Goal: Task Accomplishment & Management: Complete application form

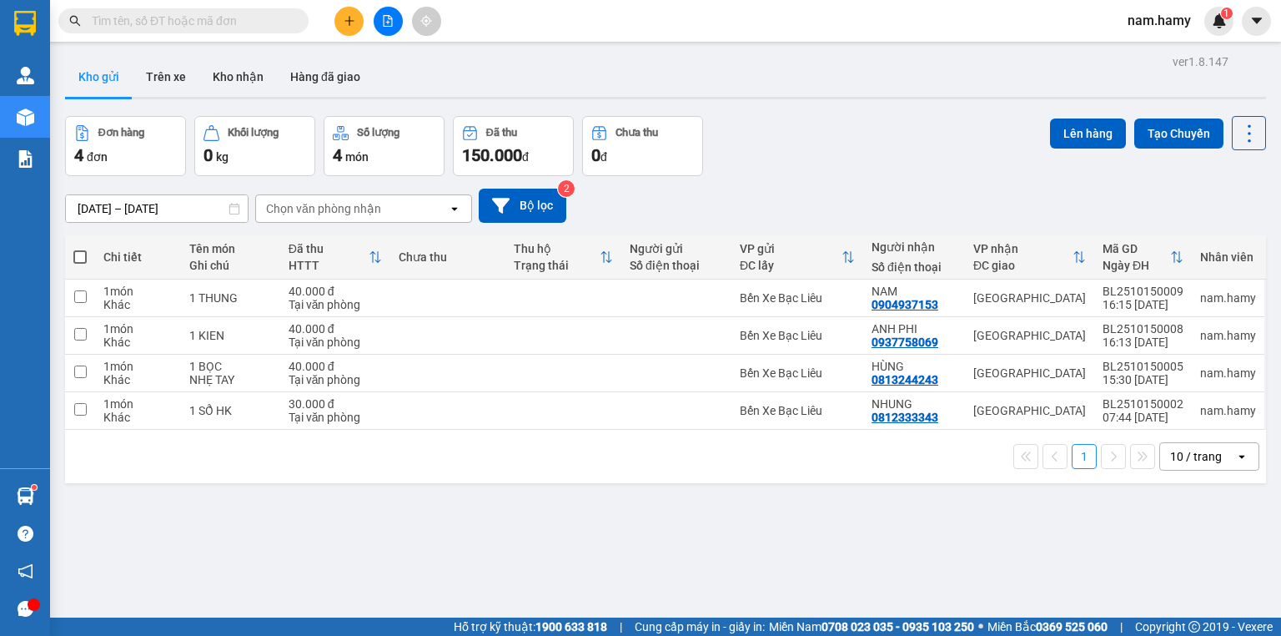
click at [351, 19] on icon "plus" at bounding box center [350, 21] width 12 height 12
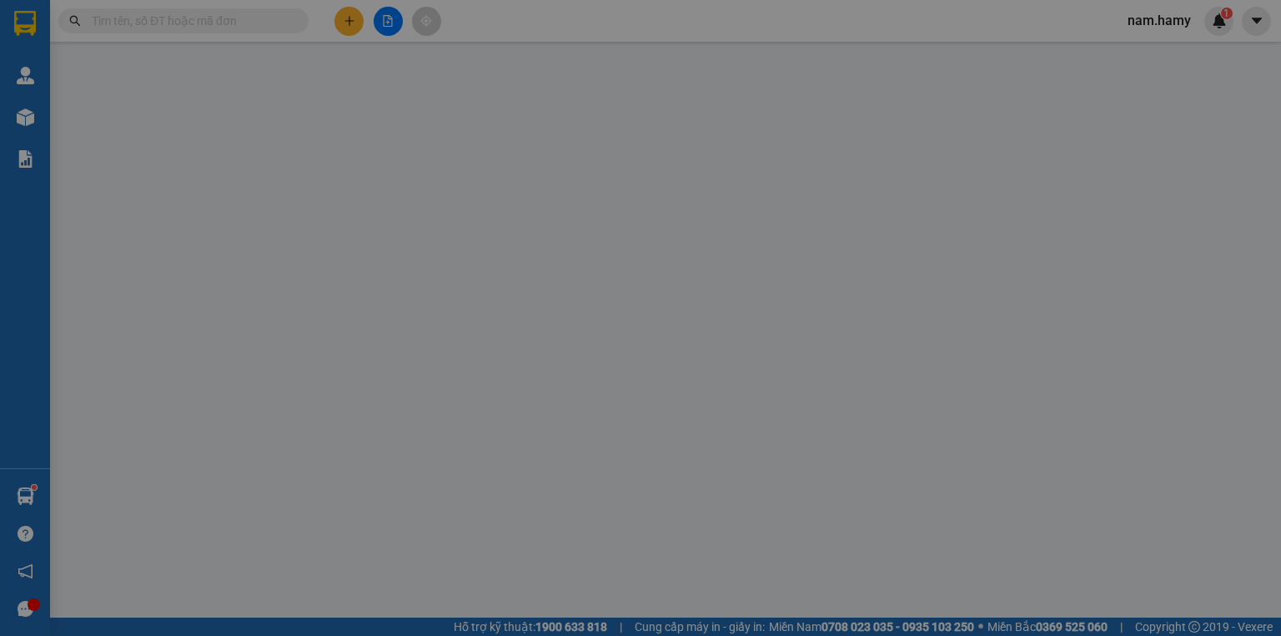
click at [233, 226] on input "SĐT Người Nhận *" at bounding box center [194, 230] width 182 height 27
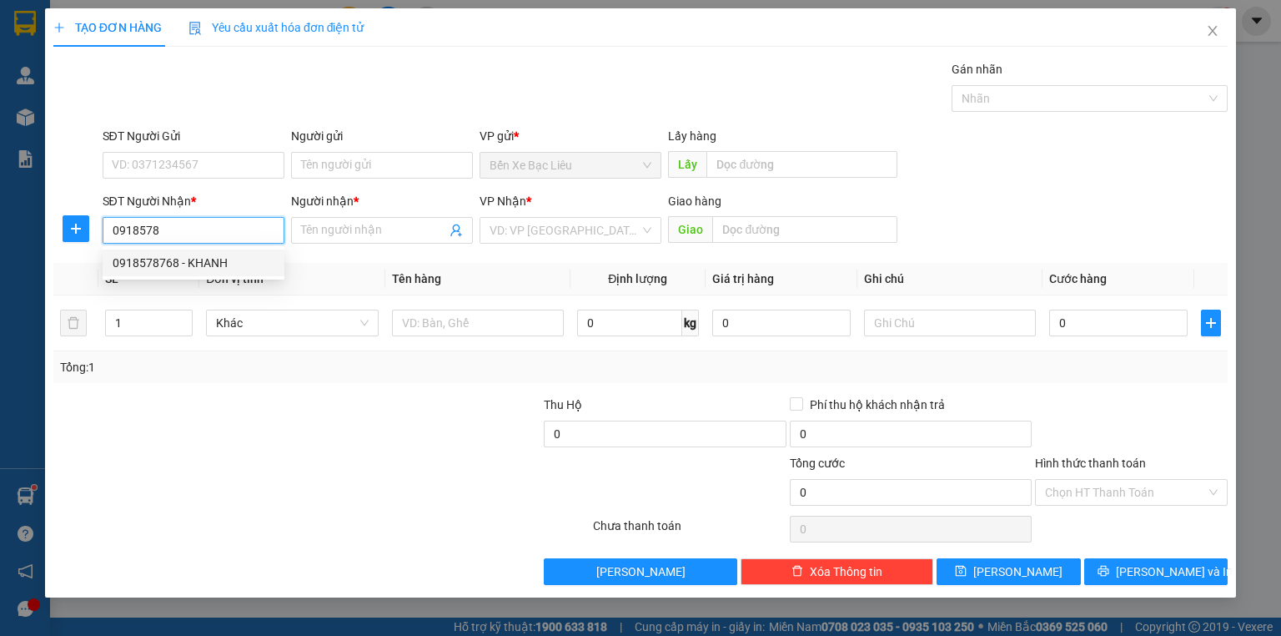
click at [163, 268] on div "0918578768 - KHANH" at bounding box center [194, 263] width 162 height 18
type input "0918578768"
type input "KHANH"
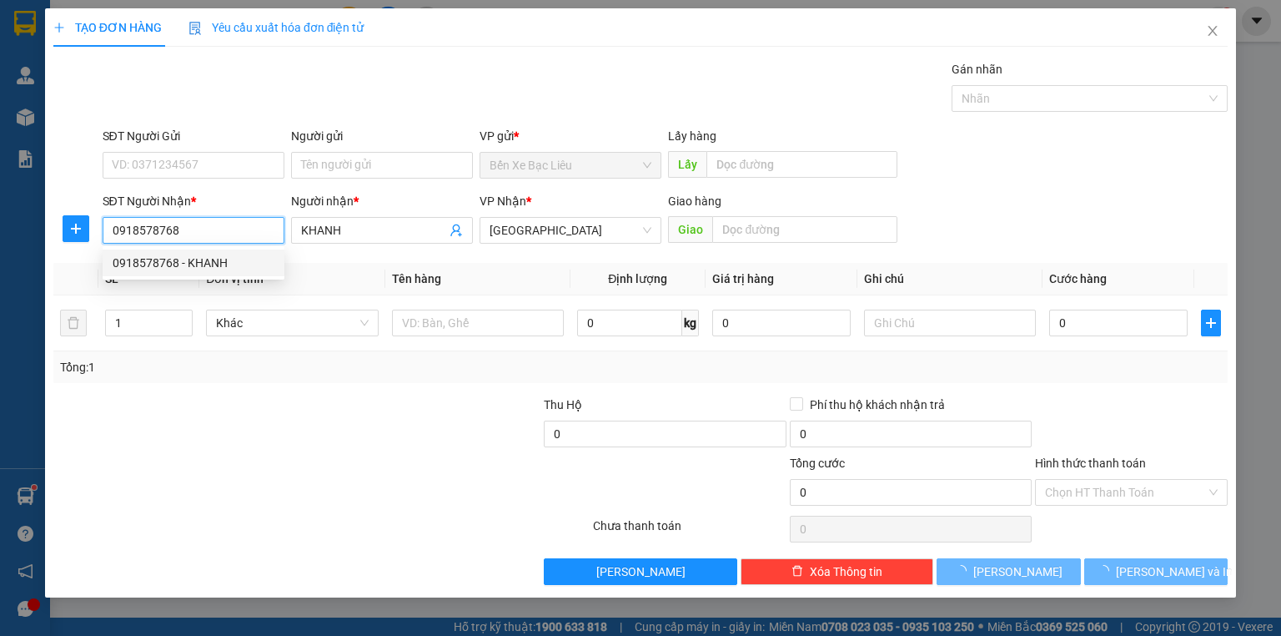
type input "40.000"
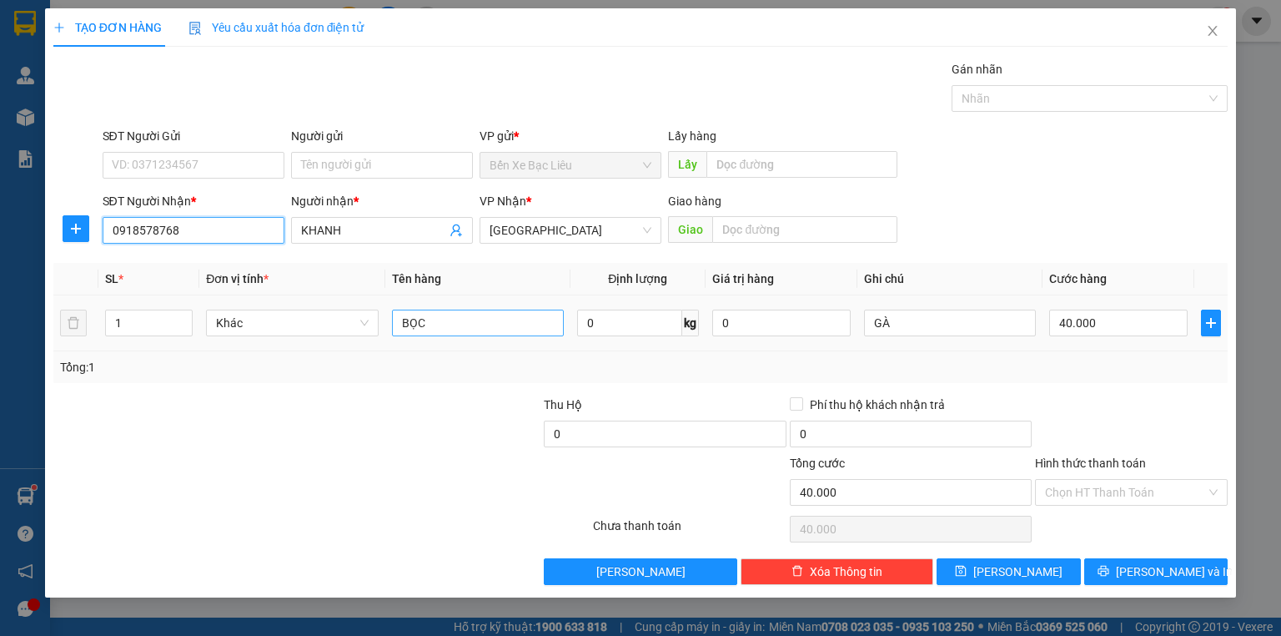
type input "0918578768"
click at [448, 316] on input "BỌC" at bounding box center [478, 322] width 172 height 27
type input "B"
type input "1 HS"
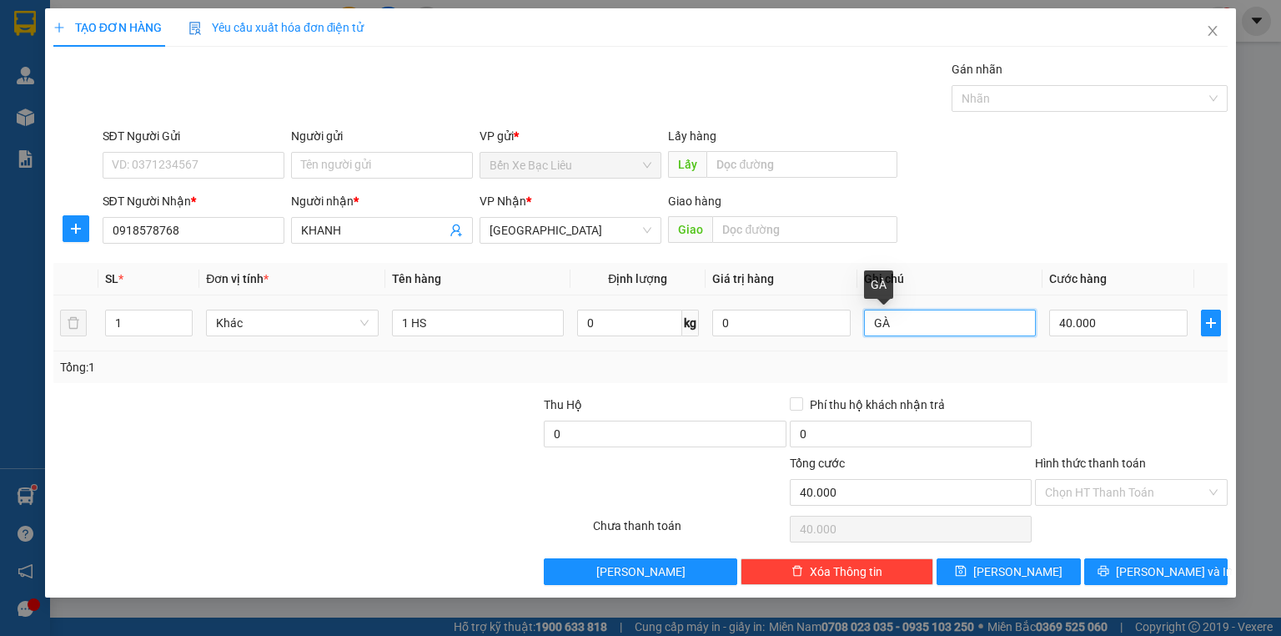
click at [908, 324] on input "GÀ" at bounding box center [950, 322] width 172 height 27
type input "G"
type input "TT"
click at [1115, 320] on input "40.000" at bounding box center [1118, 322] width 138 height 27
type input "0"
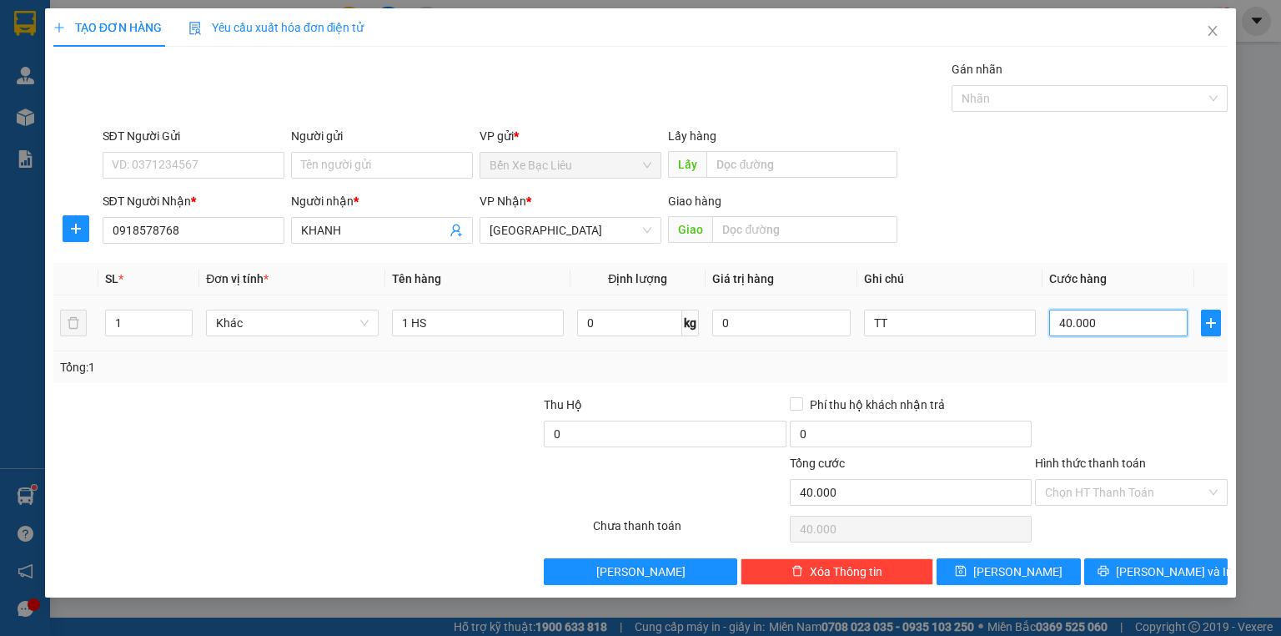
type input "0"
click at [1054, 320] on input "0" at bounding box center [1118, 322] width 138 height 27
type input "30"
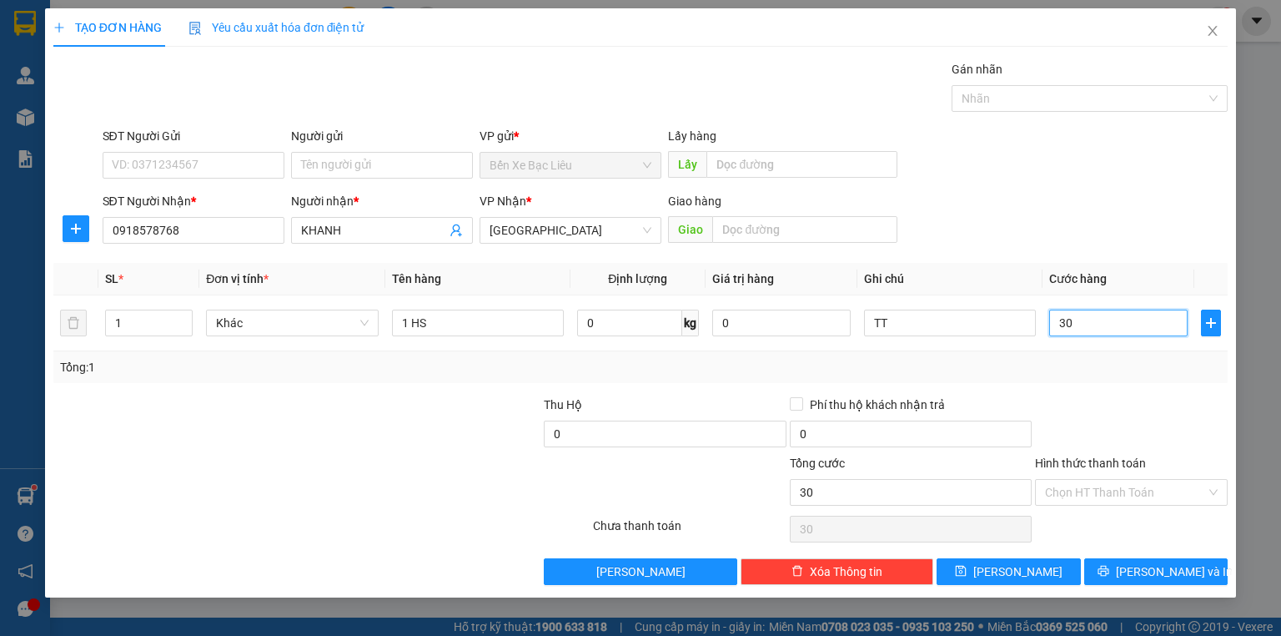
type input "30"
type input "30.000"
click at [1116, 398] on div at bounding box center [1131, 424] width 196 height 58
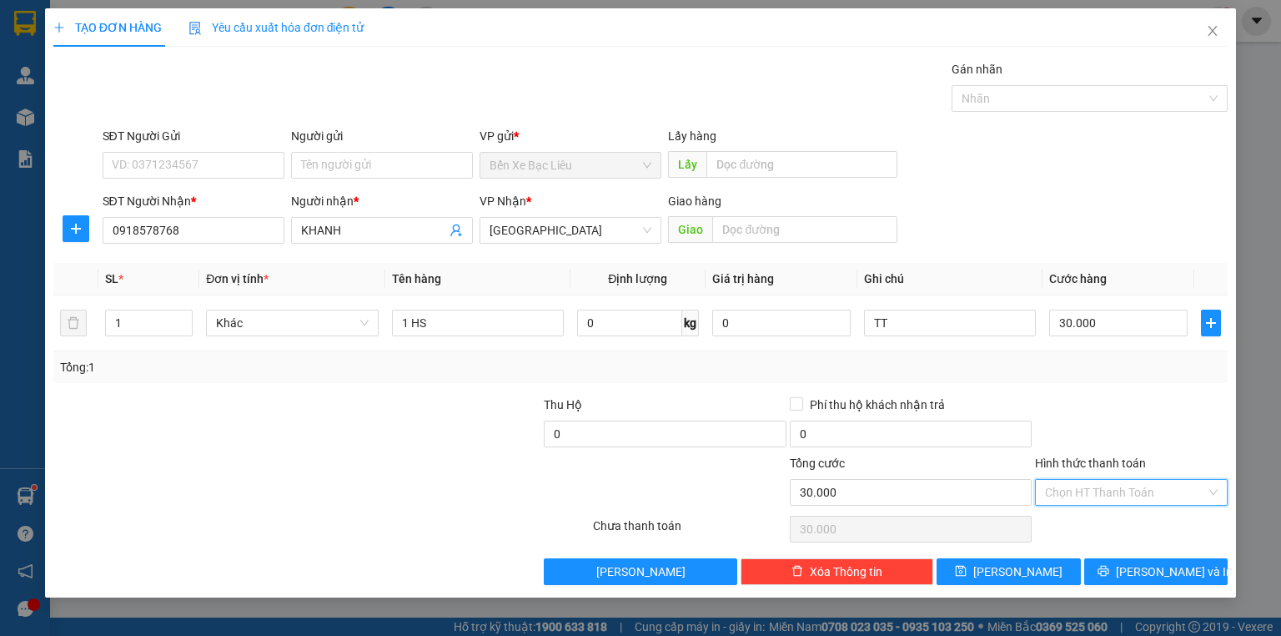
click at [1104, 495] on input "Hình thức thanh toán" at bounding box center [1125, 492] width 161 height 25
click at [1108, 513] on div "Tại văn phòng" at bounding box center [1131, 523] width 193 height 27
type input "0"
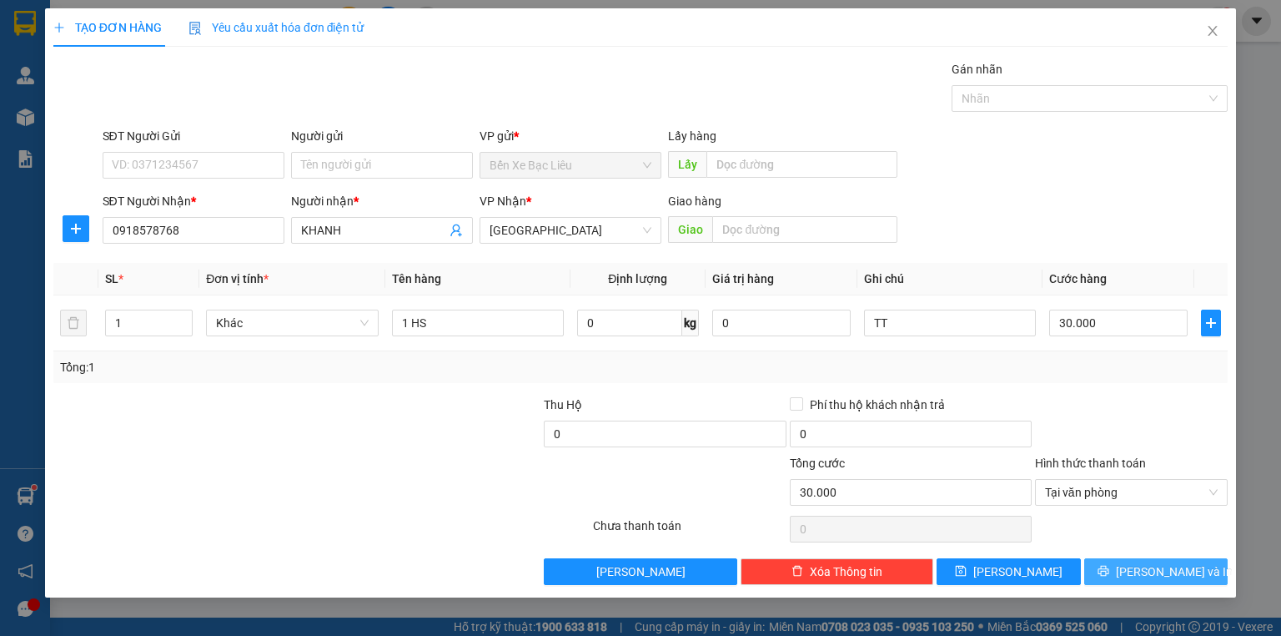
click at [1139, 567] on button "[PERSON_NAME] và In" at bounding box center [1156, 571] width 144 height 27
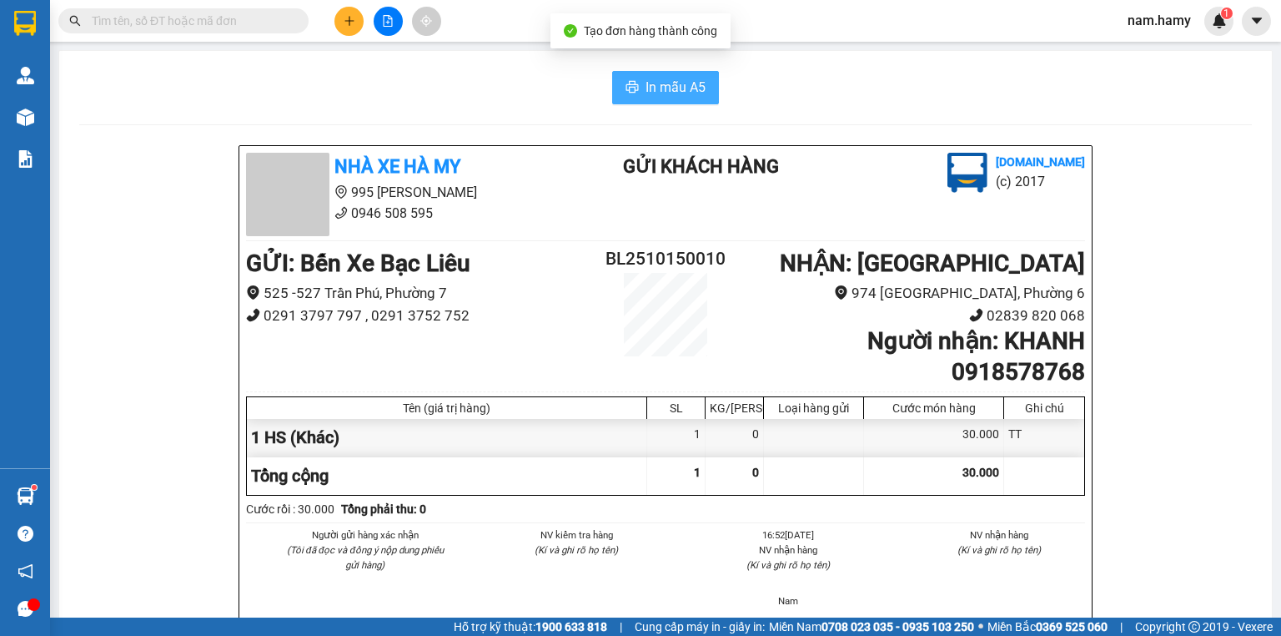
click at [636, 93] on button "In mẫu A5" at bounding box center [665, 87] width 107 height 33
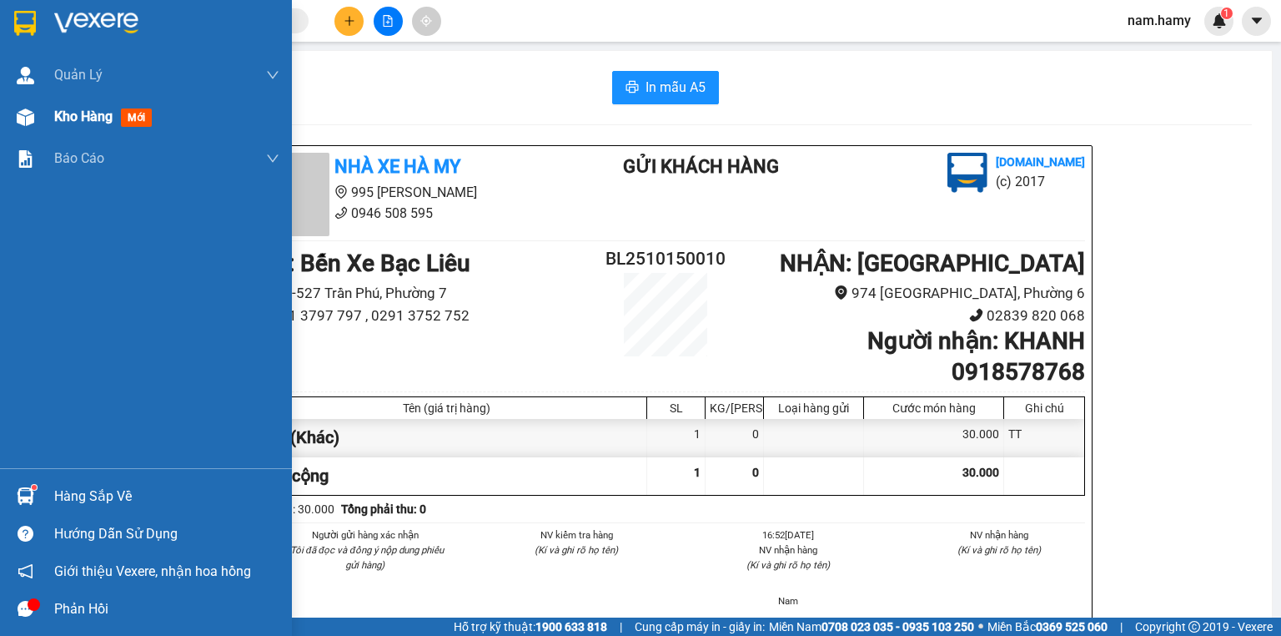
click at [43, 115] on div "Kho hàng mới" at bounding box center [146, 117] width 292 height 42
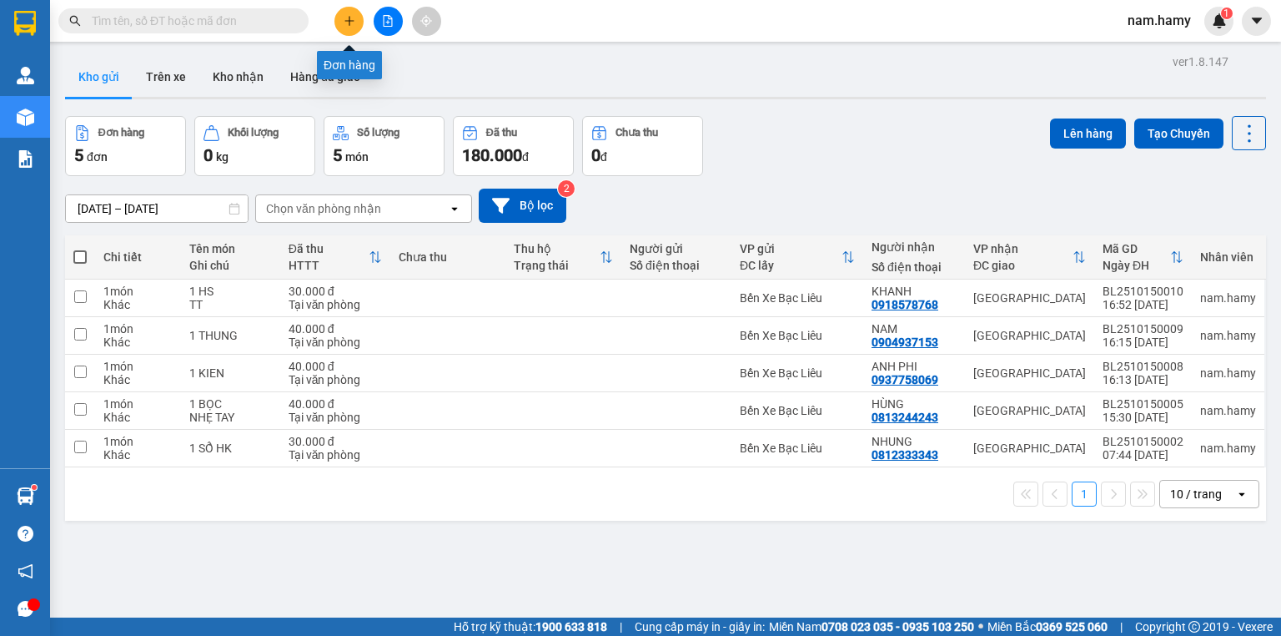
click at [340, 20] on button at bounding box center [348, 21] width 29 height 29
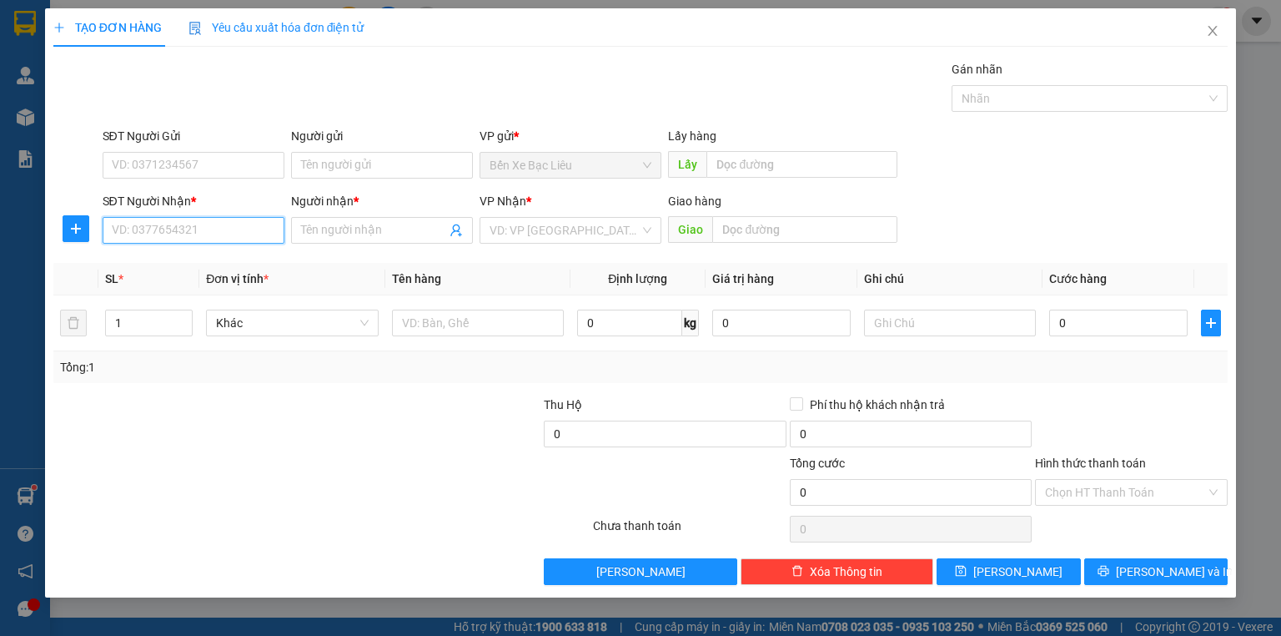
click at [255, 226] on input "SĐT Người Nhận *" at bounding box center [194, 230] width 182 height 27
click at [205, 264] on div "0945235606 - HƯƠNG" at bounding box center [194, 263] width 162 height 18
type input "0945235606"
type input "HƯƠNG"
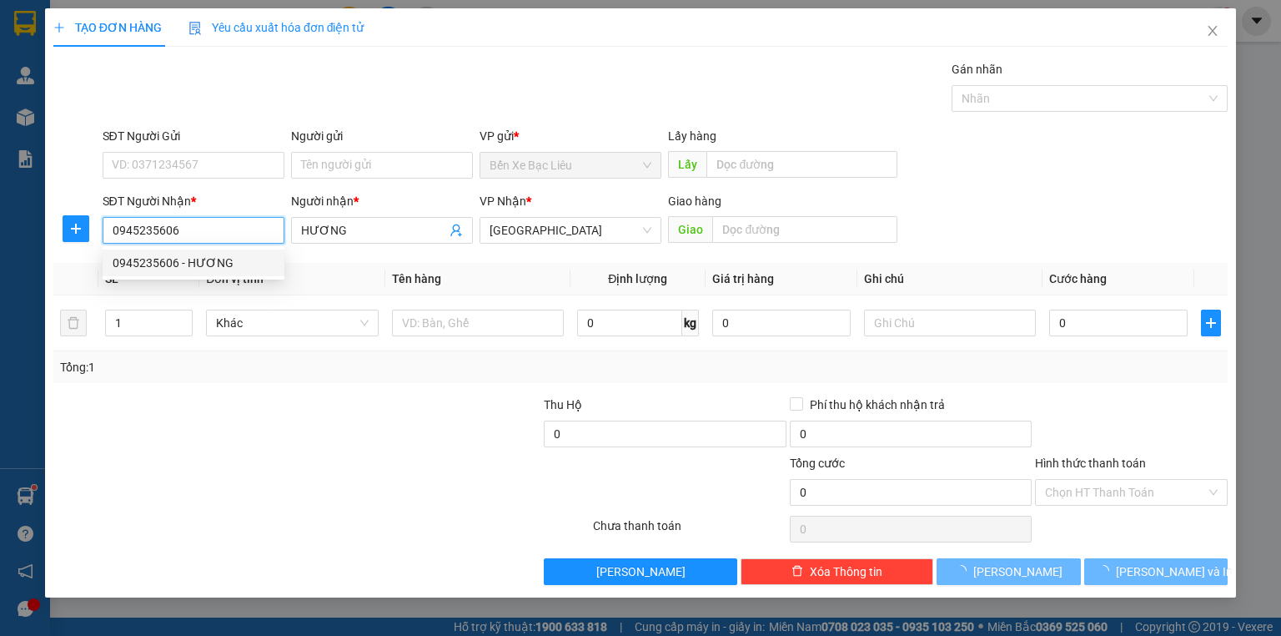
type input "160.000"
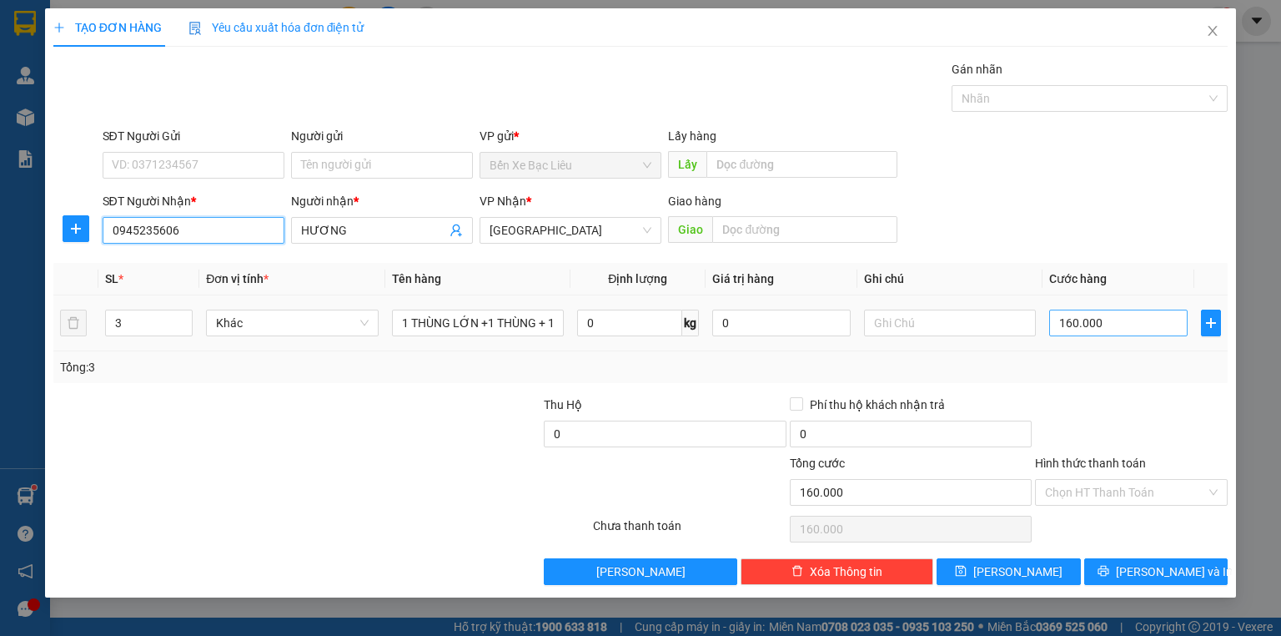
type input "0945235606"
click at [1143, 320] on input "160.000" at bounding box center [1118, 322] width 138 height 27
type input "0"
click at [1050, 323] on input "0" at bounding box center [1118, 322] width 138 height 27
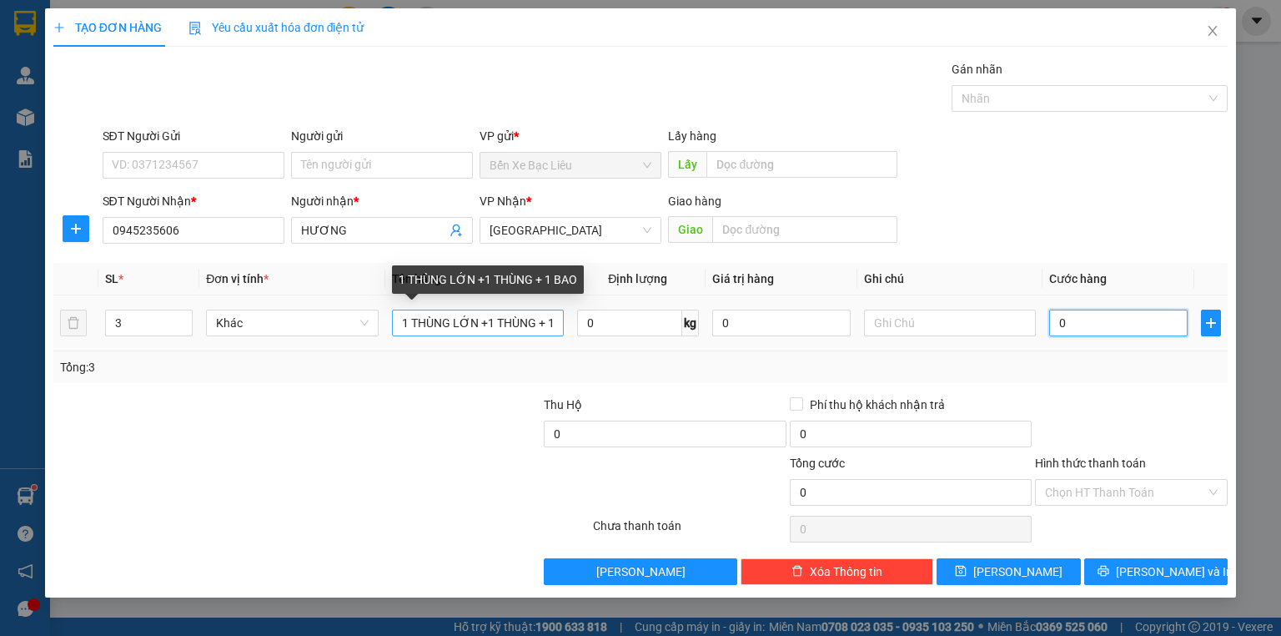
type input "0"
click at [557, 321] on input "1 THÙNG LỚN +1 THÙNG + 1 BAO" at bounding box center [478, 322] width 172 height 27
click at [551, 324] on input "1 THÙNG LỚN +1 THÙNG + 1 BAO" at bounding box center [478, 322] width 172 height 27
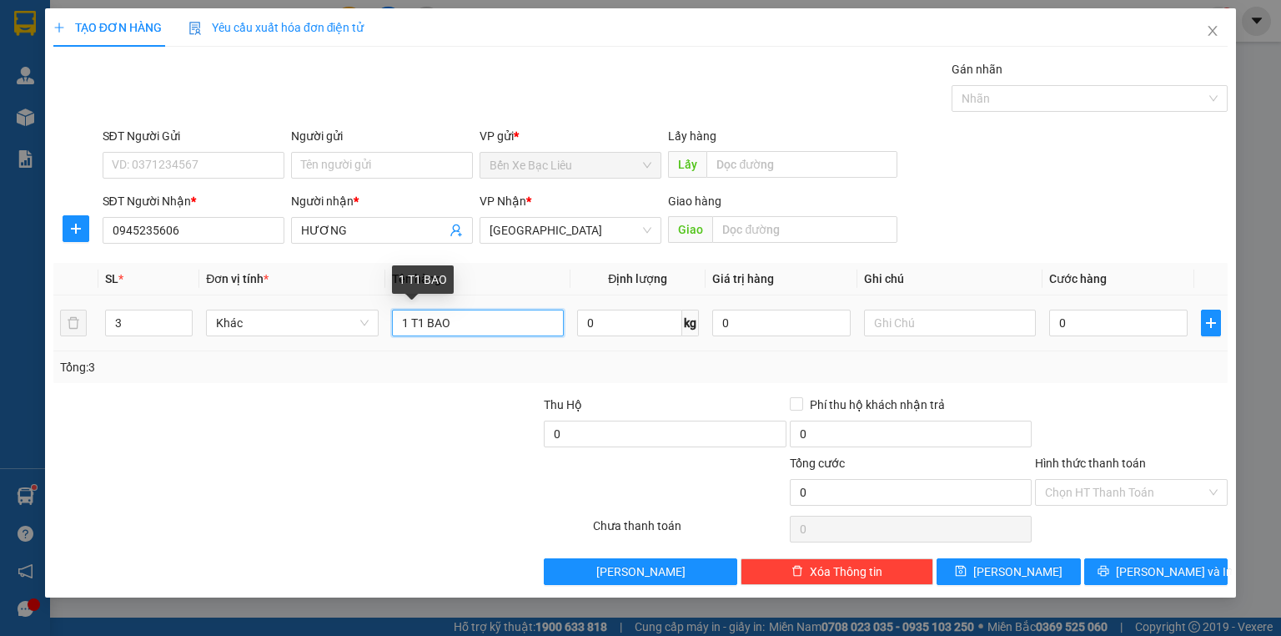
drag, startPoint x: 551, startPoint y: 324, endPoint x: 504, endPoint y: 317, distance: 47.3
click at [504, 317] on input "1 T1 BAO" at bounding box center [478, 322] width 172 height 27
type input "1 BOC"
click at [125, 327] on input "3" at bounding box center [149, 322] width 86 height 25
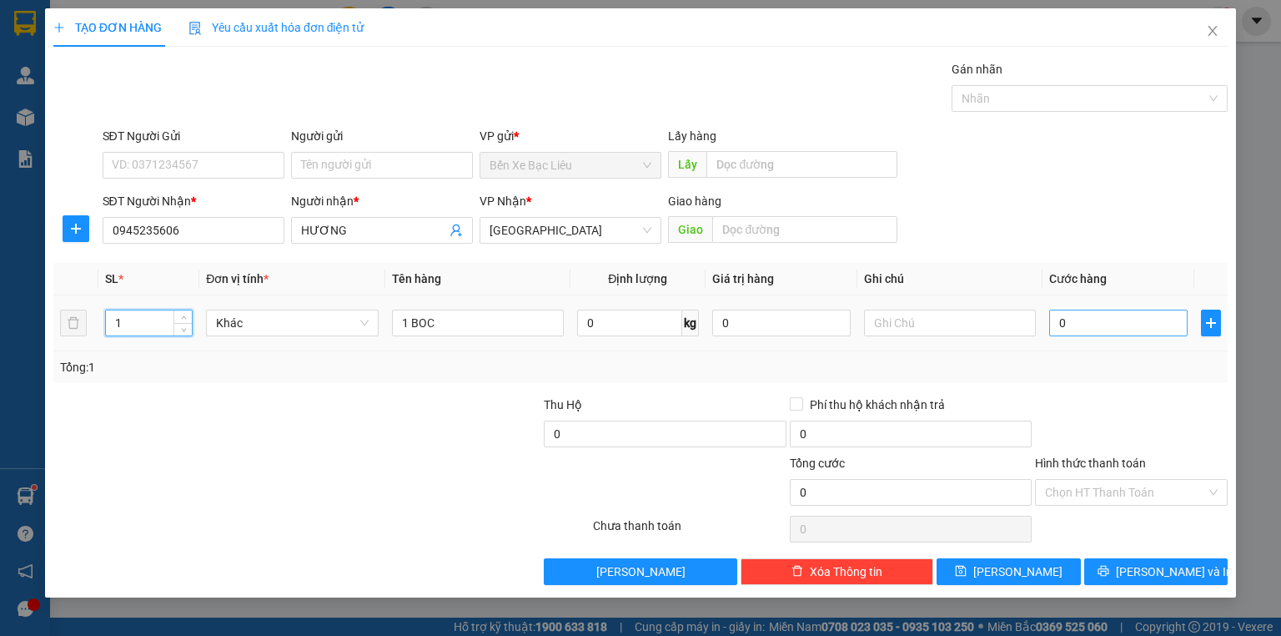
type input "1"
click at [1056, 316] on input "0" at bounding box center [1118, 322] width 138 height 27
type input "3"
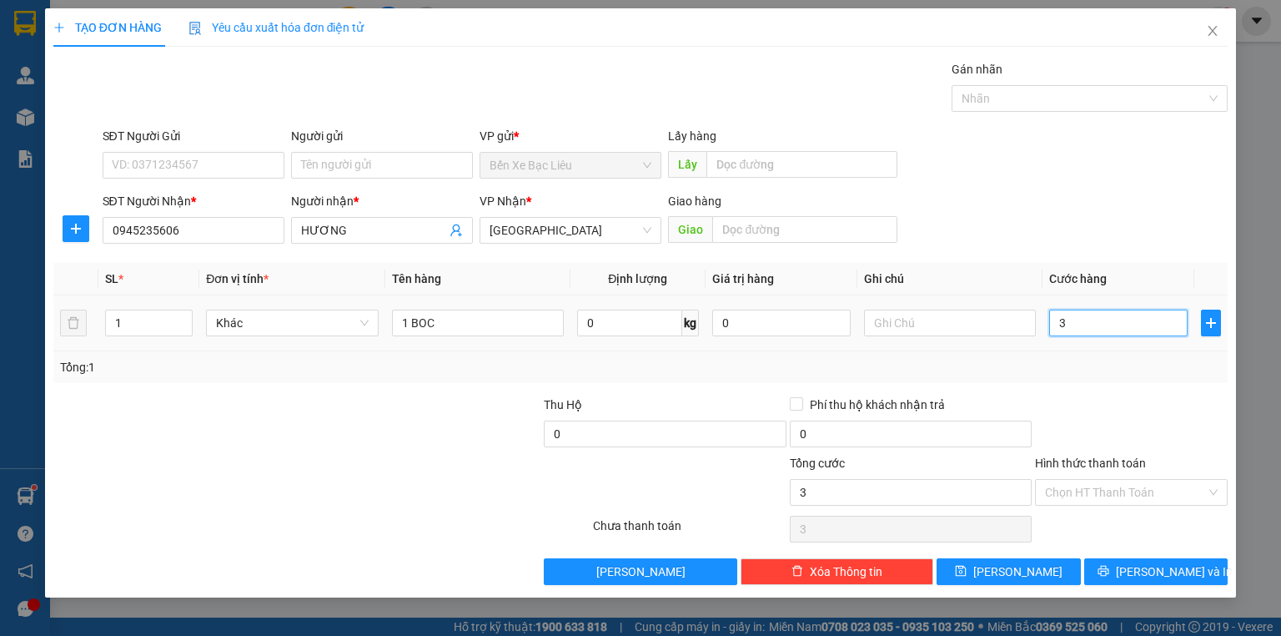
type input "30"
type input "30.000"
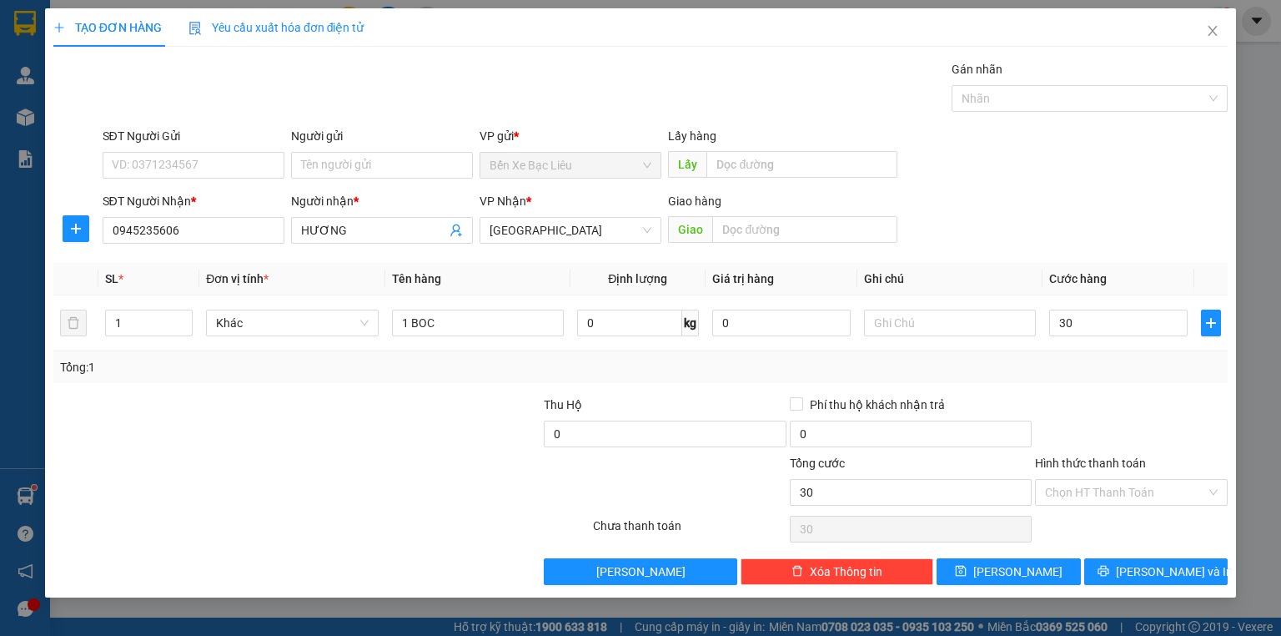
type input "30.000"
click at [1159, 435] on div at bounding box center [1131, 424] width 196 height 58
click at [1136, 486] on input "Hình thức thanh toán" at bounding box center [1125, 492] width 161 height 25
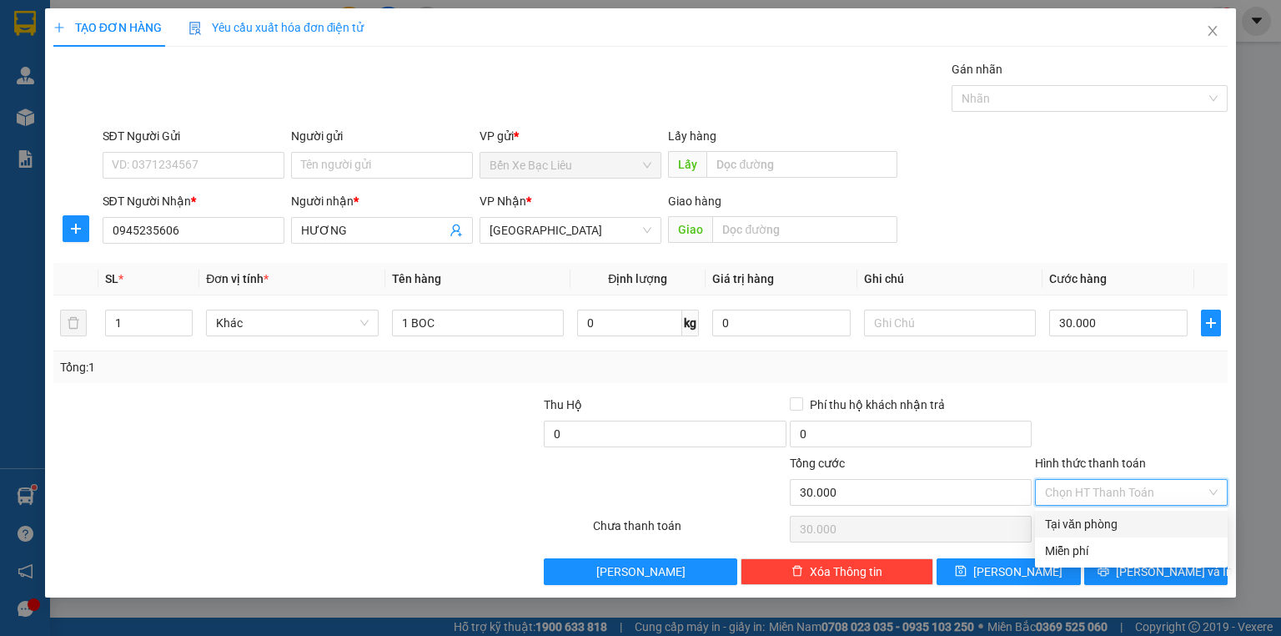
click at [1144, 519] on div "Tại văn phòng" at bounding box center [1131, 524] width 173 height 18
type input "0"
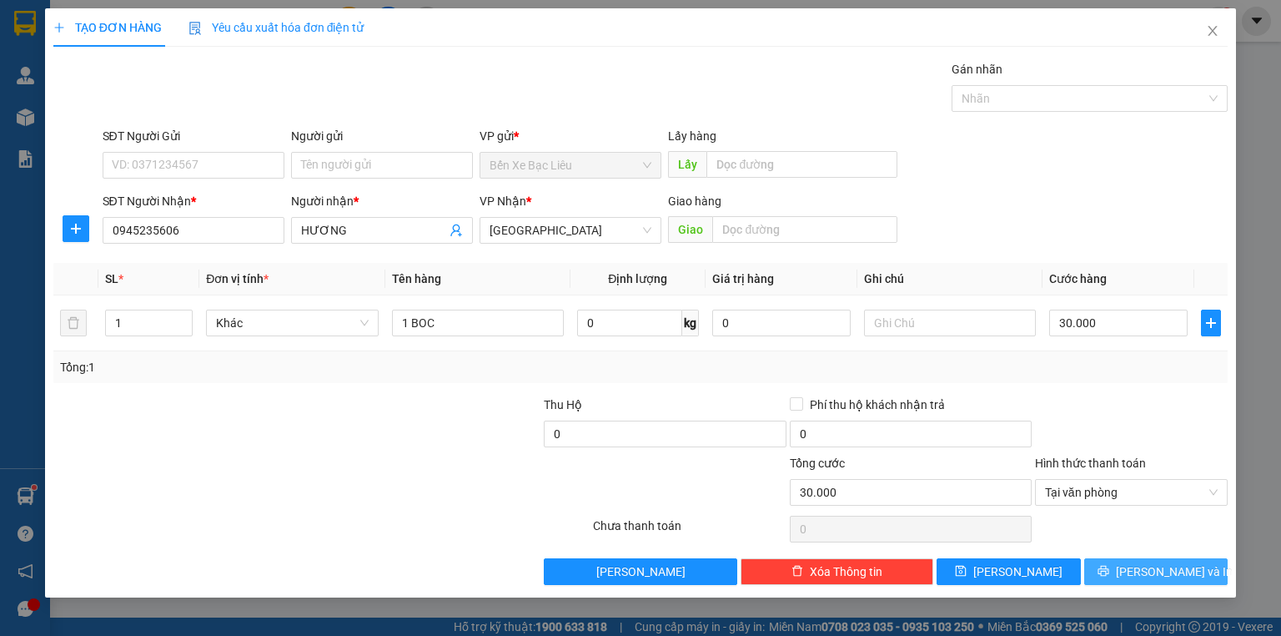
click at [1141, 561] on button "[PERSON_NAME] và In" at bounding box center [1156, 571] width 144 height 27
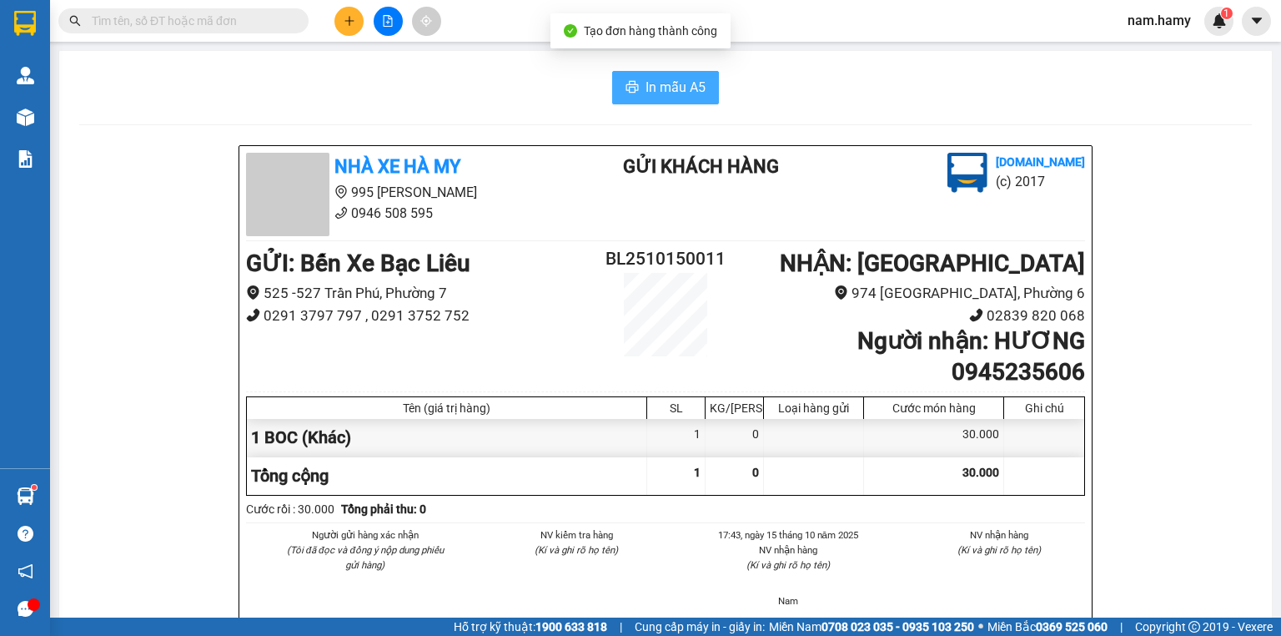
click at [687, 102] on button "In mẫu A5" at bounding box center [665, 87] width 107 height 33
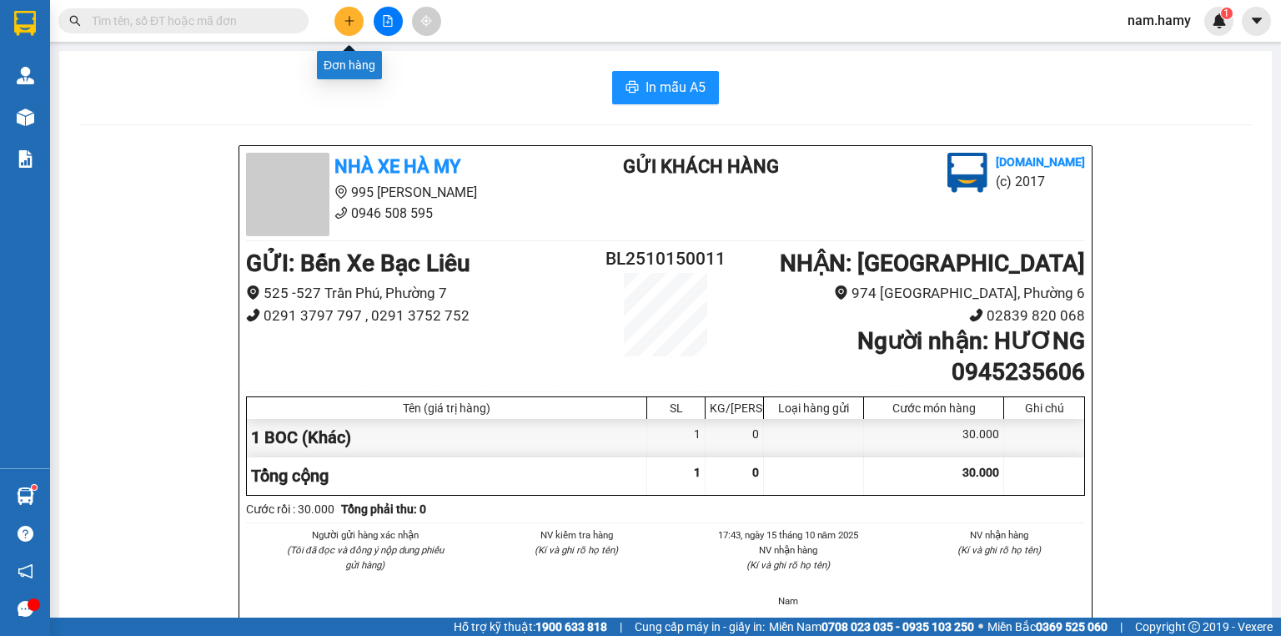
click at [347, 12] on button at bounding box center [348, 21] width 29 height 29
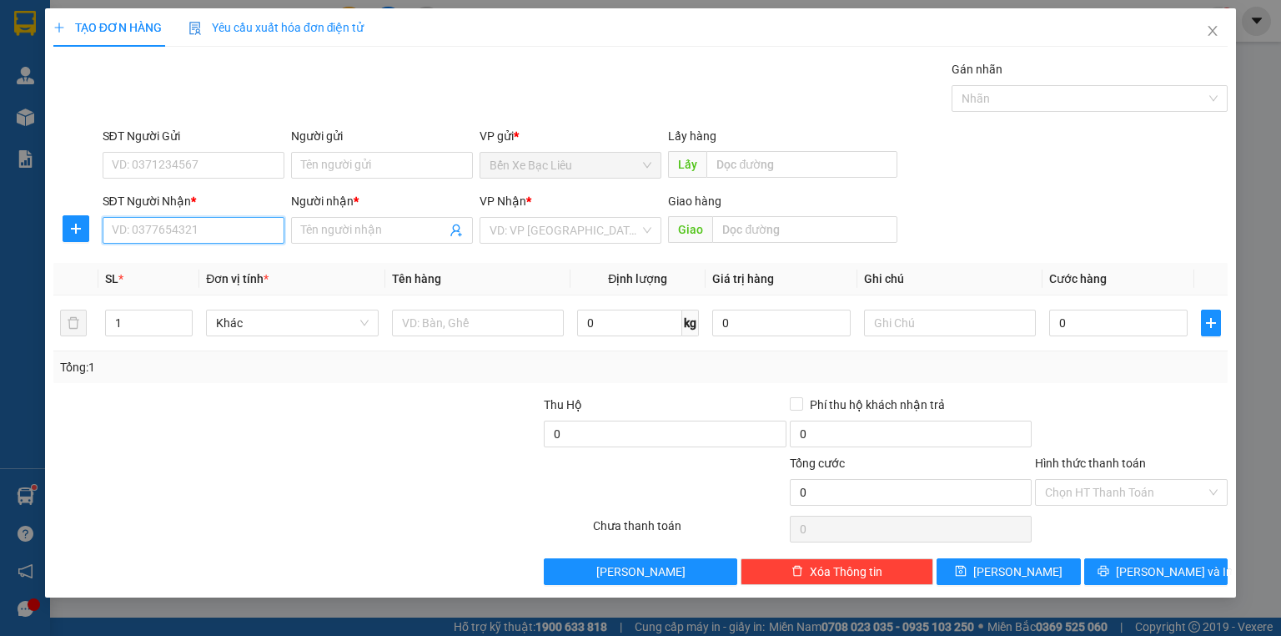
click at [230, 227] on input "SĐT Người Nhận *" at bounding box center [194, 230] width 182 height 27
click at [162, 263] on div "0948769757 - [PERSON_NAME]" at bounding box center [195, 263] width 164 height 18
type input "0948769757"
type input "[PERSON_NAME]"
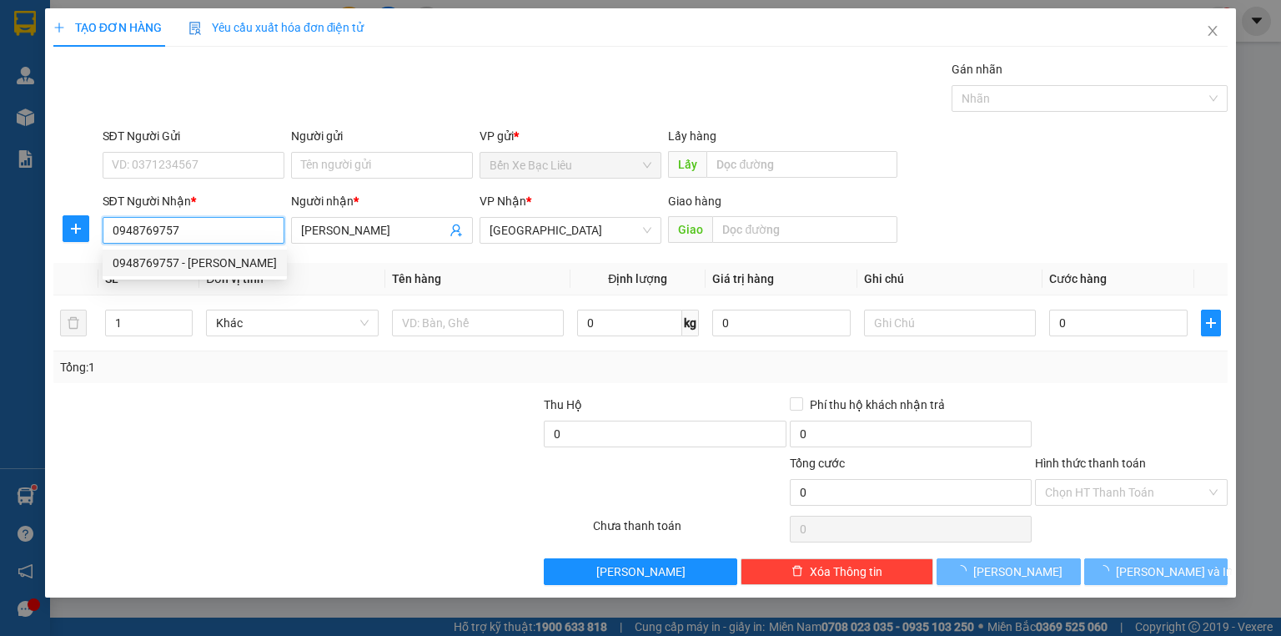
type input "40.000"
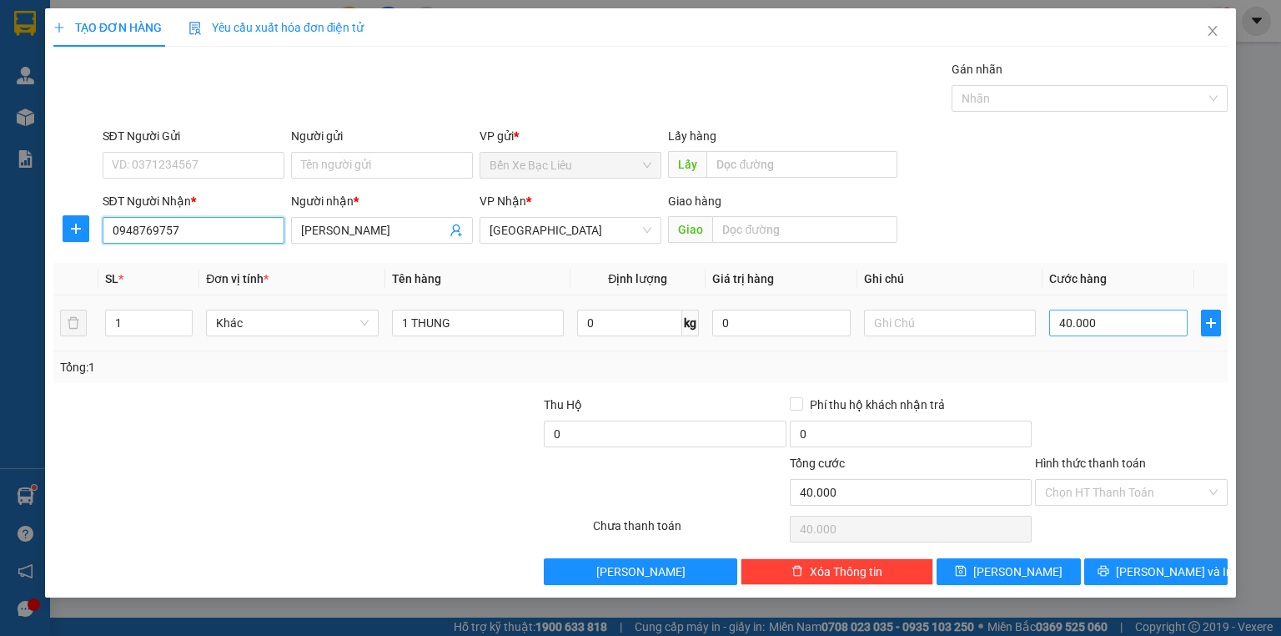
type input "0948769757"
click at [1118, 314] on input "40.000" at bounding box center [1118, 322] width 138 height 27
type input "0"
click at [1053, 321] on input "0" at bounding box center [1118, 322] width 138 height 27
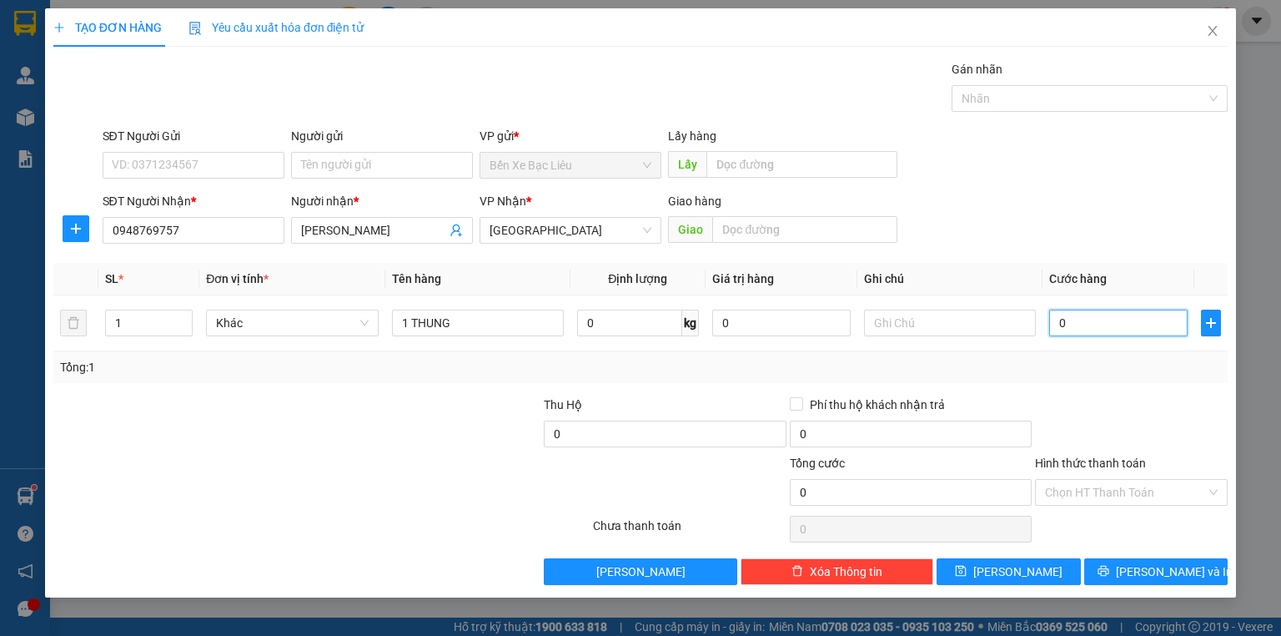
type input "50"
type input "50.000"
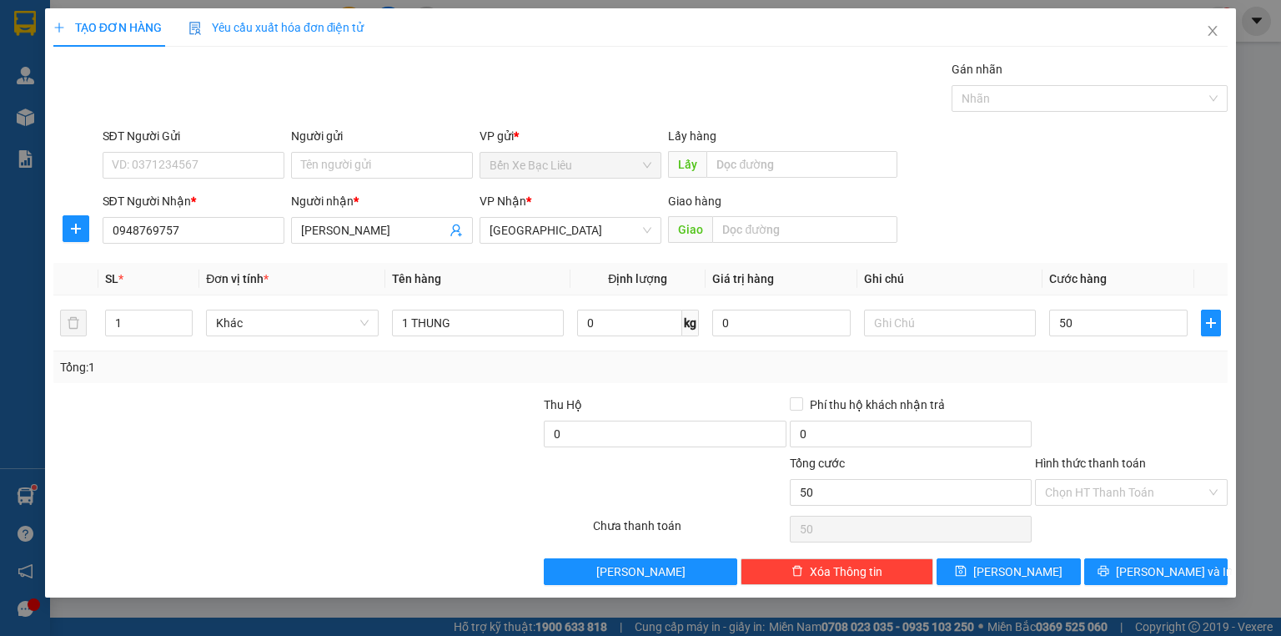
type input "50.000"
click at [1027, 376] on div "Tổng: 1" at bounding box center [640, 367] width 1174 height 32
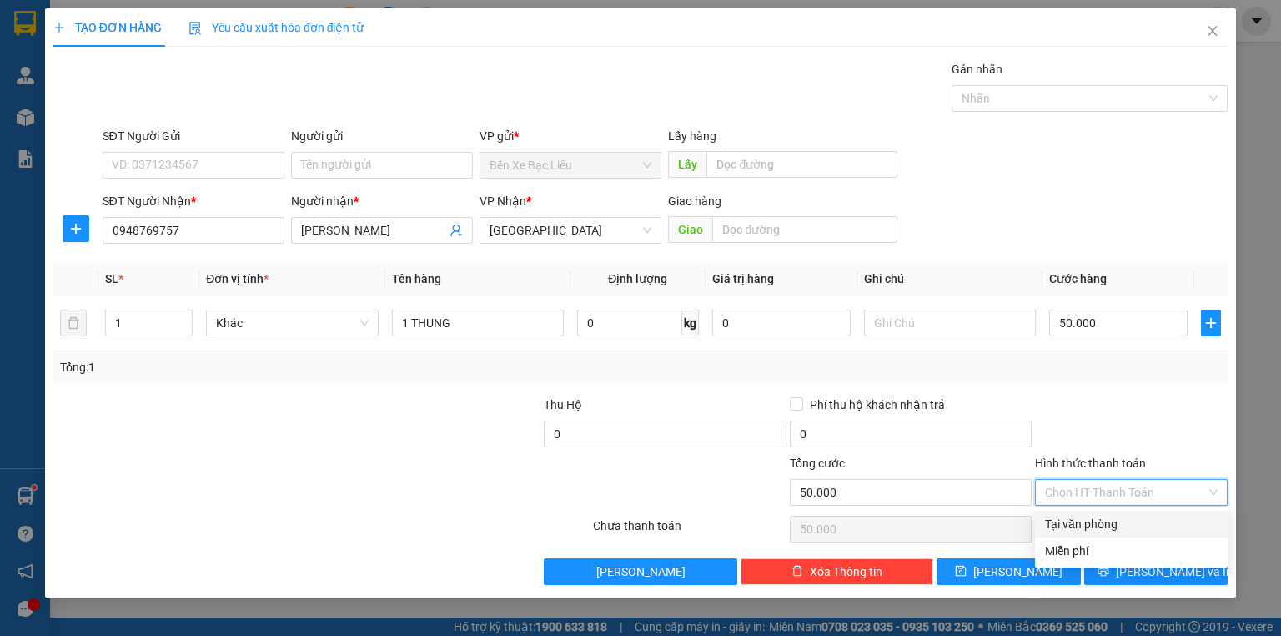
click at [1171, 480] on input "Hình thức thanh toán" at bounding box center [1125, 492] width 161 height 25
click at [1159, 516] on div "Tại văn phòng" at bounding box center [1131, 524] width 173 height 18
type input "0"
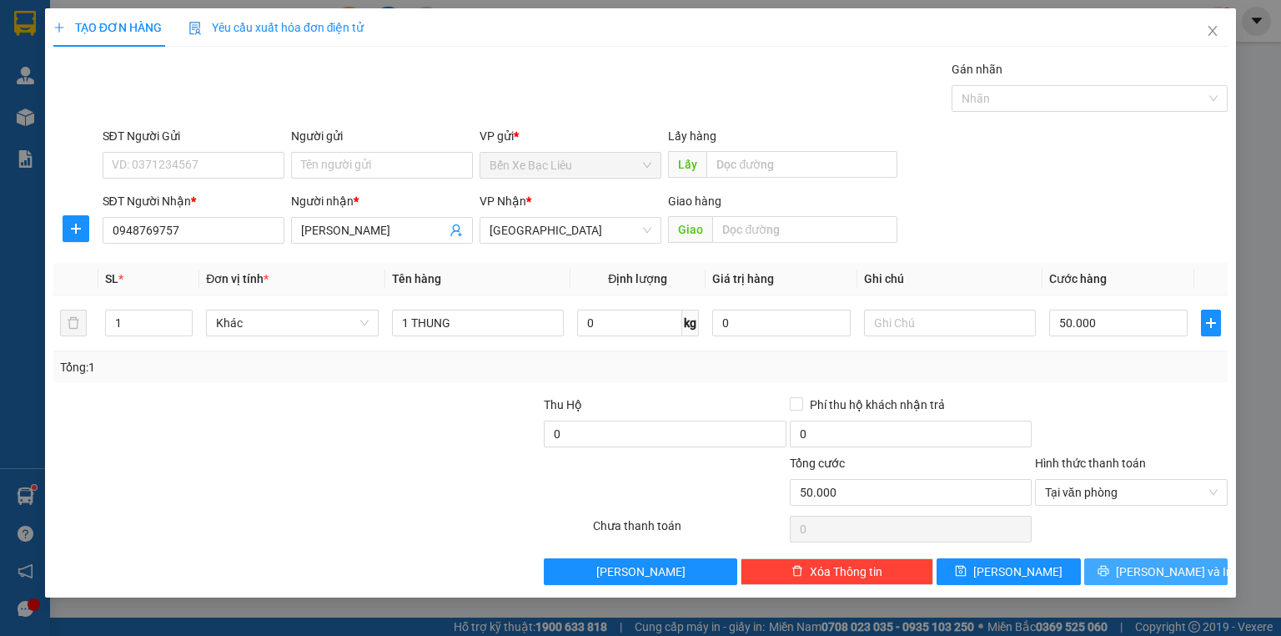
click at [1181, 564] on span "[PERSON_NAME] và In" at bounding box center [1174, 571] width 117 height 18
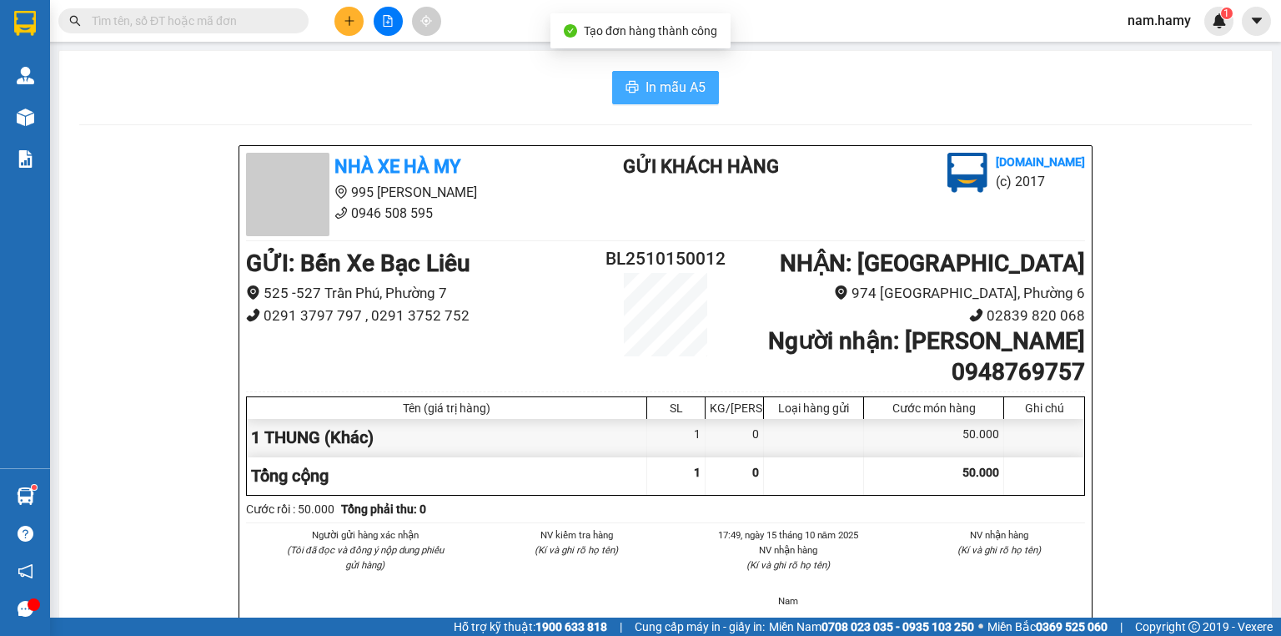
click at [655, 93] on span "In mẫu A5" at bounding box center [676, 87] width 60 height 21
click at [351, 27] on button at bounding box center [348, 21] width 29 height 29
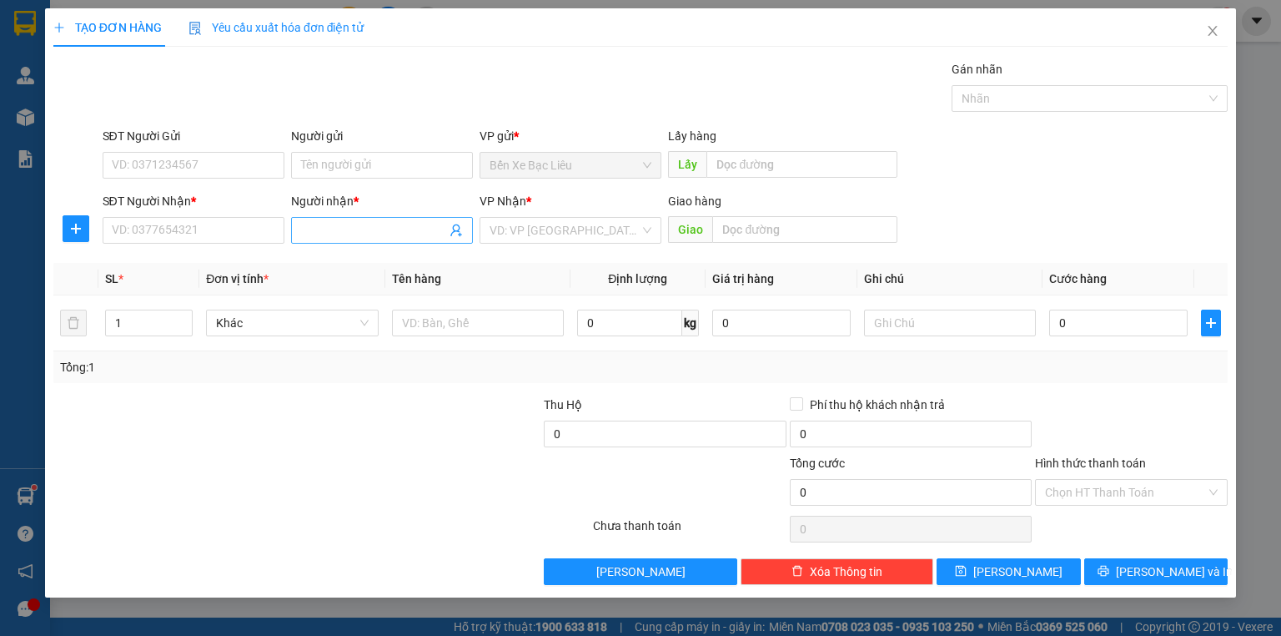
click at [324, 232] on input "Người nhận *" at bounding box center [373, 230] width 145 height 18
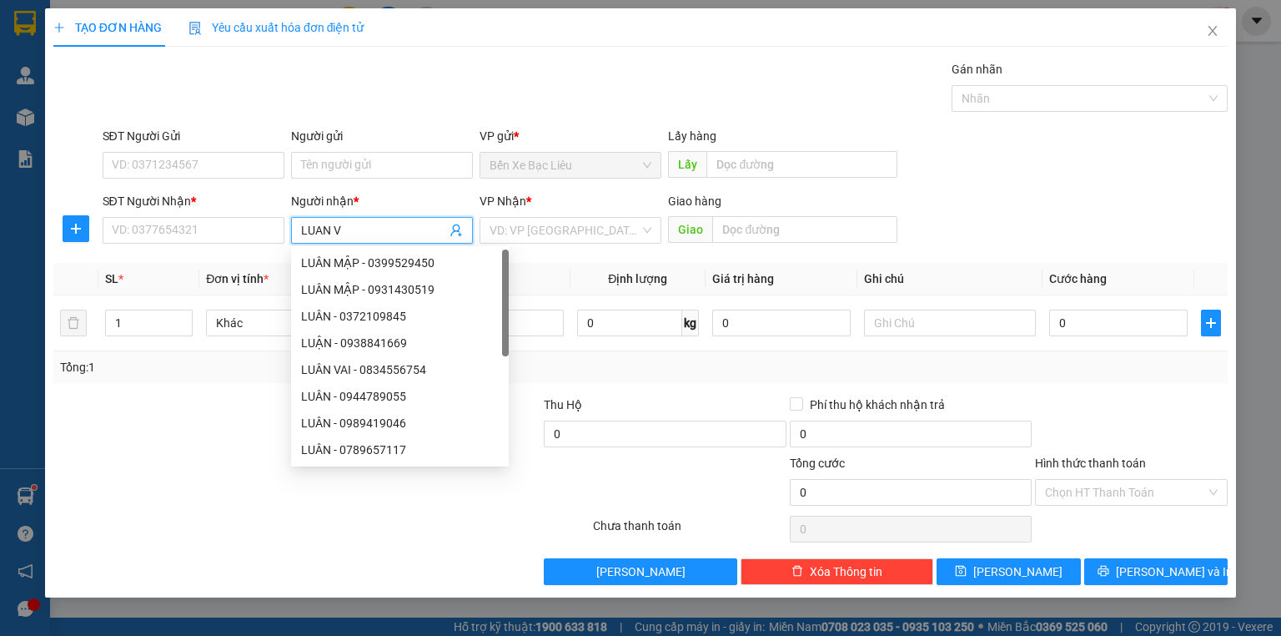
type input "LUAN VA"
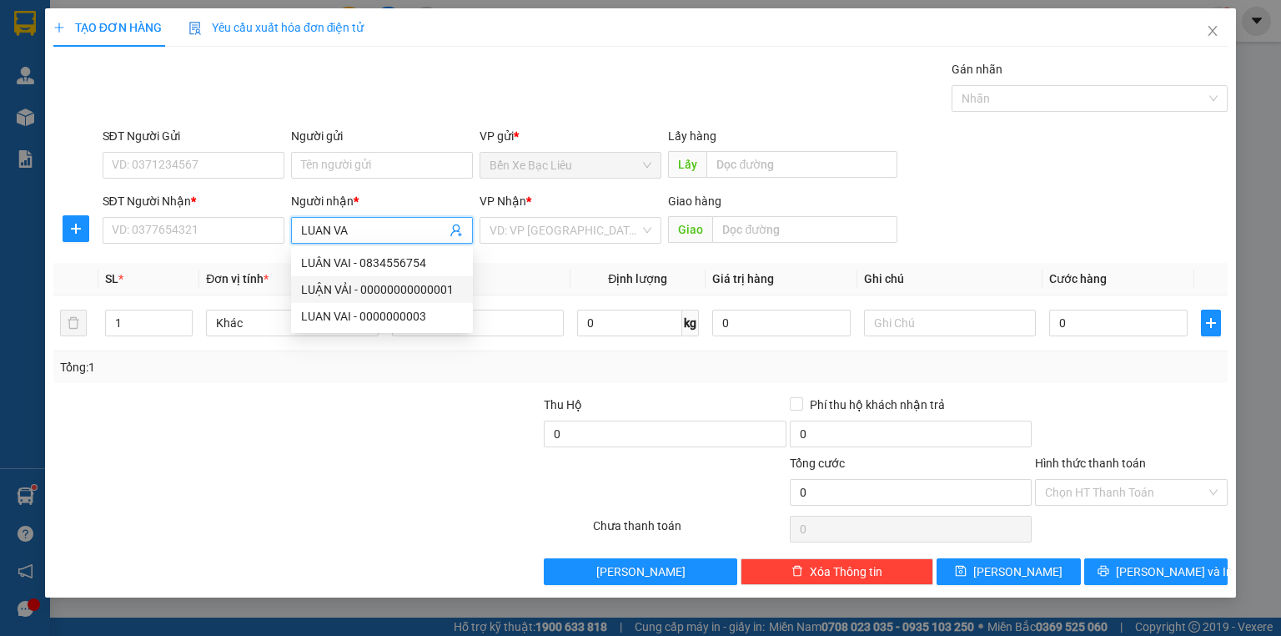
click at [394, 286] on div "LUẬN VẢI - 00000000000001" at bounding box center [382, 289] width 162 height 18
type input "00000000000001"
type input "LUẬN VẢI"
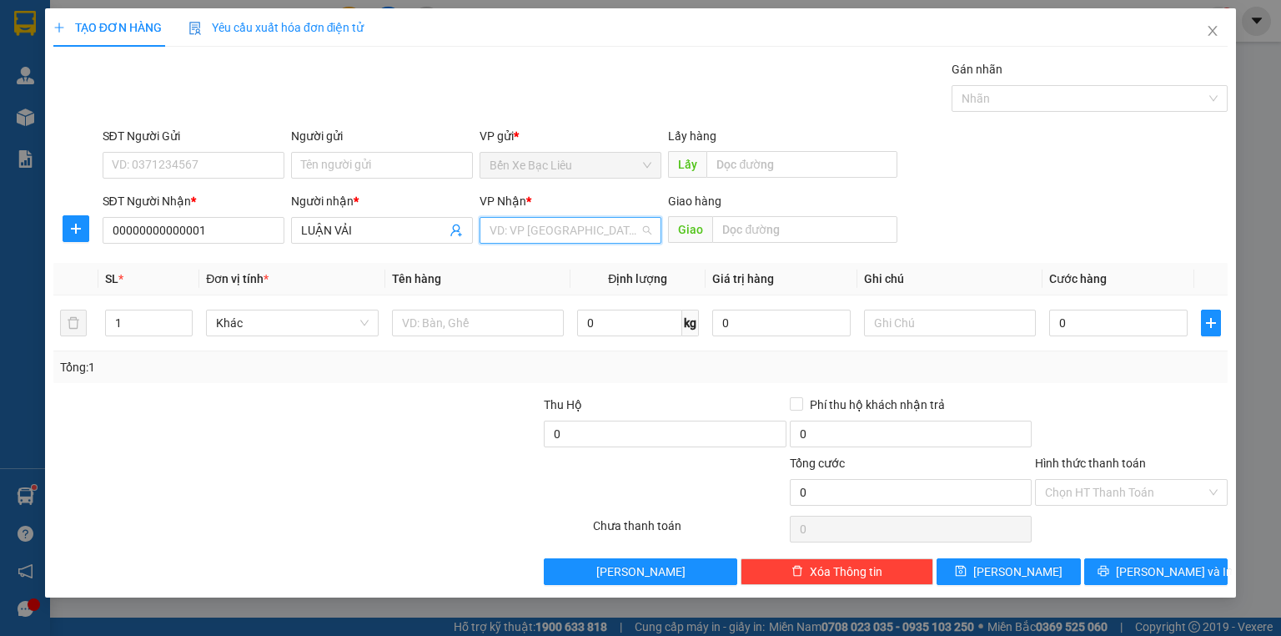
click at [531, 234] on input "search" at bounding box center [565, 230] width 150 height 25
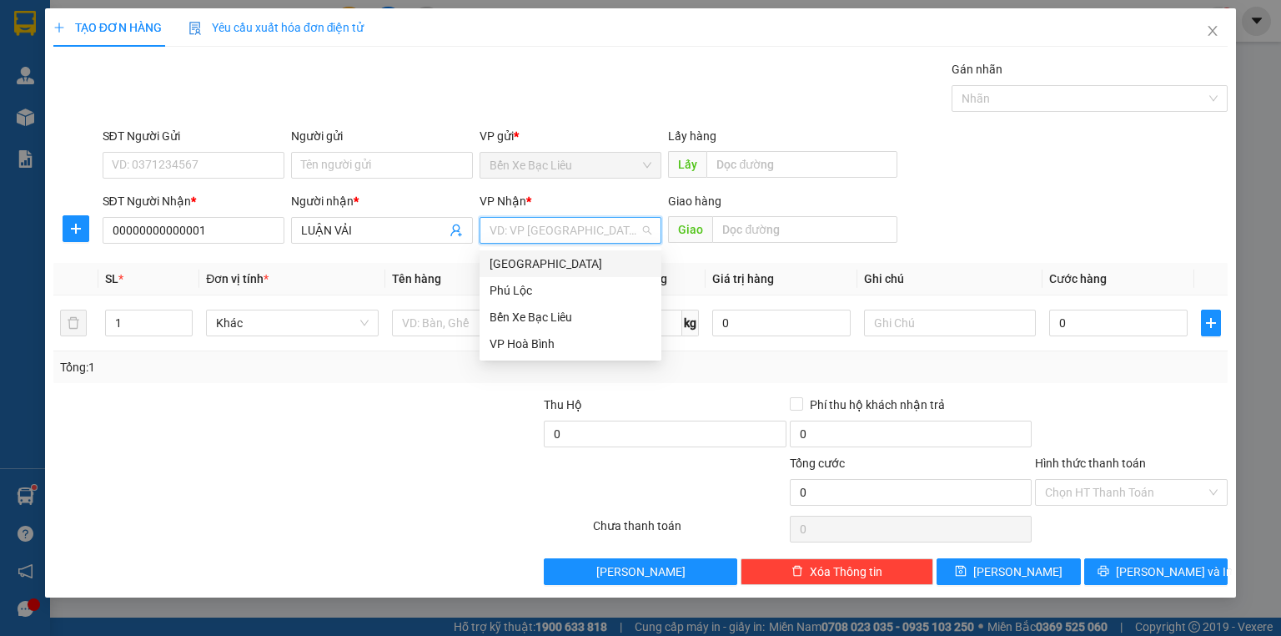
click at [536, 263] on div "[GEOGRAPHIC_DATA]" at bounding box center [571, 263] width 162 height 18
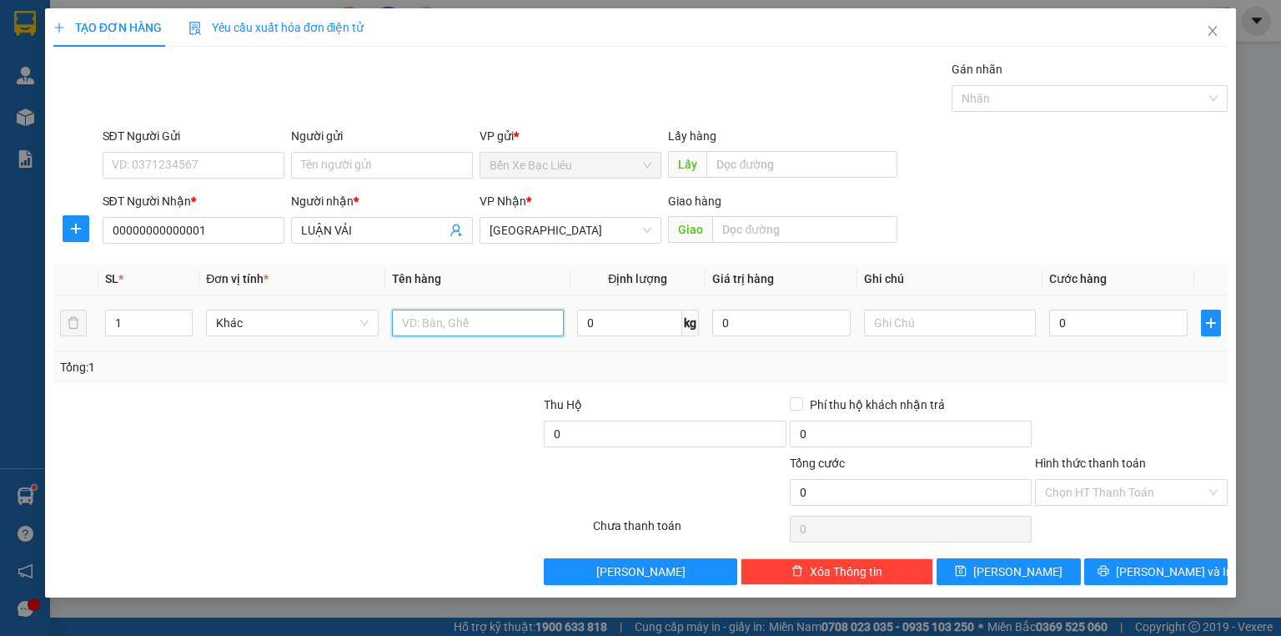
click at [482, 317] on input "text" at bounding box center [478, 322] width 172 height 27
click at [181, 326] on span "down" at bounding box center [184, 331] width 10 height 10
click at [153, 318] on input "1" at bounding box center [149, 322] width 86 height 25
type input "2"
click at [435, 309] on input "text" at bounding box center [478, 322] width 172 height 27
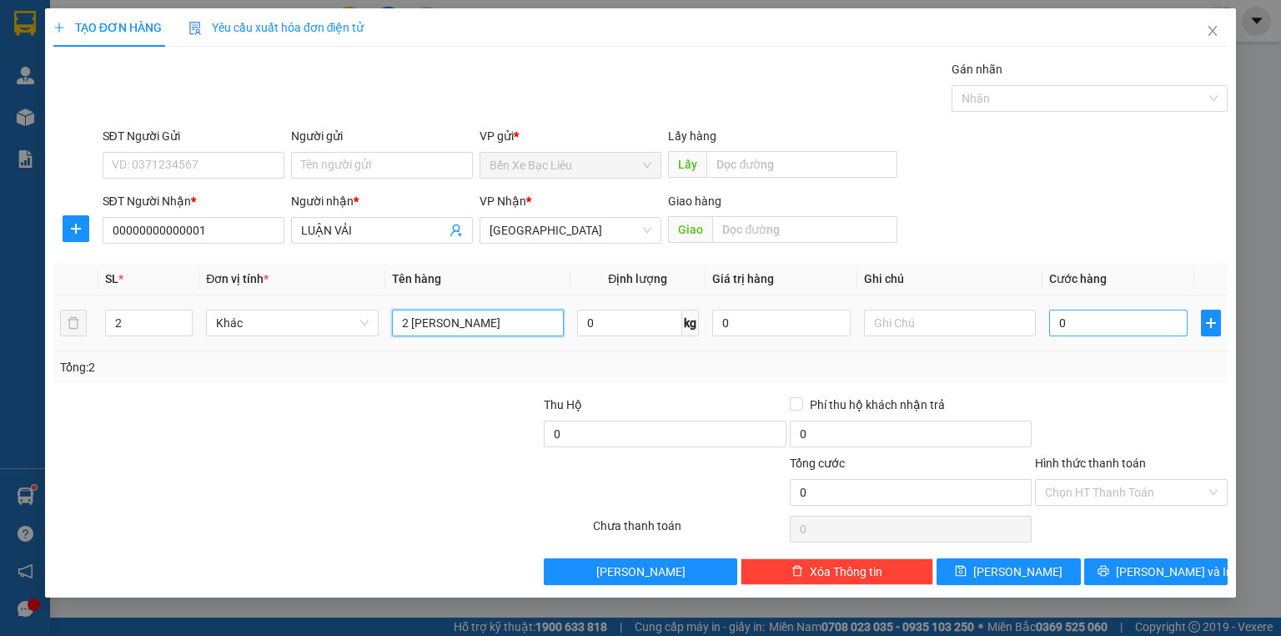
type input "2 [PERSON_NAME]"
click at [1068, 314] on input "0" at bounding box center [1118, 322] width 138 height 27
type input "2"
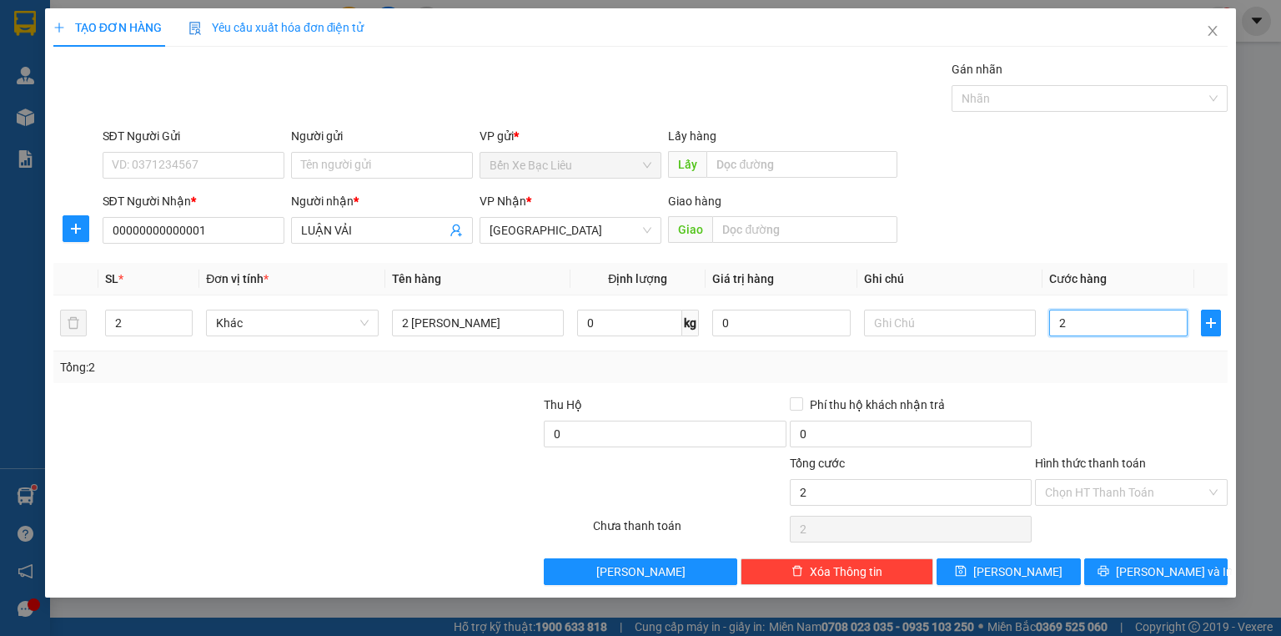
type input "20"
type input "200"
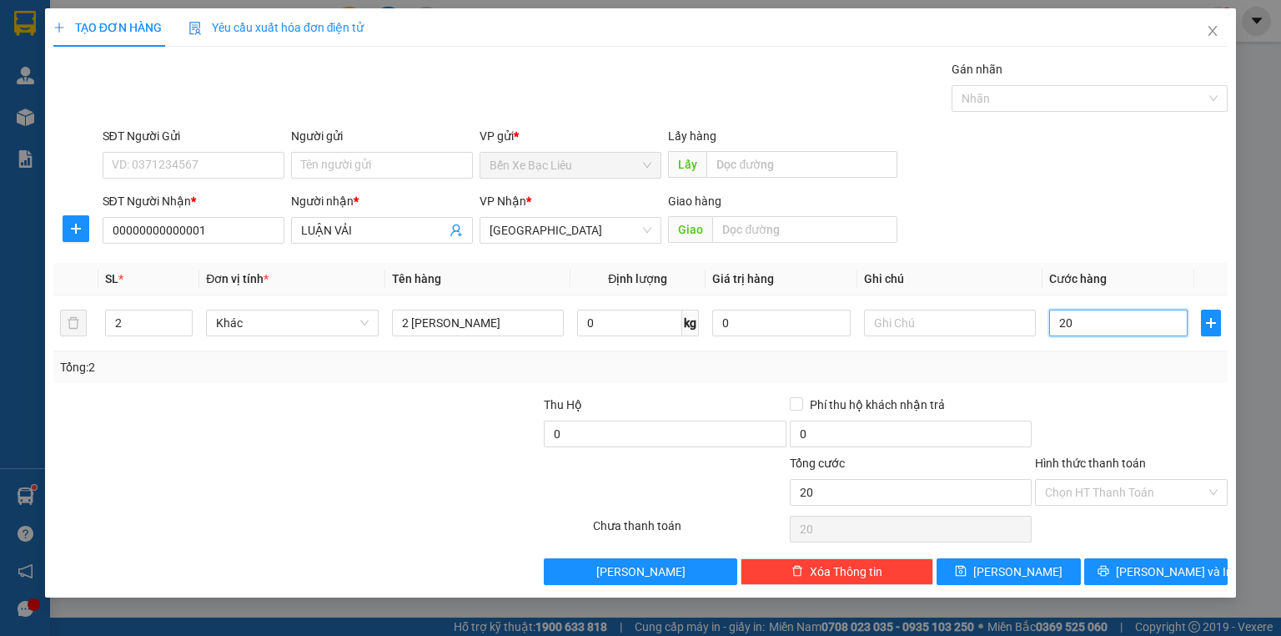
type input "200"
type input "200.000"
click at [990, 139] on div "SĐT Người Gửi VD: 0371234567 Người gửi Tên người gửi VP gửi * Bến Xe Bạc Liêu L…" at bounding box center [665, 156] width 1133 height 58
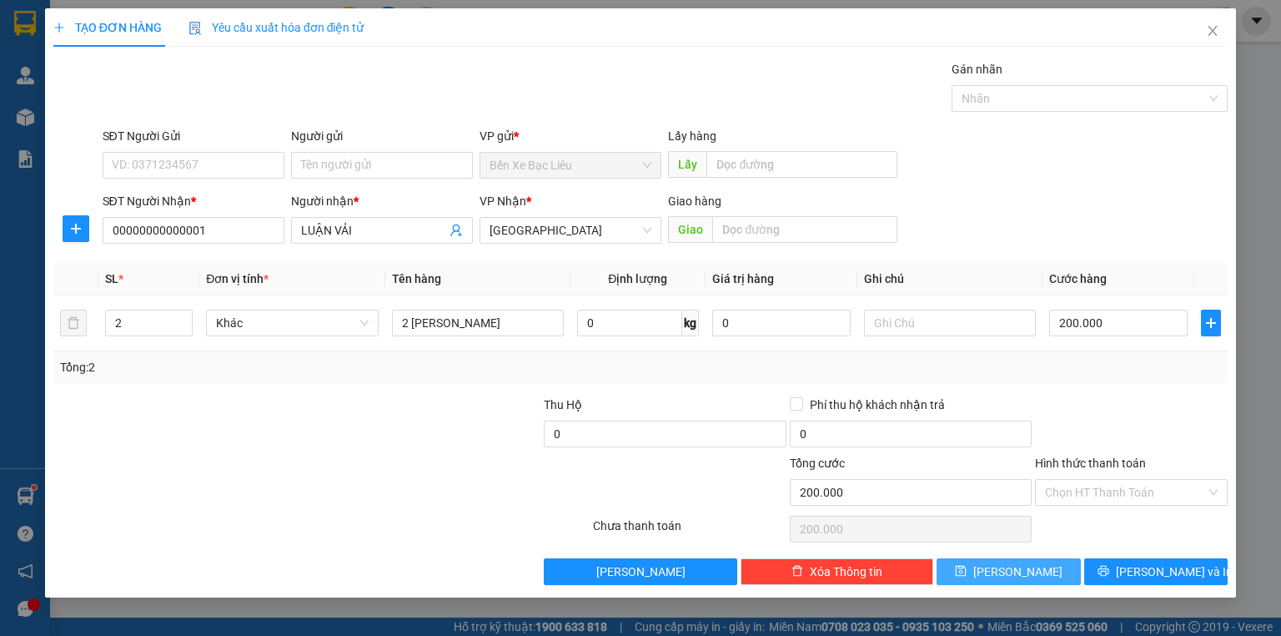
click at [984, 575] on button "[PERSON_NAME]" at bounding box center [1009, 571] width 144 height 27
type input "1"
type input "0"
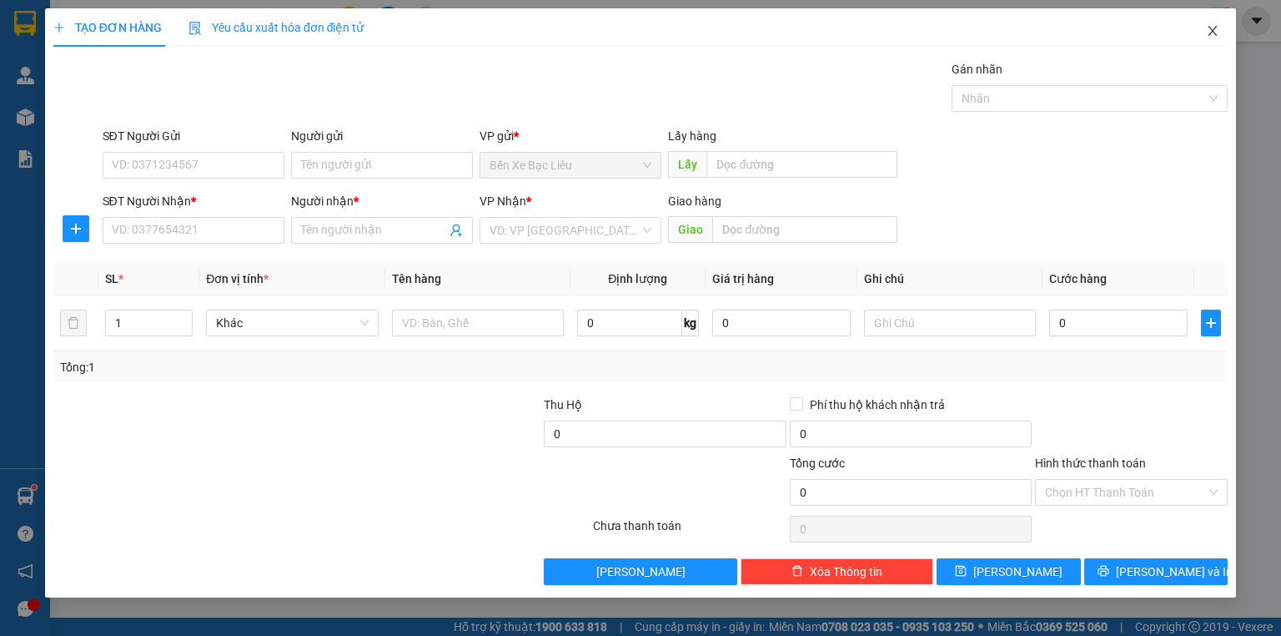
click at [1208, 34] on icon "close" at bounding box center [1212, 30] width 13 height 13
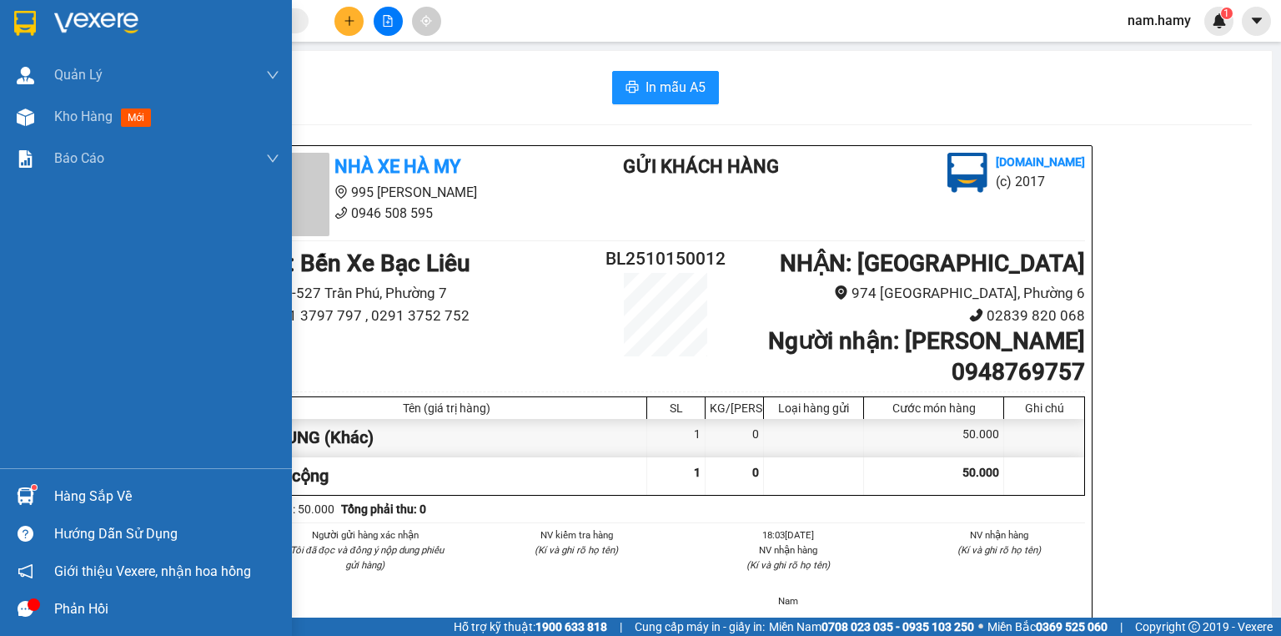
click at [24, 606] on icon "message" at bounding box center [26, 609] width 16 height 16
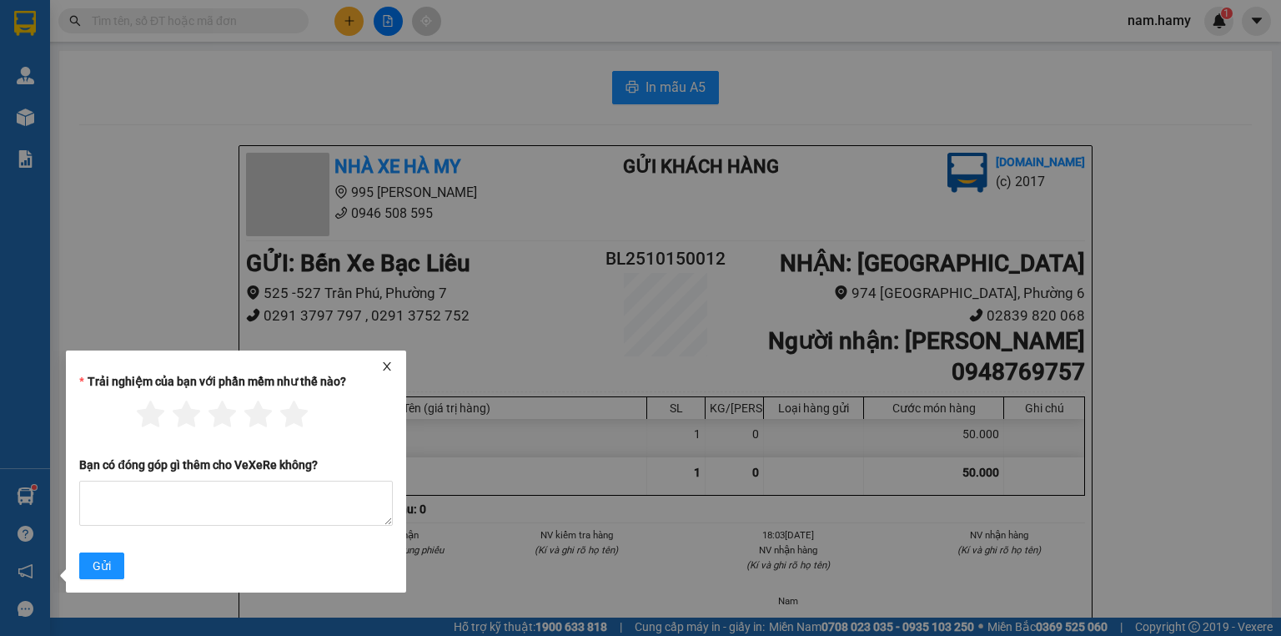
click at [388, 364] on icon "close" at bounding box center [387, 366] width 12 height 12
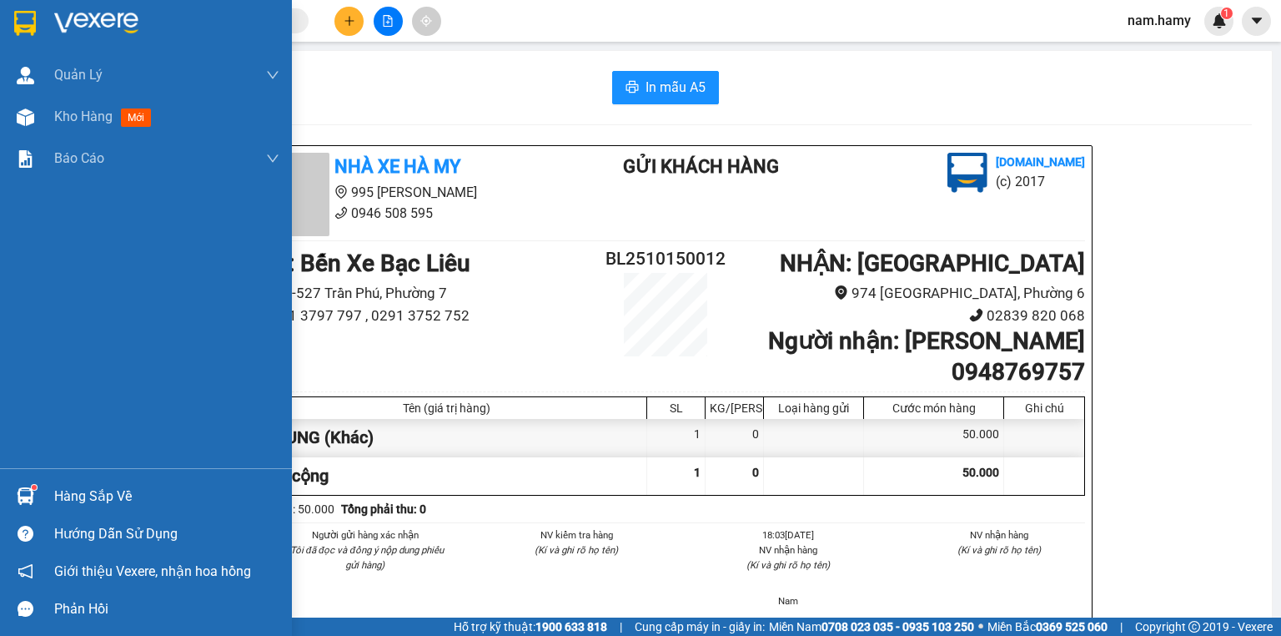
click at [66, 495] on div "Hàng sắp về" at bounding box center [166, 496] width 225 height 25
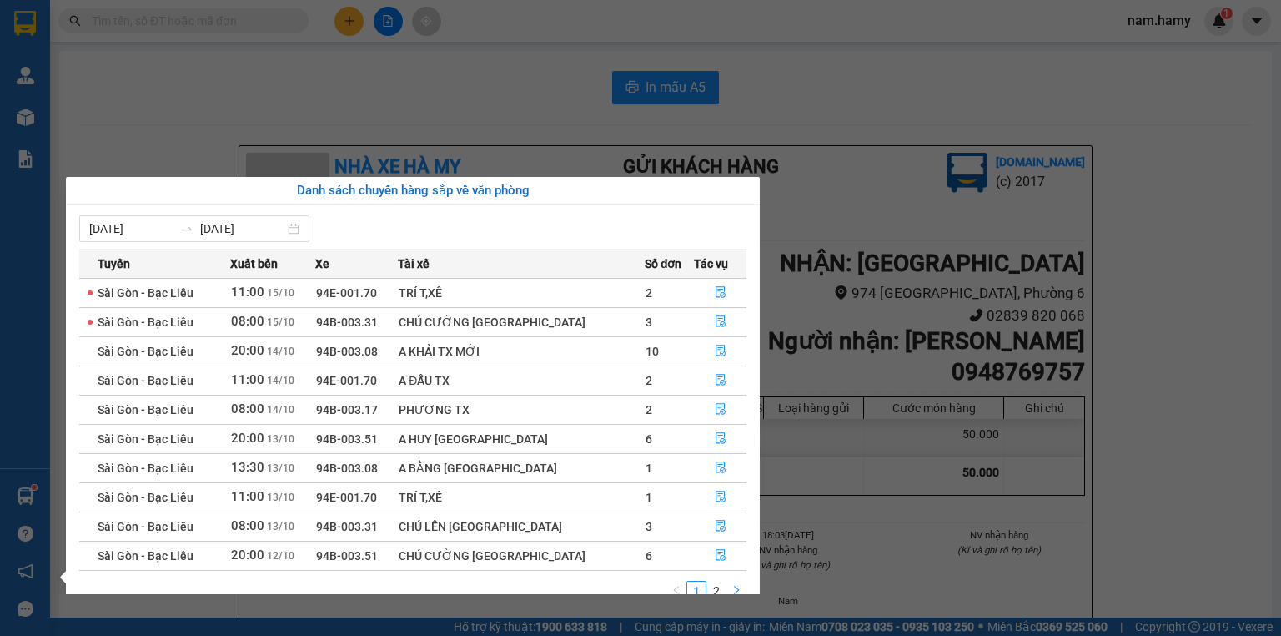
click at [732, 591] on icon "right" at bounding box center [737, 590] width 10 height 10
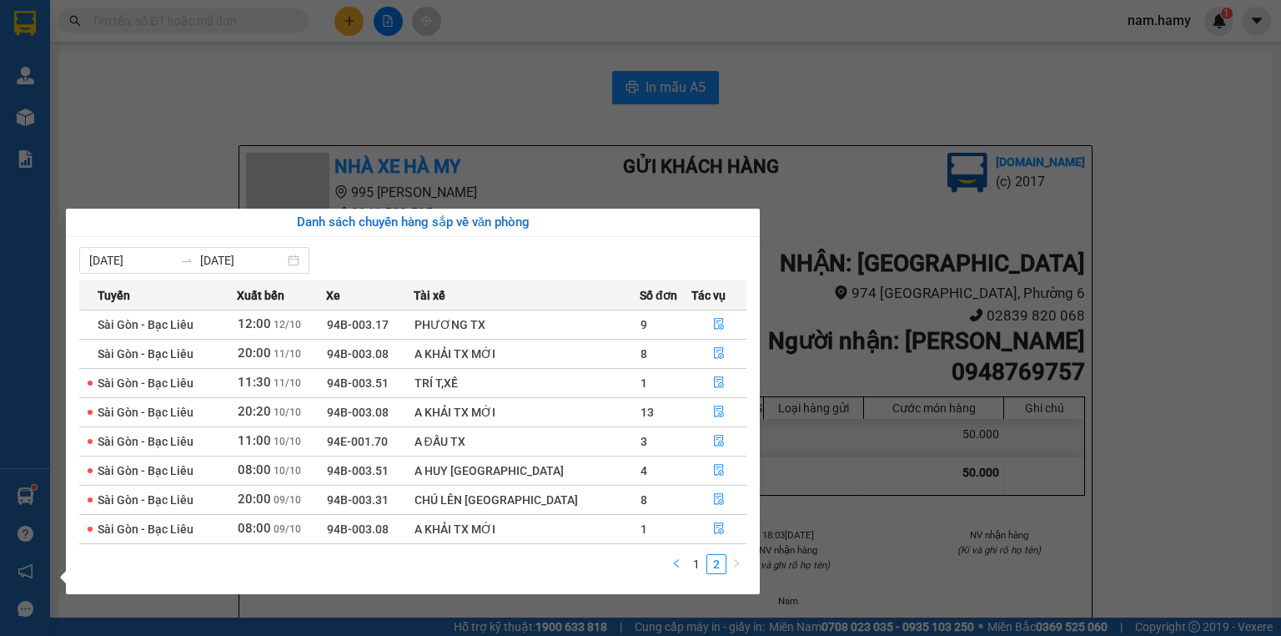
click at [677, 561] on icon "left" at bounding box center [676, 563] width 5 height 8
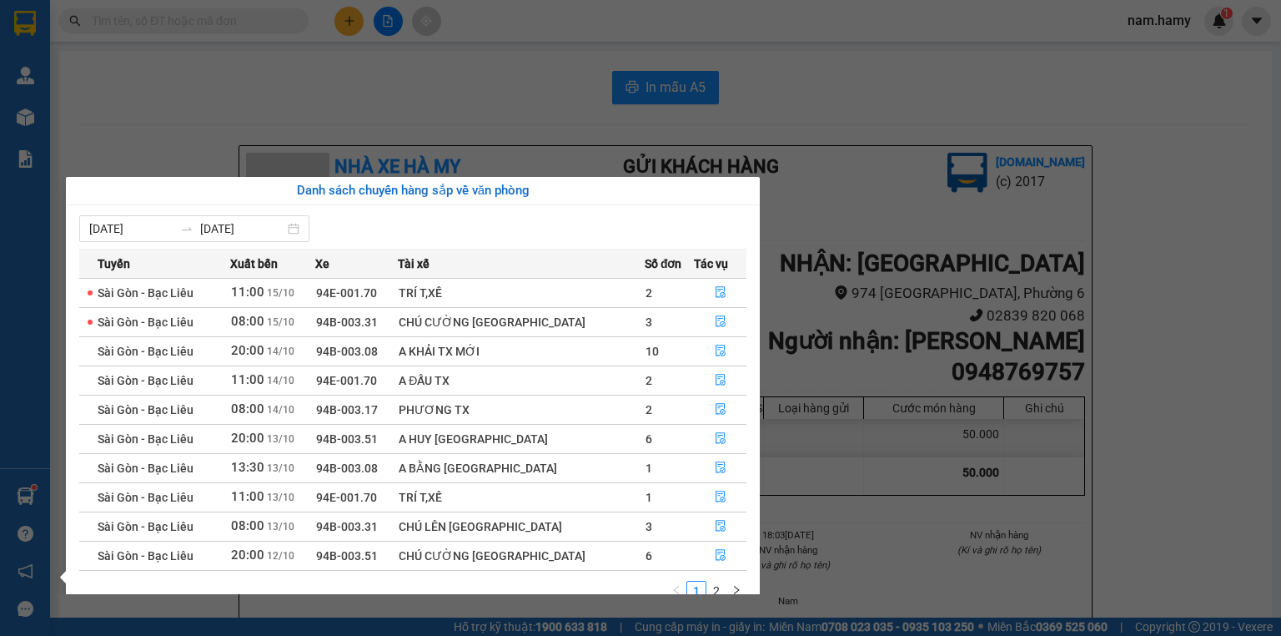
click at [230, 90] on section "Kết quả tìm kiếm ( 0 ) Bộ lọc Ngày tạo đơn gần nhất No Data nam.hamy 1 Quản [PE…" at bounding box center [640, 318] width 1281 height 636
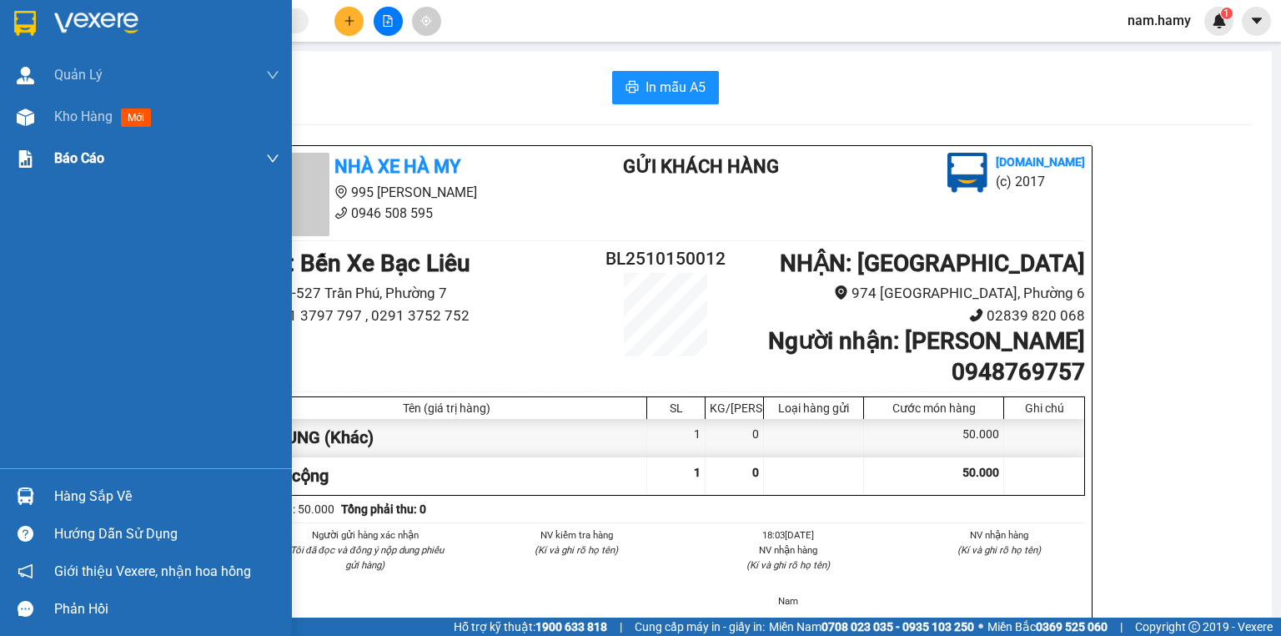
click at [98, 126] on div "Kho hàng mới" at bounding box center [105, 116] width 103 height 21
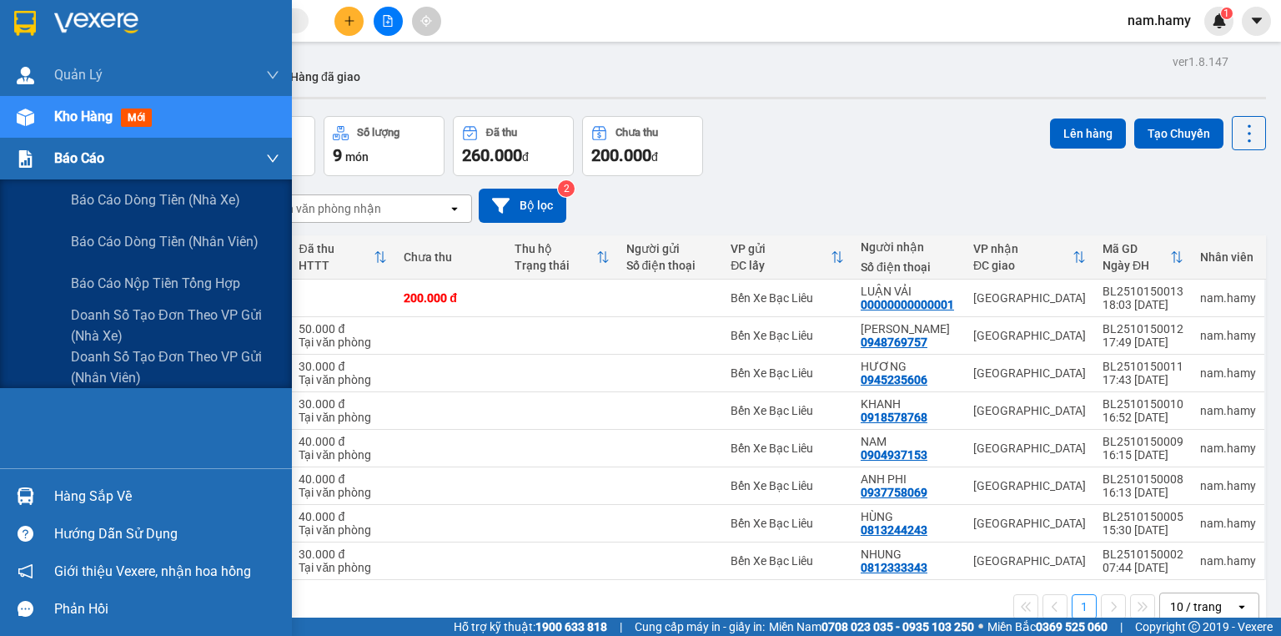
click at [25, 150] on img at bounding box center [26, 159] width 18 height 18
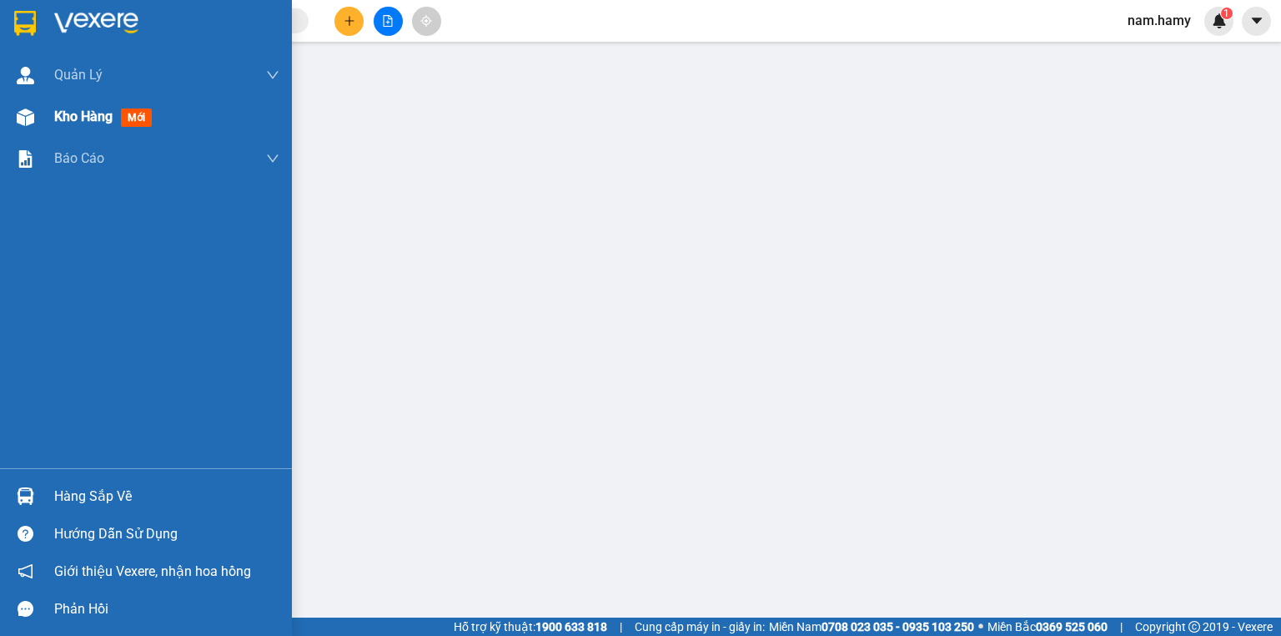
click at [103, 116] on span "Kho hàng" at bounding box center [83, 116] width 58 height 16
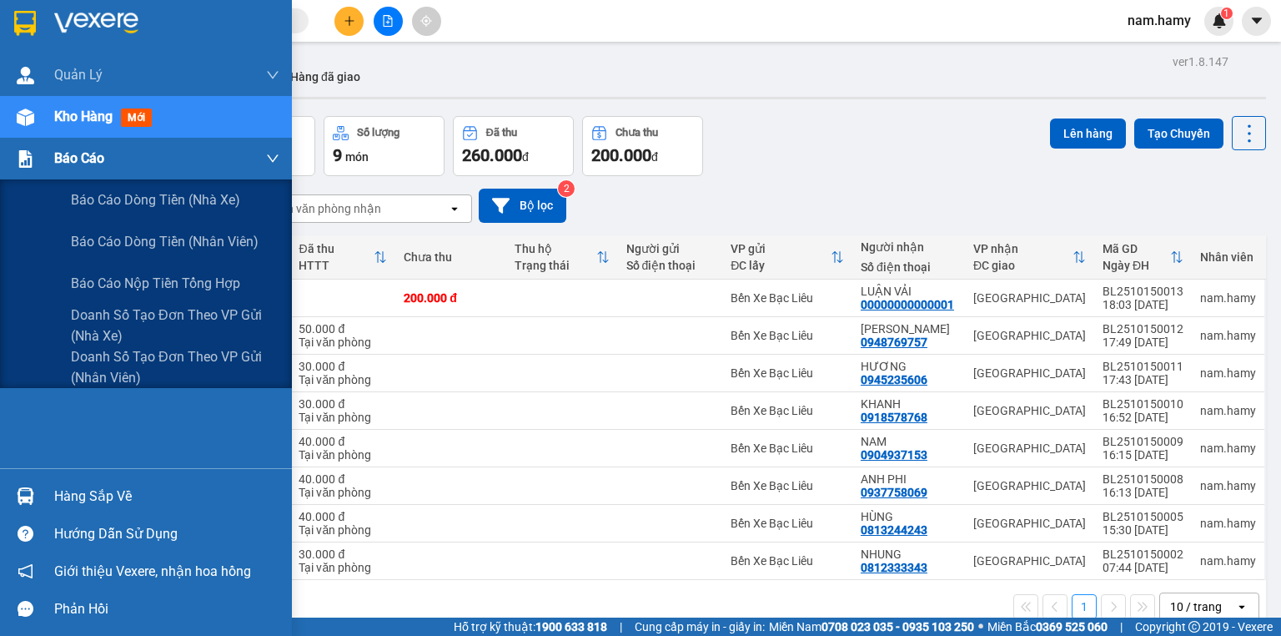
click at [17, 155] on img at bounding box center [26, 159] width 18 height 18
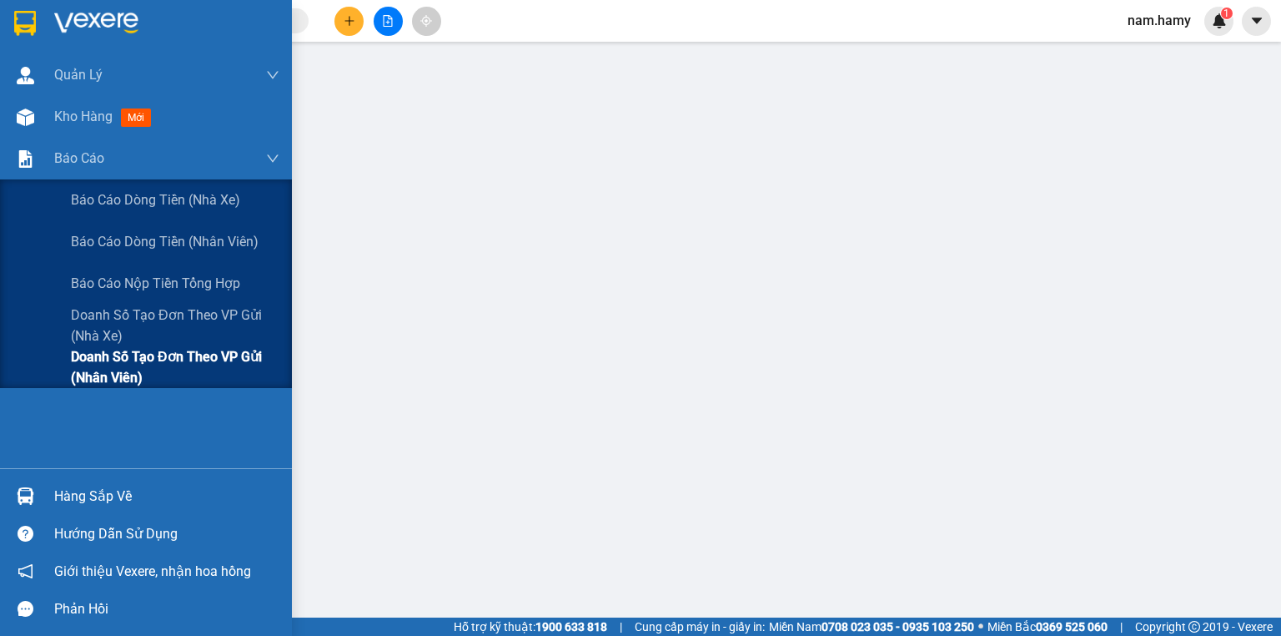
click at [73, 373] on span "Doanh số tạo đơn theo VP gửi (nhân viên)" at bounding box center [175, 367] width 209 height 42
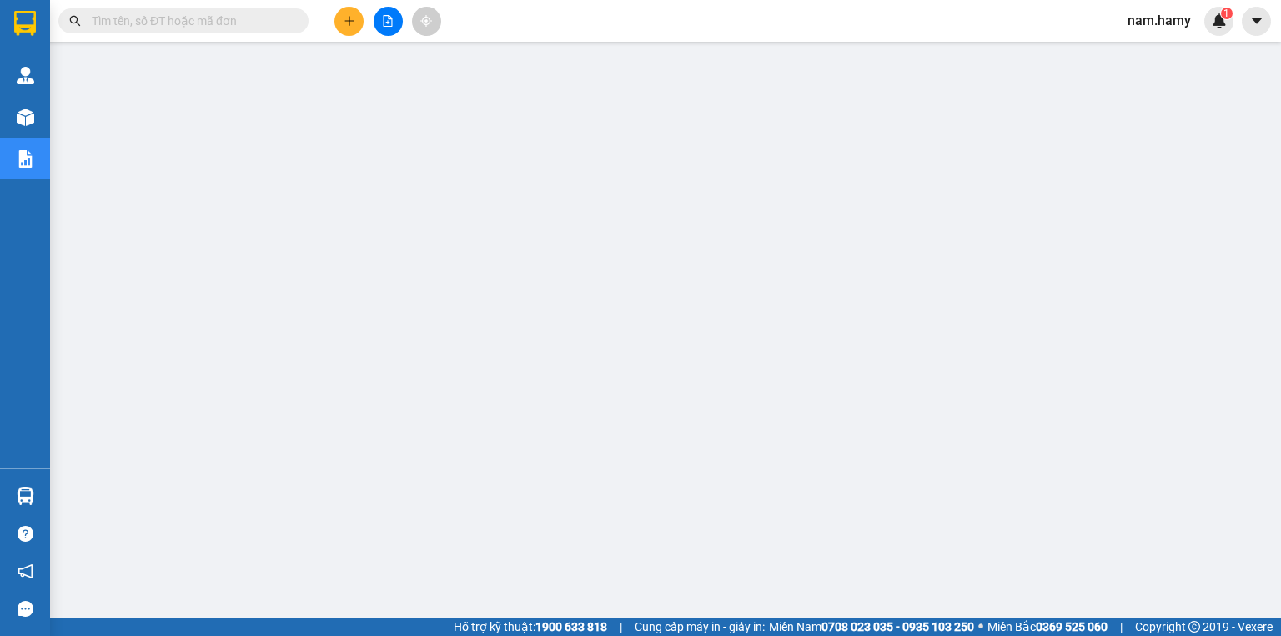
click at [379, 13] on button at bounding box center [388, 21] width 29 height 29
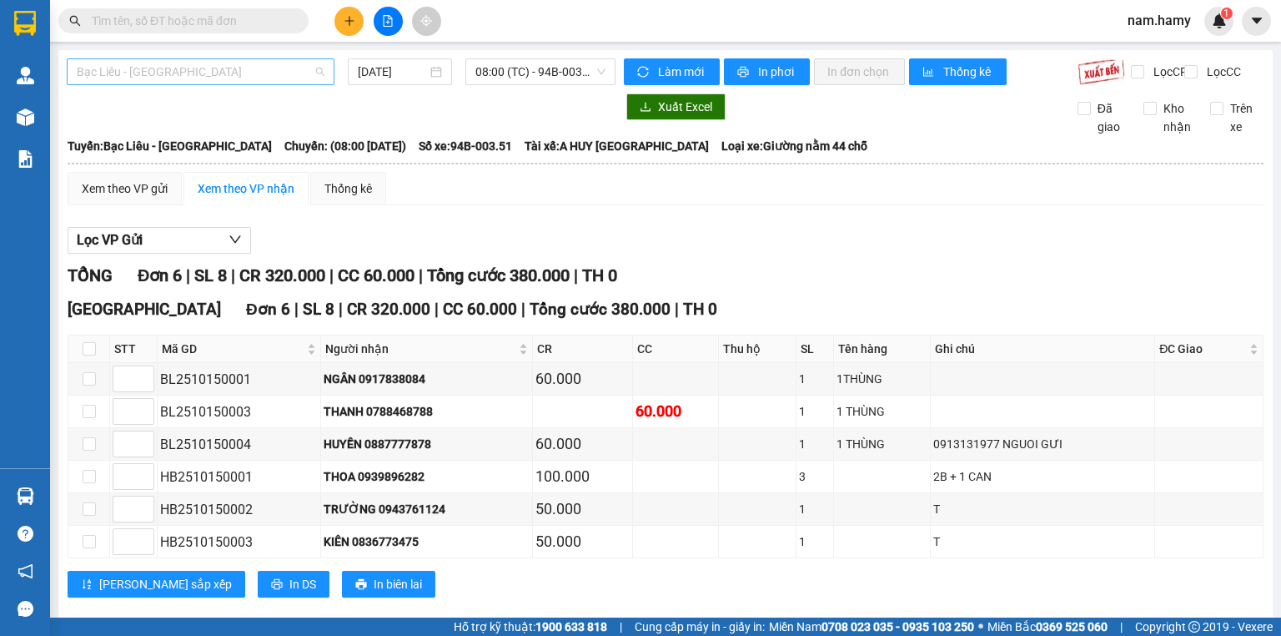
click at [274, 70] on span "Bạc Liêu - [GEOGRAPHIC_DATA]" at bounding box center [201, 71] width 248 height 25
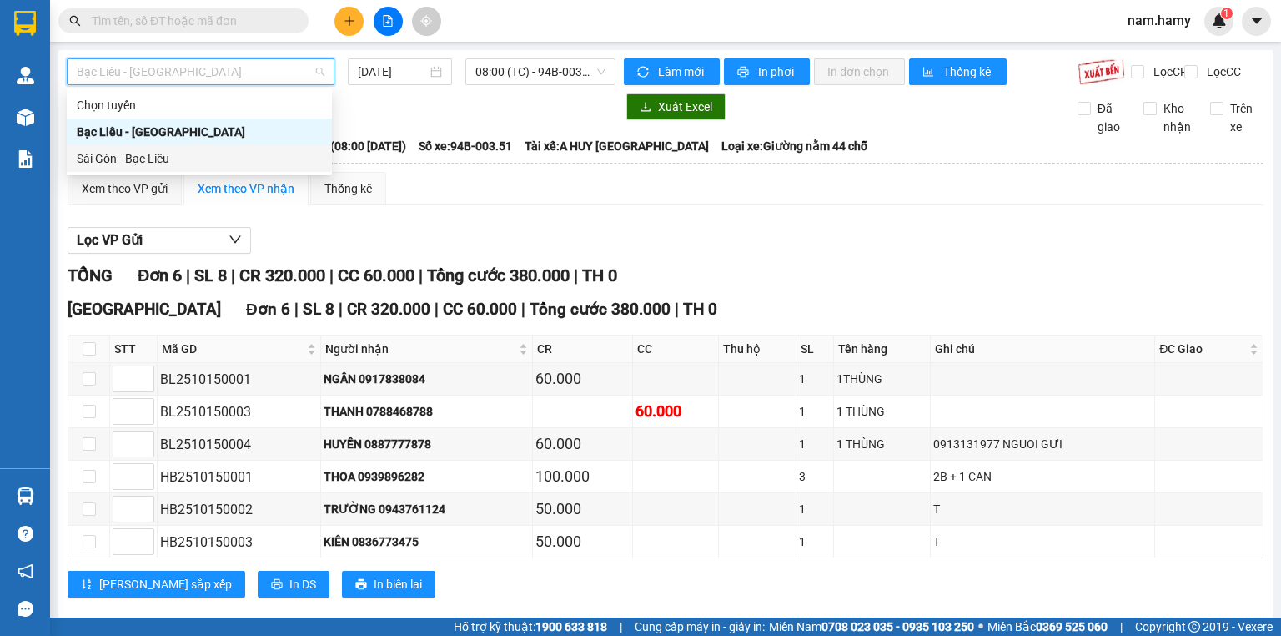
click at [239, 155] on div "Sài Gòn - Bạc Liêu" at bounding box center [199, 158] width 245 height 18
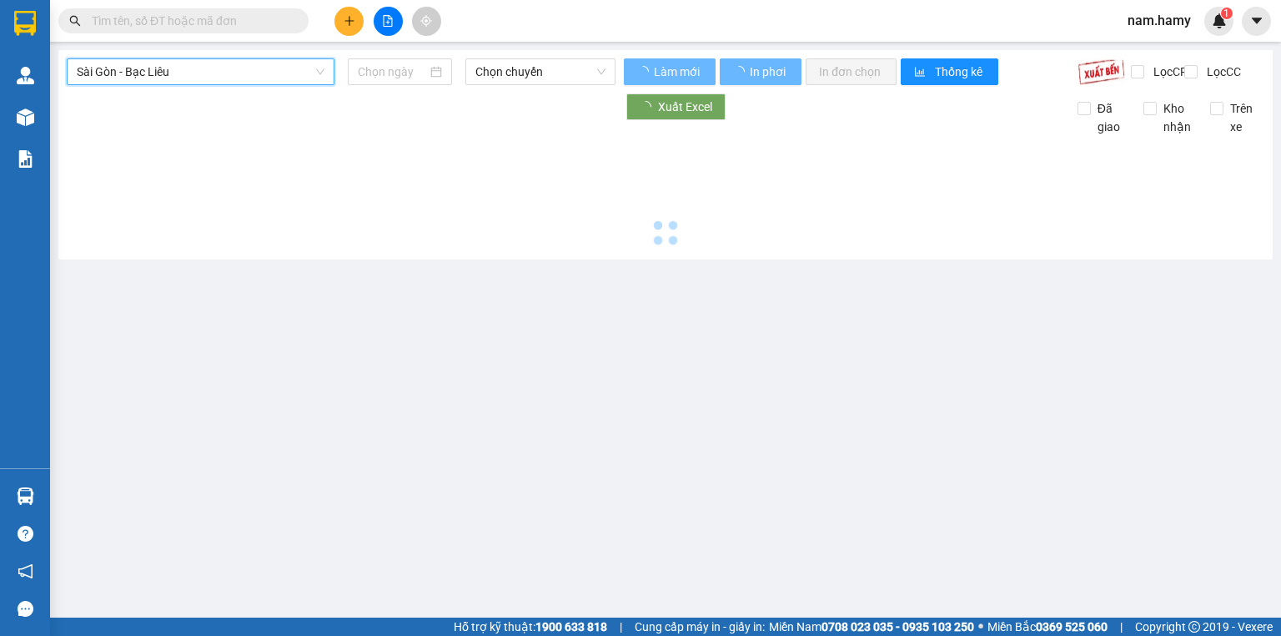
type input "[DATE]"
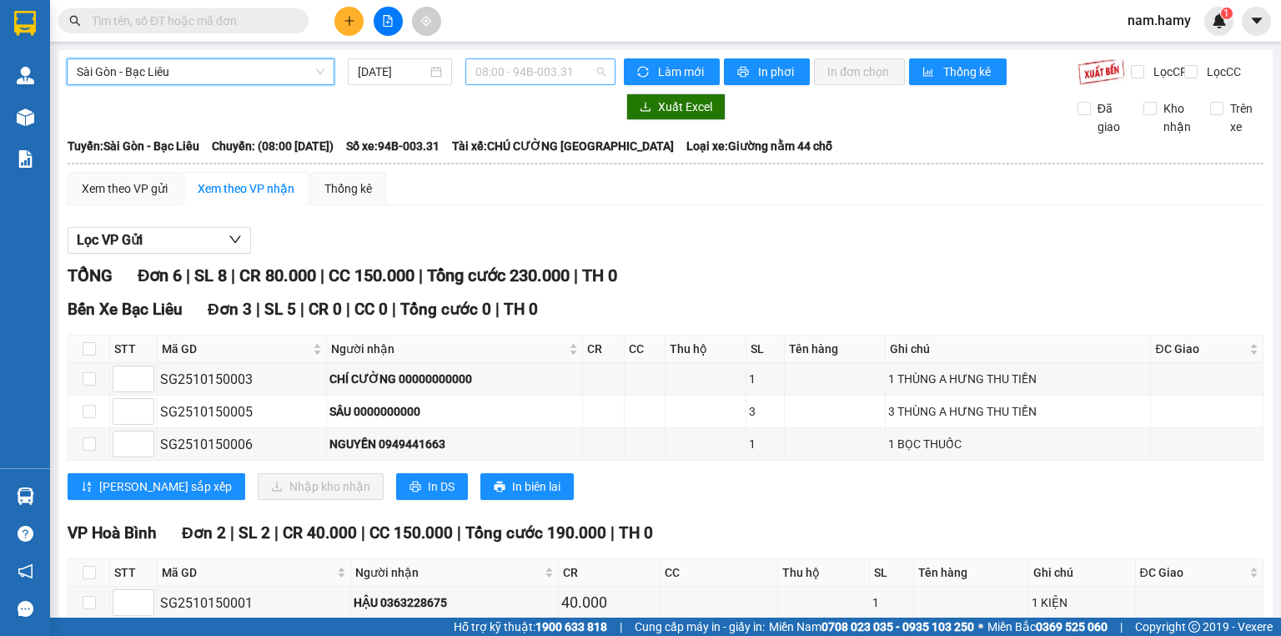
click at [514, 68] on span "08:00 - 94B-003.31" at bounding box center [540, 71] width 131 height 25
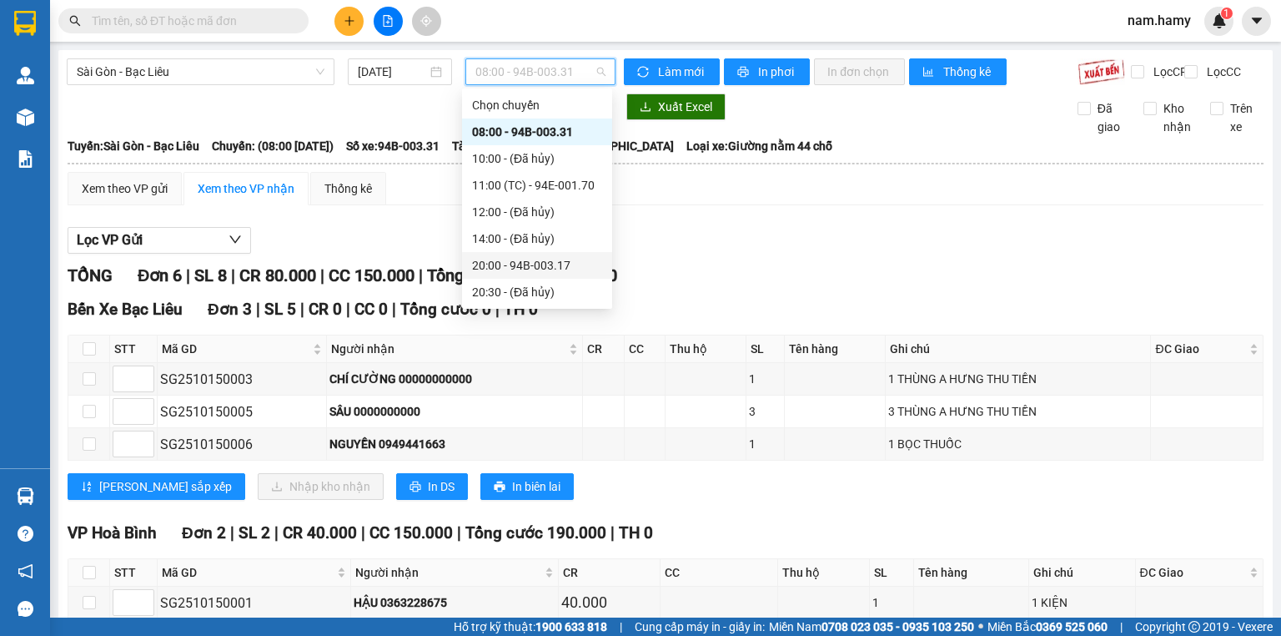
click at [565, 274] on div "20:00 - 94B-003.17" at bounding box center [537, 265] width 130 height 18
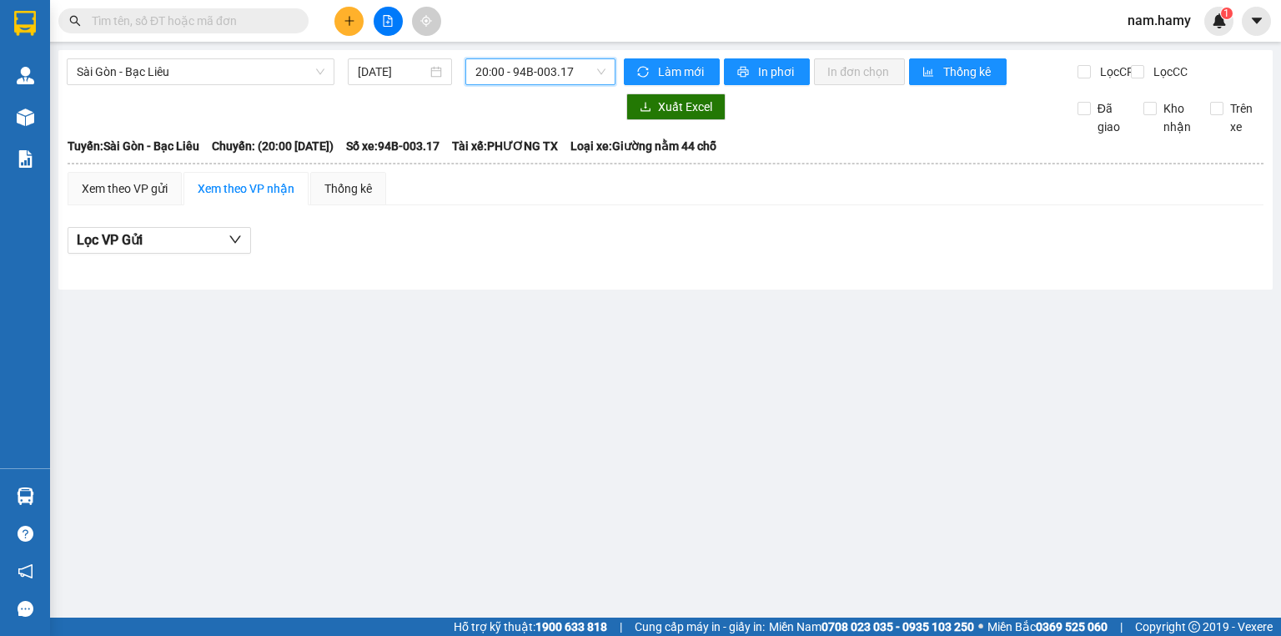
click at [528, 63] on span "20:00 - 94B-003.17" at bounding box center [540, 71] width 131 height 25
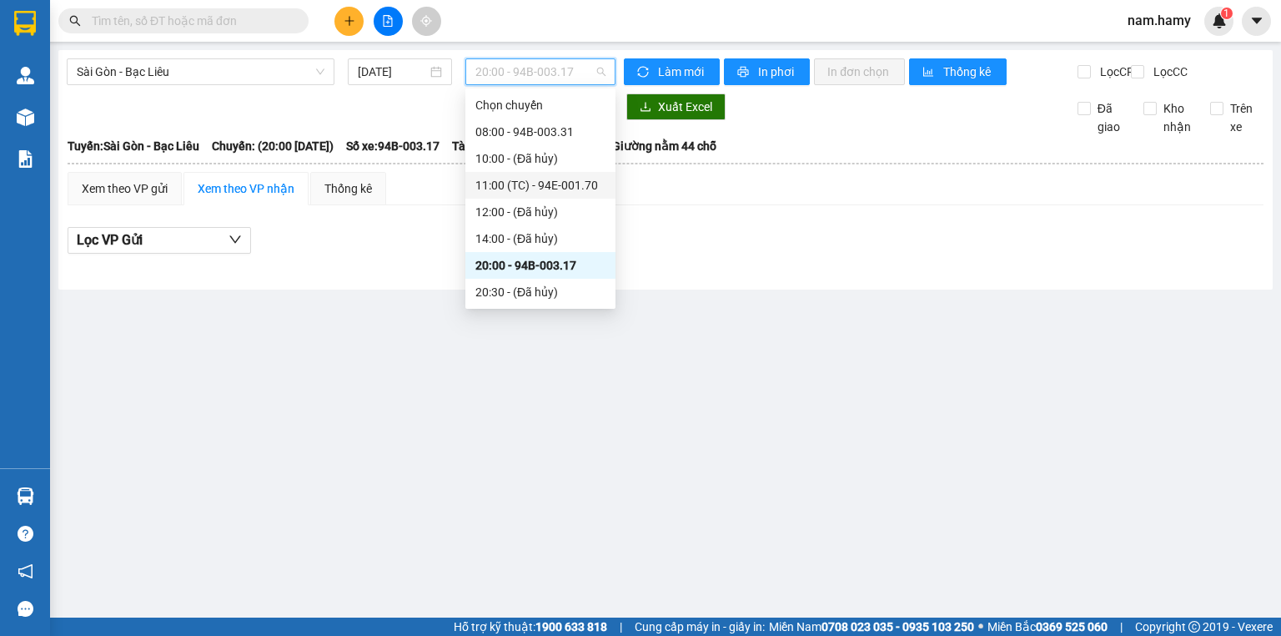
click at [530, 189] on div "11:00 (TC) - 94E-001.70" at bounding box center [540, 185] width 130 height 18
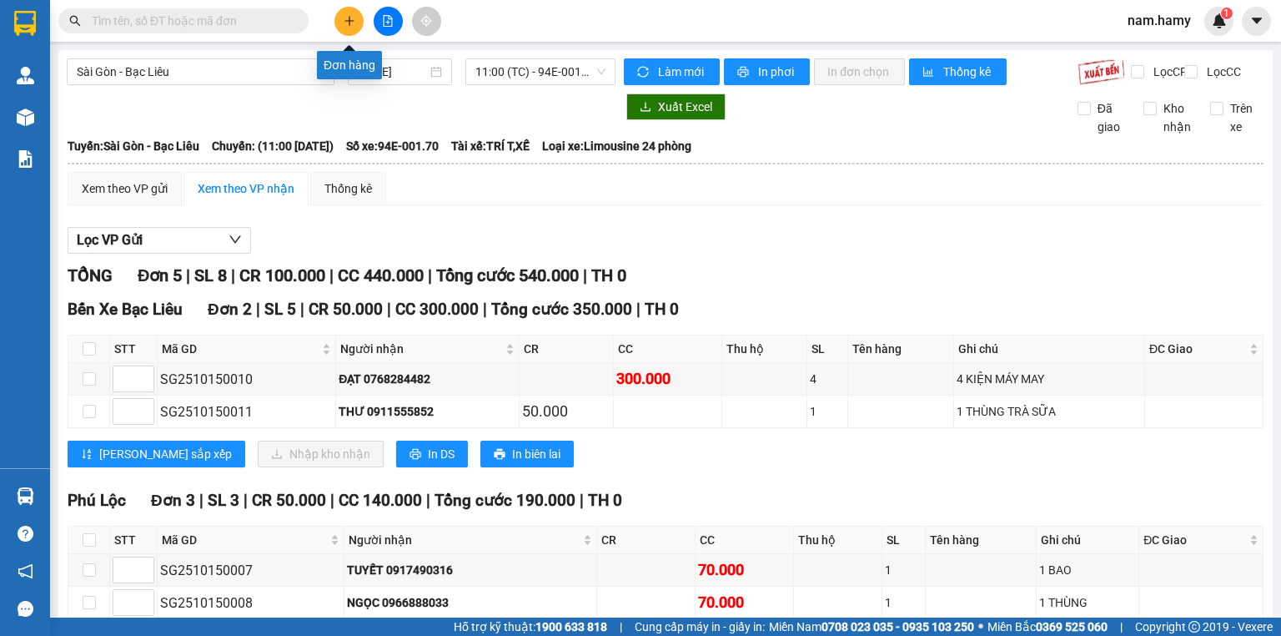
click at [354, 20] on icon "plus" at bounding box center [348, 20] width 9 height 1
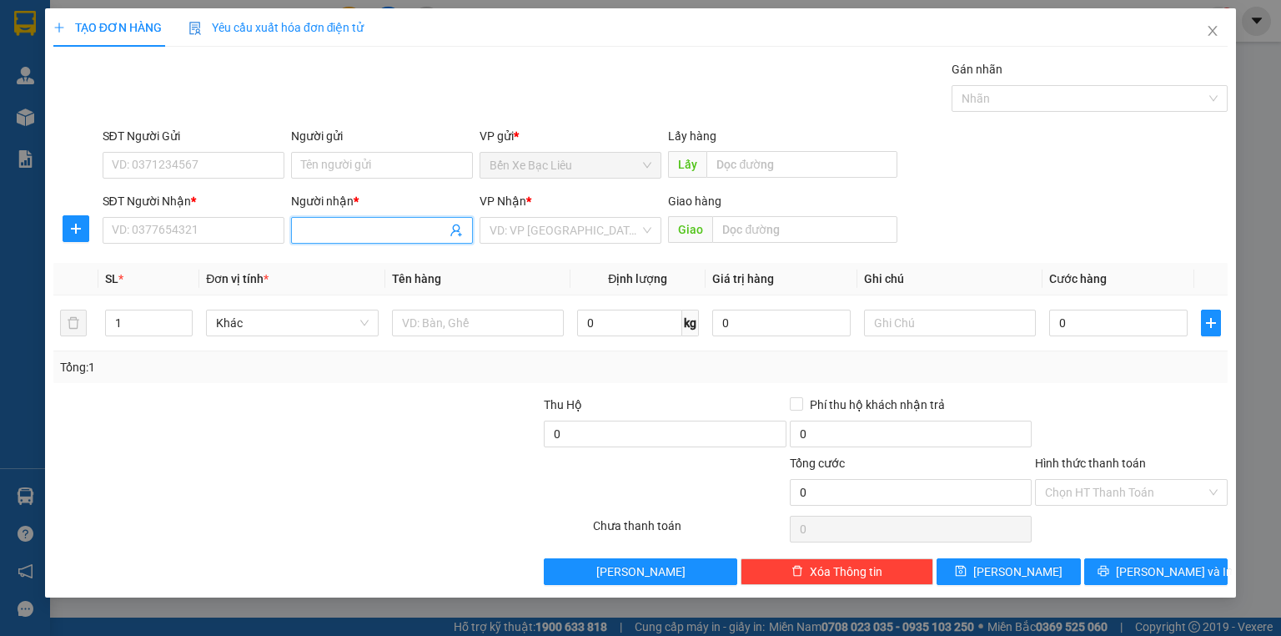
click at [314, 235] on input "Người nhận *" at bounding box center [373, 230] width 145 height 18
type input "ANH PHI"
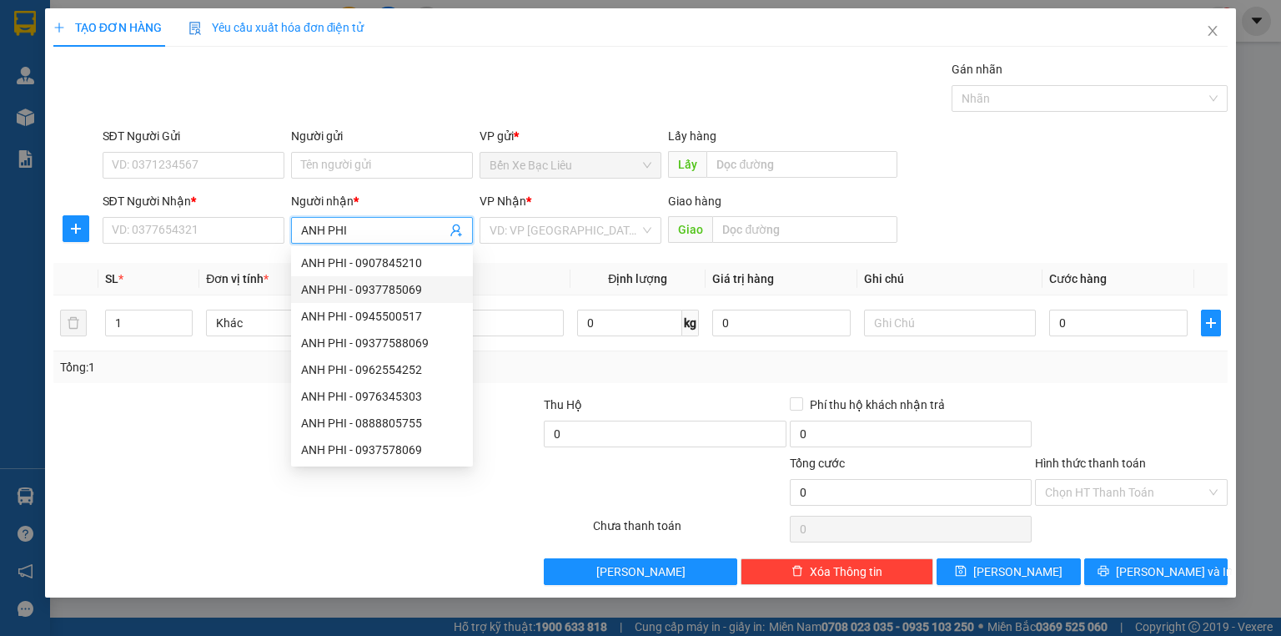
click at [389, 289] on div "ANH PHI - 0937785069" at bounding box center [382, 289] width 162 height 18
type input "0937785069"
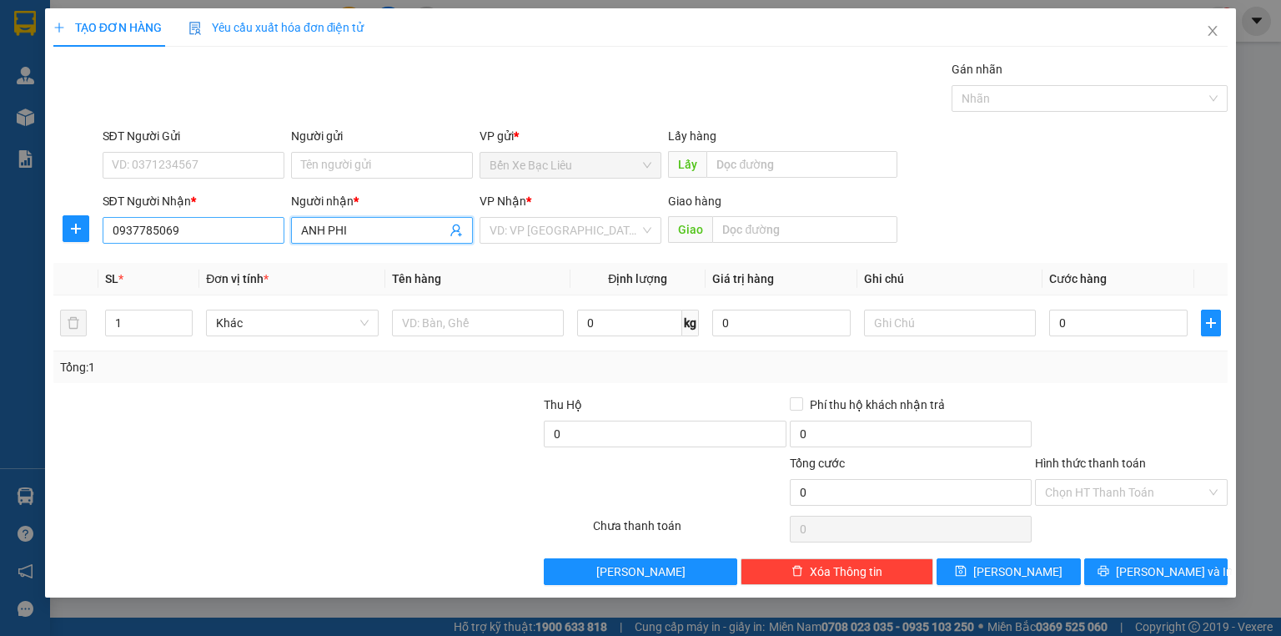
type input "ANH PHI"
click at [195, 234] on input "0937785069" at bounding box center [194, 230] width 182 height 27
click at [158, 233] on input "0937785069" at bounding box center [194, 230] width 182 height 27
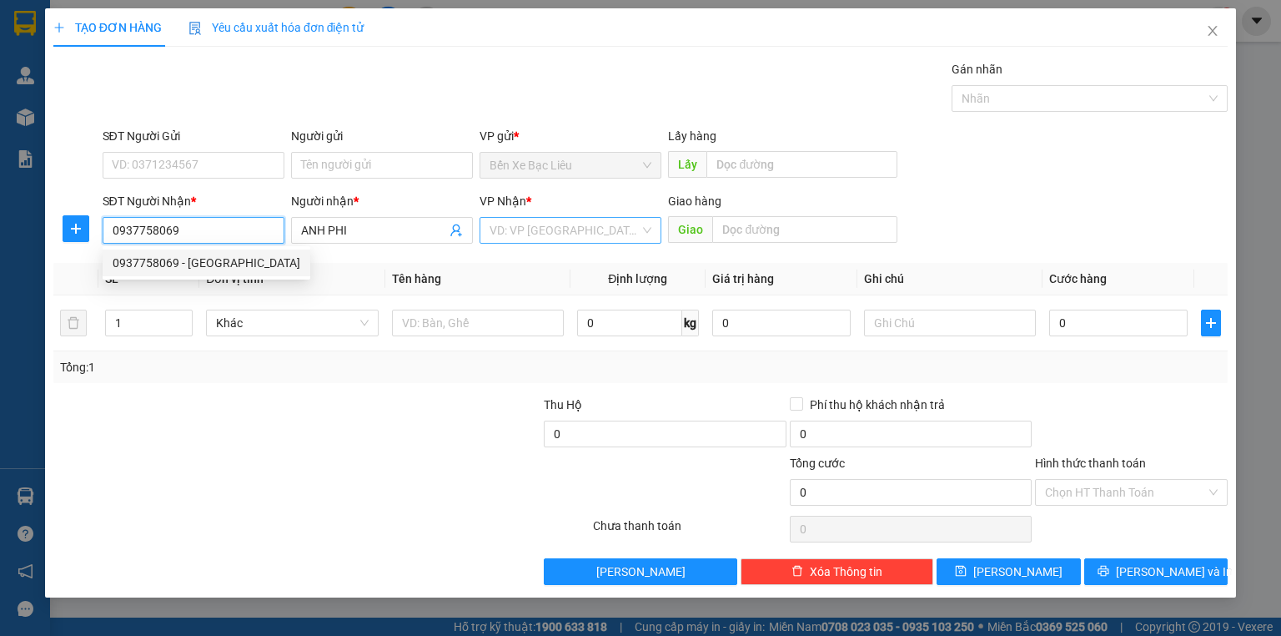
type input "0937758069"
click at [554, 234] on input "search" at bounding box center [565, 230] width 150 height 25
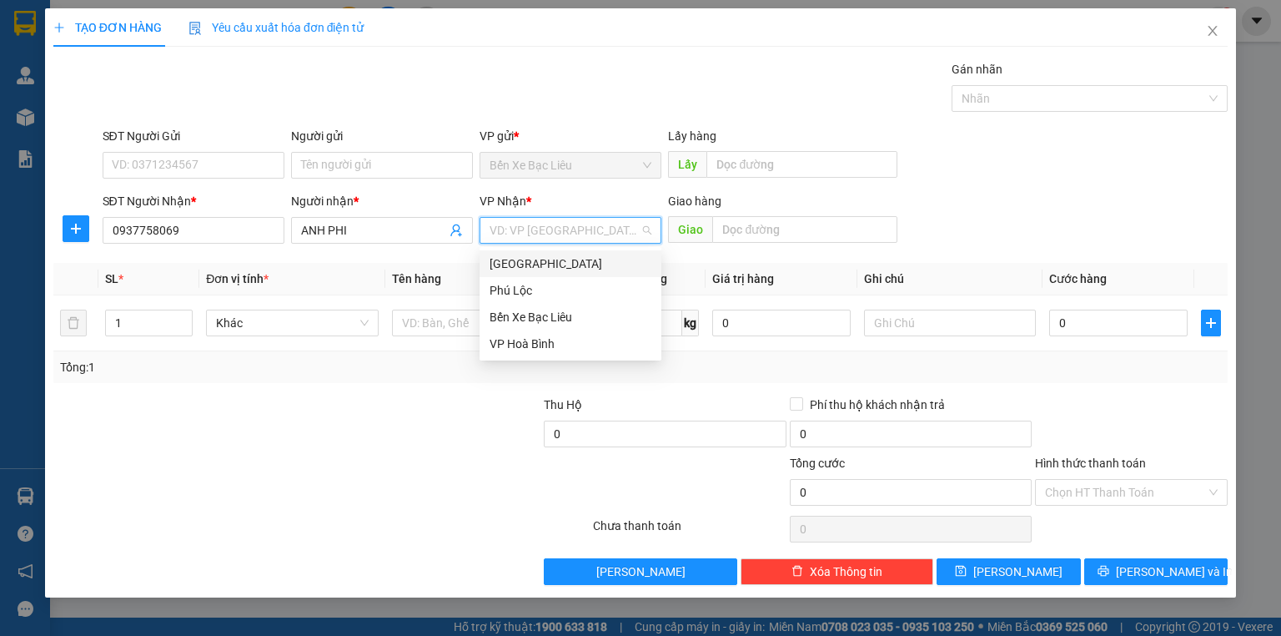
click at [567, 268] on div "[GEOGRAPHIC_DATA]" at bounding box center [571, 263] width 162 height 18
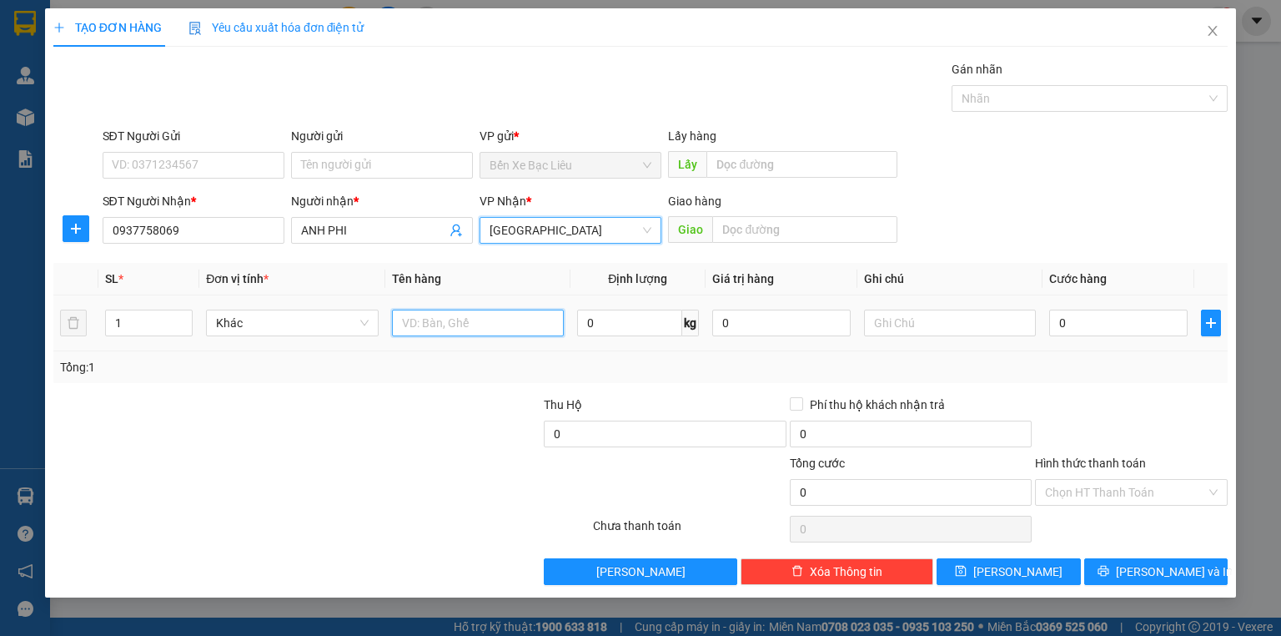
click at [462, 313] on input "text" at bounding box center [478, 322] width 172 height 27
type input "1` KIỆN"
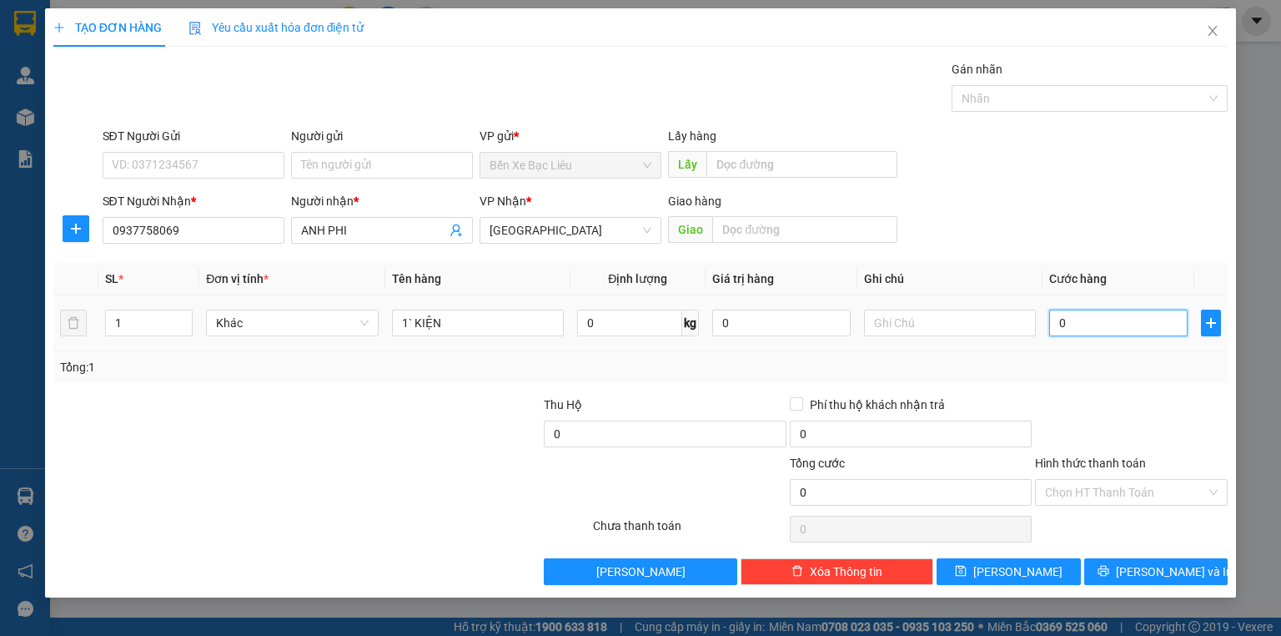
click at [1053, 321] on input "0" at bounding box center [1118, 322] width 138 height 27
type input "5"
type input "50"
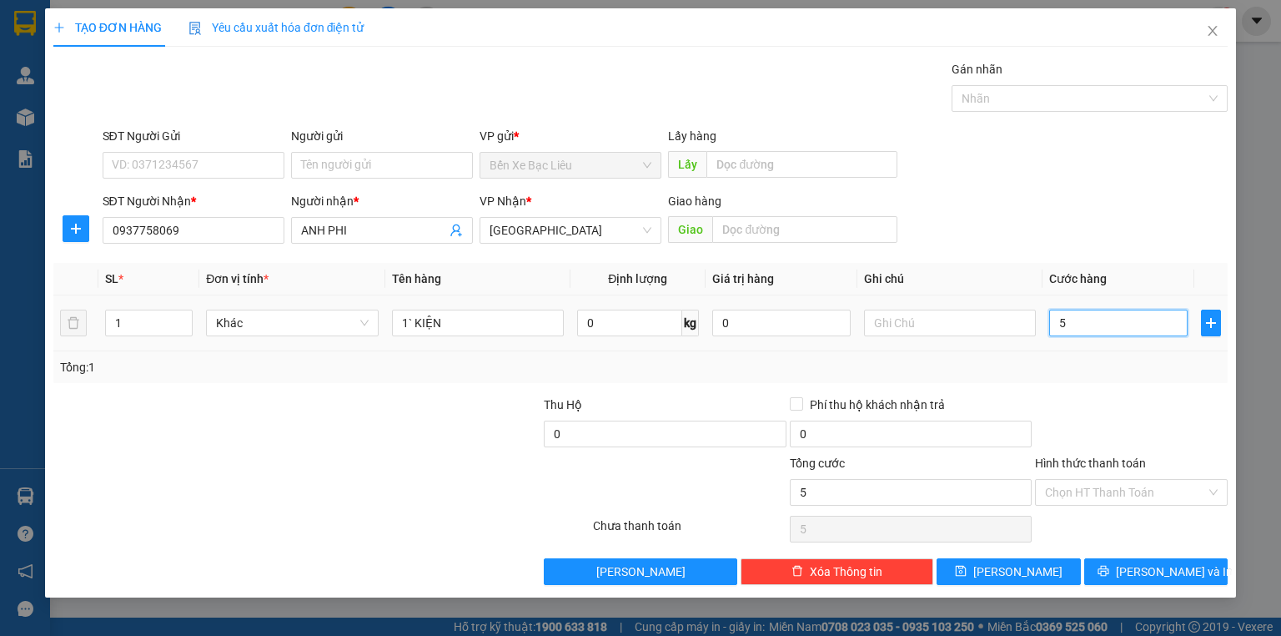
type input "50"
type input "50.000"
click at [1148, 428] on div at bounding box center [1131, 424] width 196 height 58
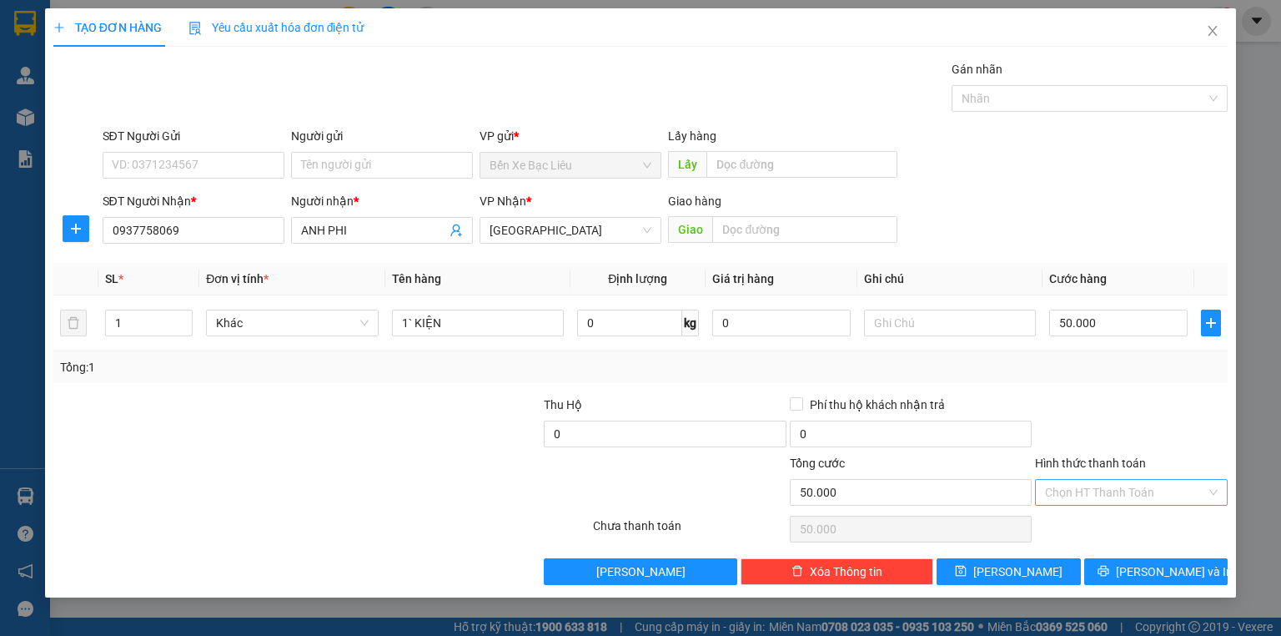
click at [1155, 490] on input "Hình thức thanh toán" at bounding box center [1125, 492] width 161 height 25
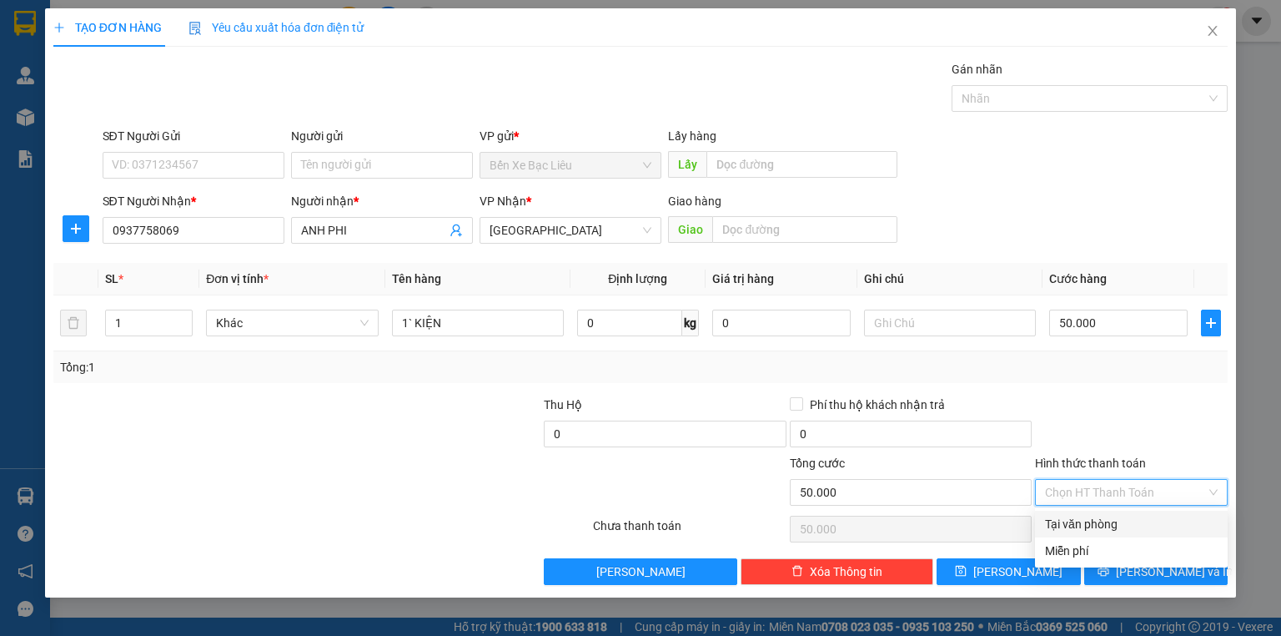
click at [1154, 524] on div "Tại văn phòng" at bounding box center [1131, 524] width 173 height 18
type input "0"
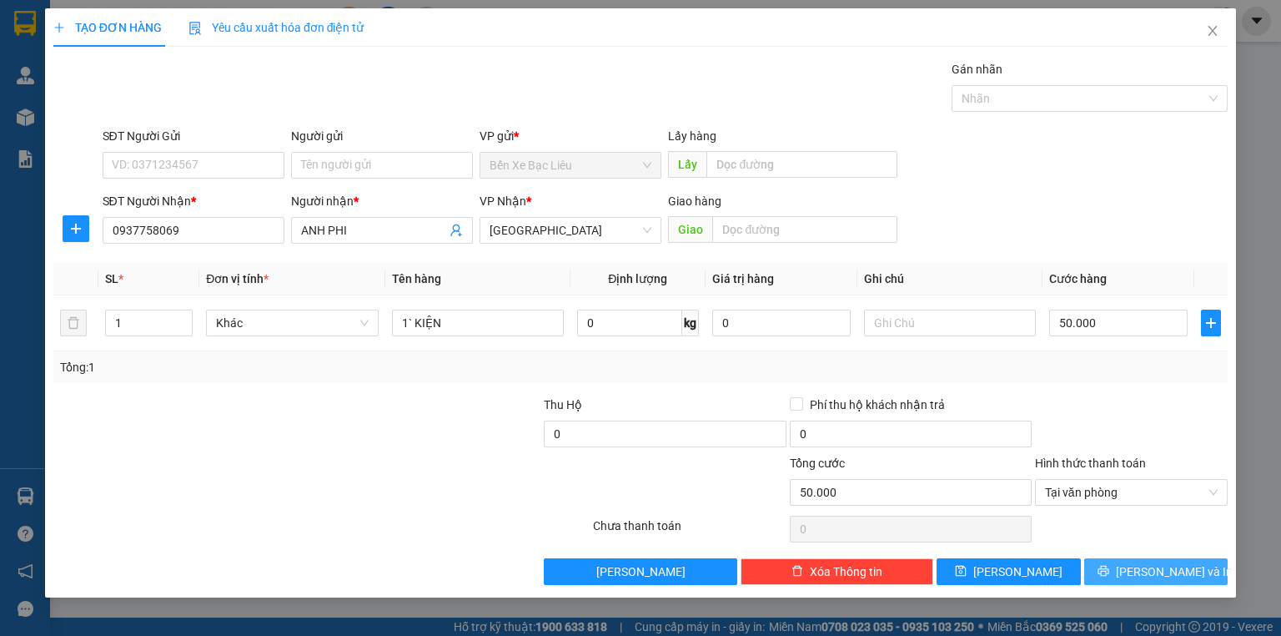
click at [1162, 560] on button "[PERSON_NAME] và In" at bounding box center [1156, 571] width 144 height 27
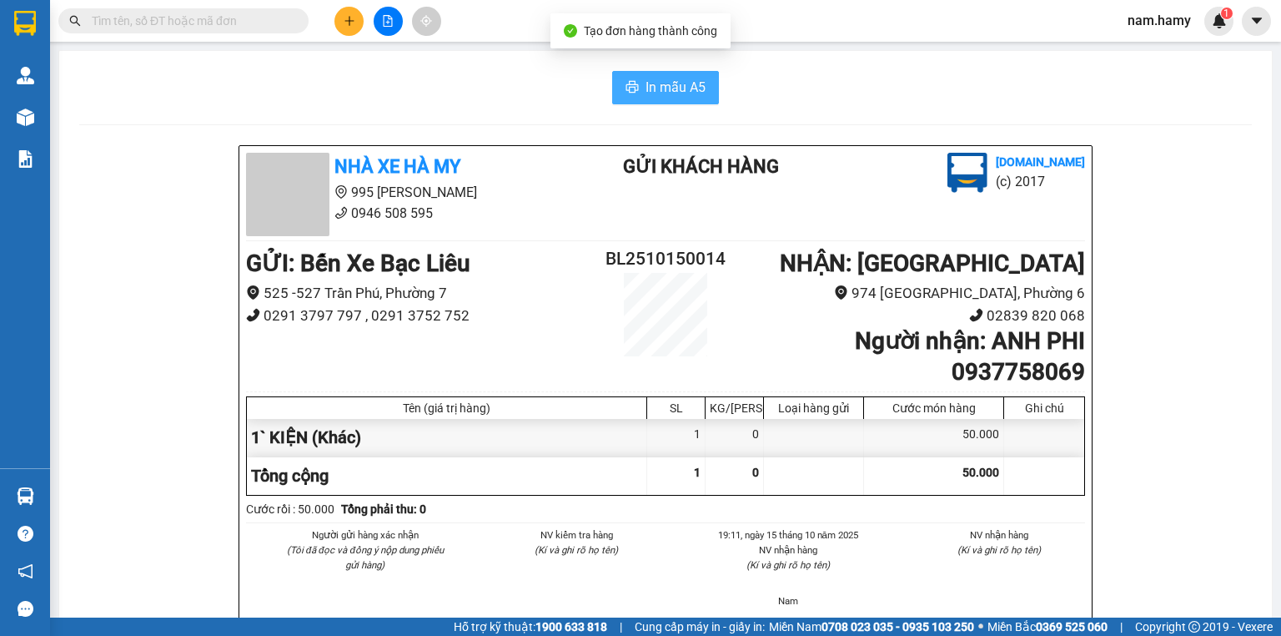
drag, startPoint x: 694, startPoint y: 68, endPoint x: 691, endPoint y: 78, distance: 10.6
click at [691, 78] on span "In mẫu A5" at bounding box center [676, 87] width 60 height 21
click at [341, 7] on div at bounding box center [387, 21] width 125 height 29
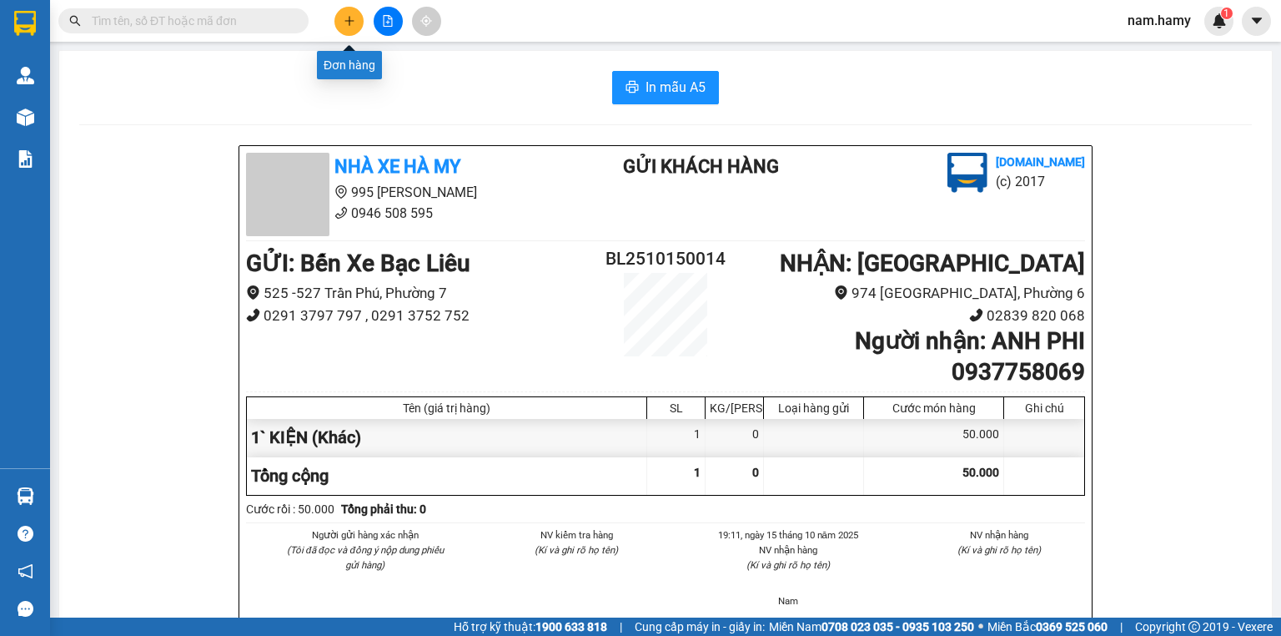
click at [355, 26] on button at bounding box center [348, 21] width 29 height 29
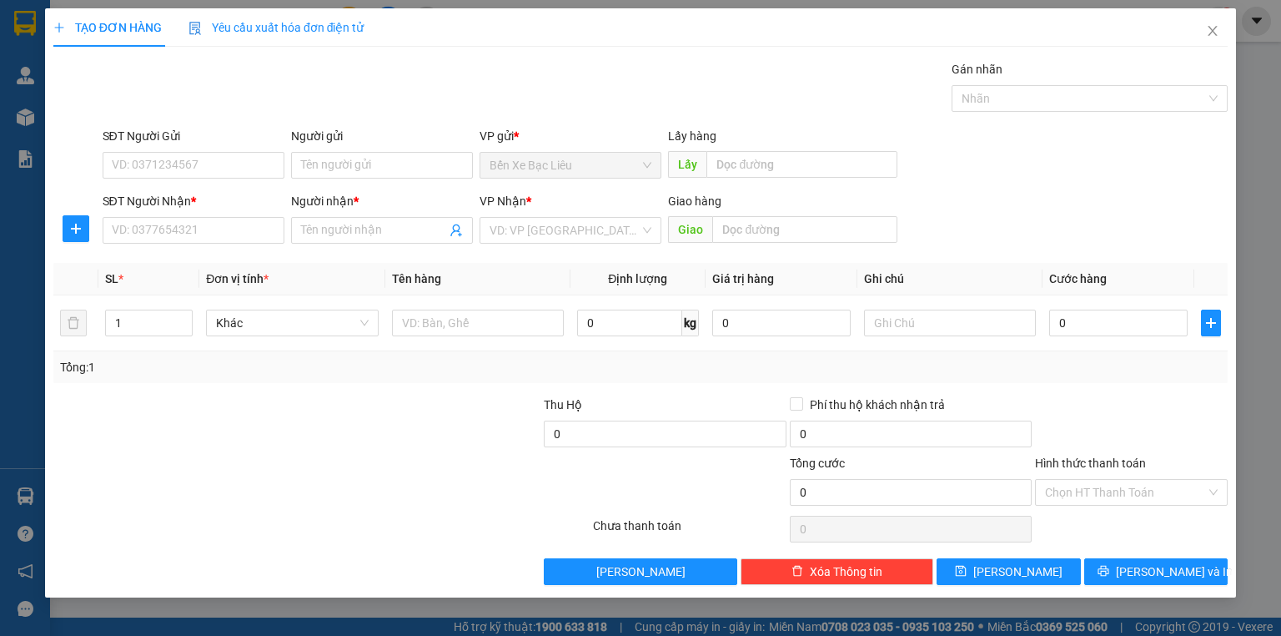
click at [314, 210] on div "Người nhận *" at bounding box center [382, 204] width 182 height 25
click at [320, 217] on span at bounding box center [382, 230] width 182 height 27
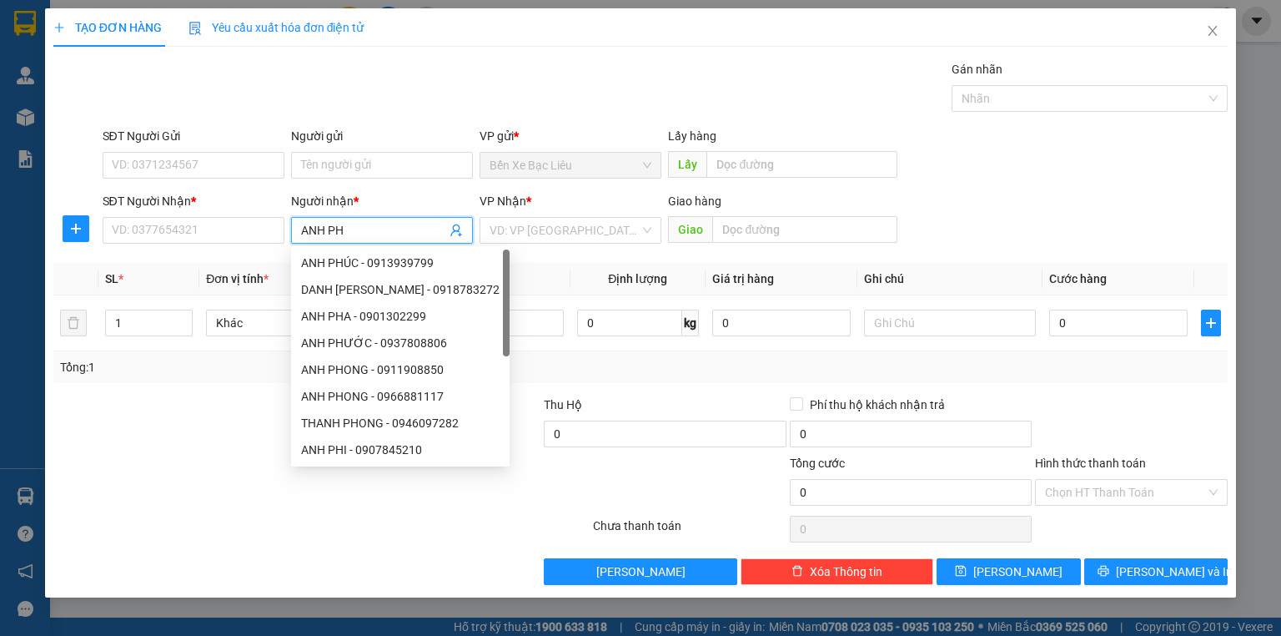
type input "ANH PHI"
click at [350, 294] on div "ANH PHI - 0937785069" at bounding box center [382, 289] width 162 height 18
type input "0937785069"
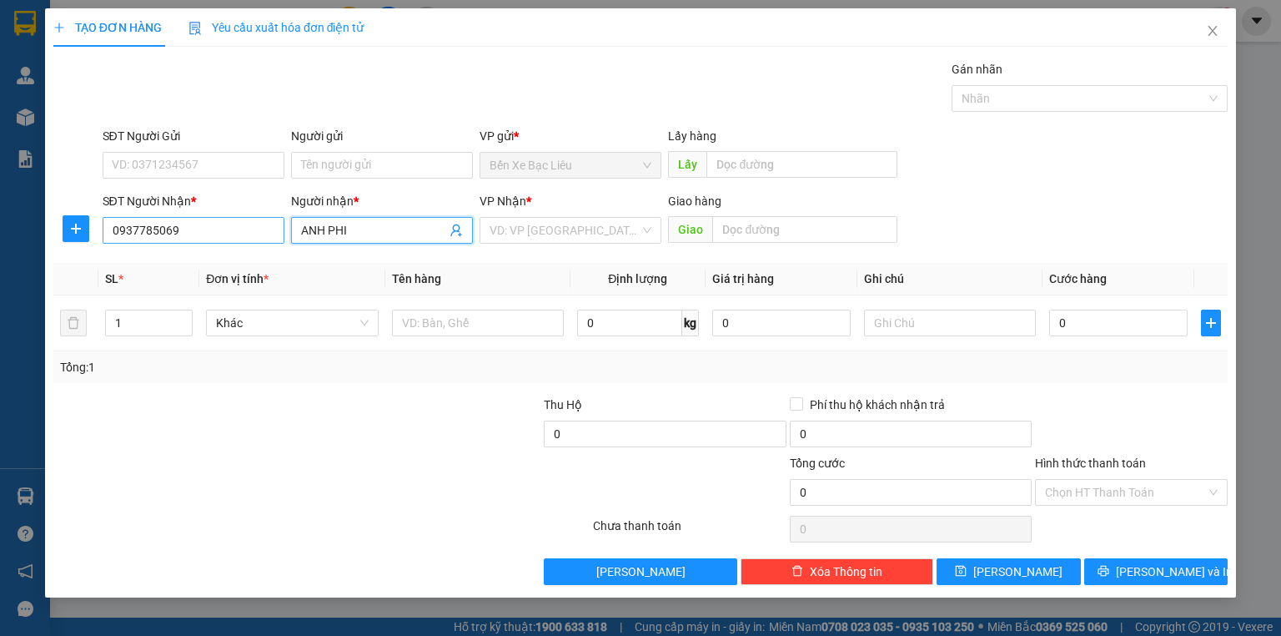
type input "ANH PHI"
click at [153, 230] on input "0937785069" at bounding box center [194, 230] width 182 height 27
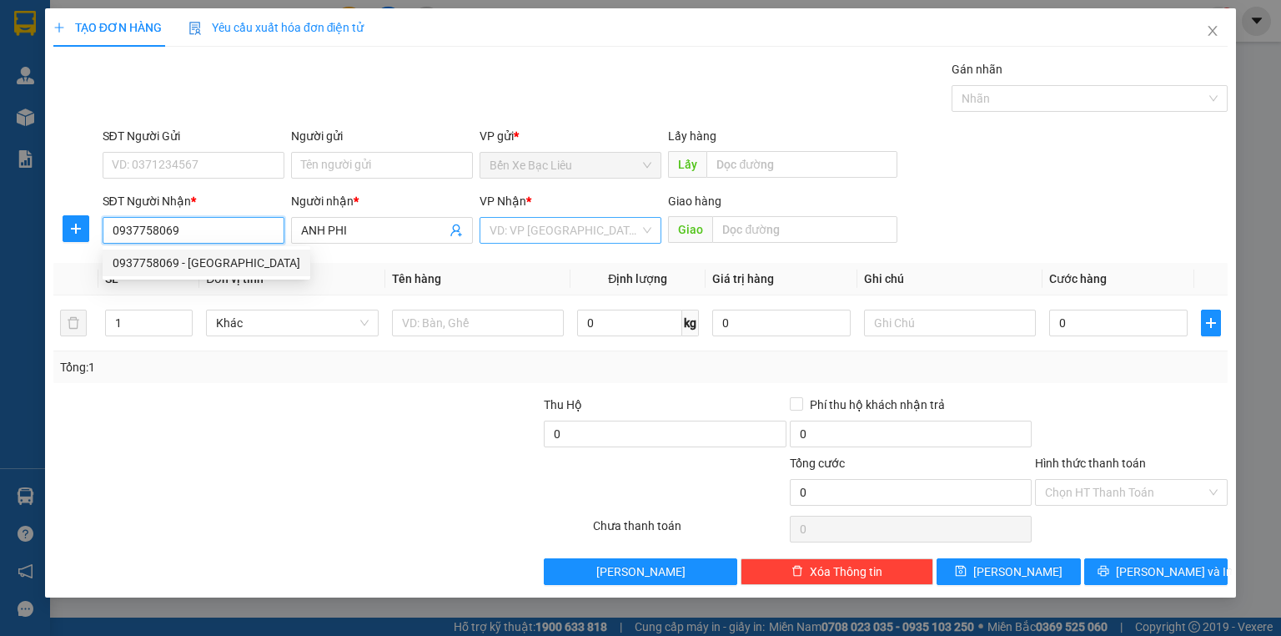
type input "0937758069"
click at [546, 230] on input "search" at bounding box center [565, 230] width 150 height 25
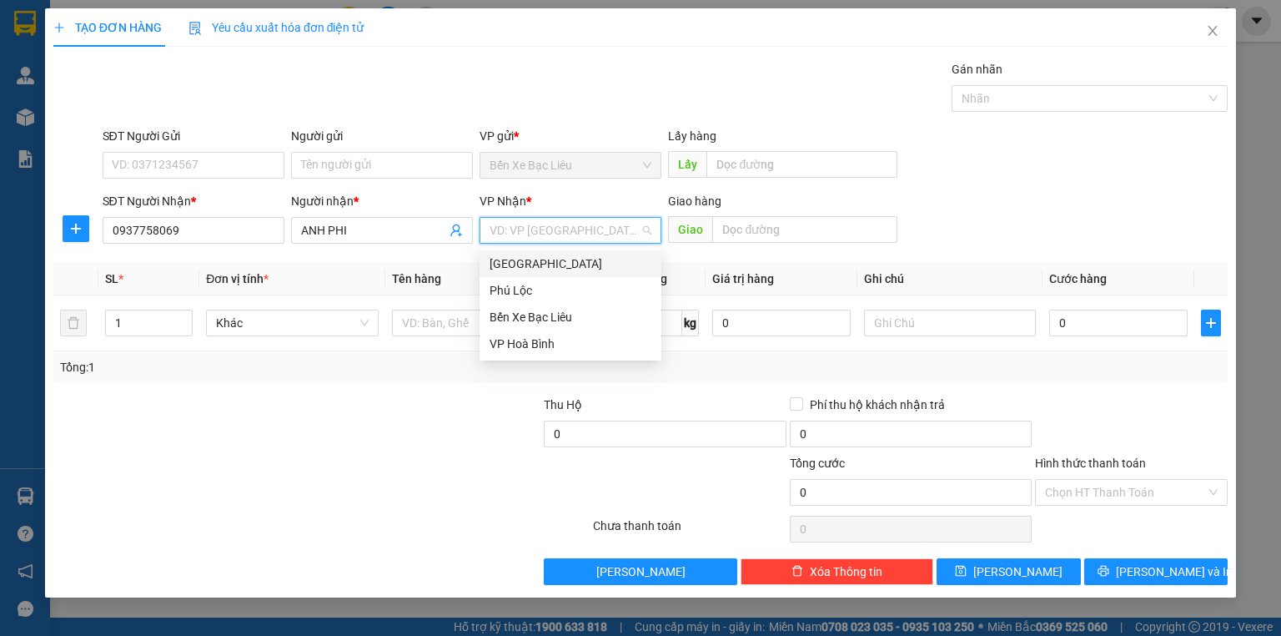
click at [556, 260] on div "[GEOGRAPHIC_DATA]" at bounding box center [571, 263] width 162 height 18
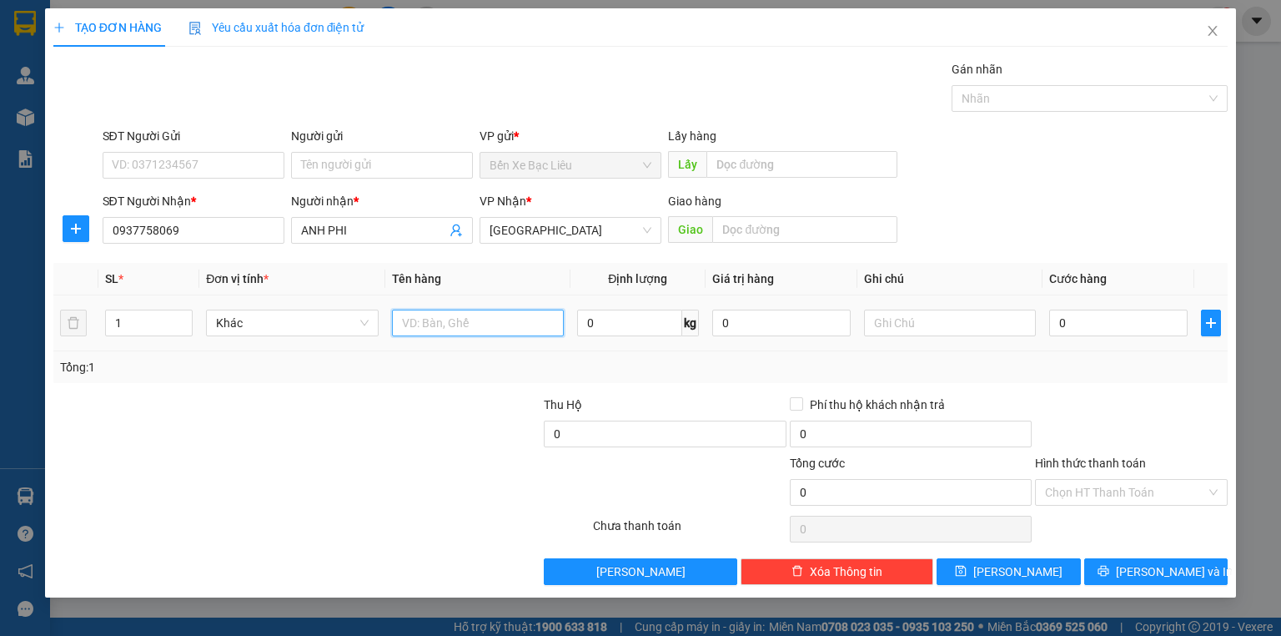
click at [477, 321] on input "text" at bounding box center [478, 322] width 172 height 27
type input "1 KIỆN"
click at [1056, 319] on input "0" at bounding box center [1118, 322] width 138 height 27
type input "4"
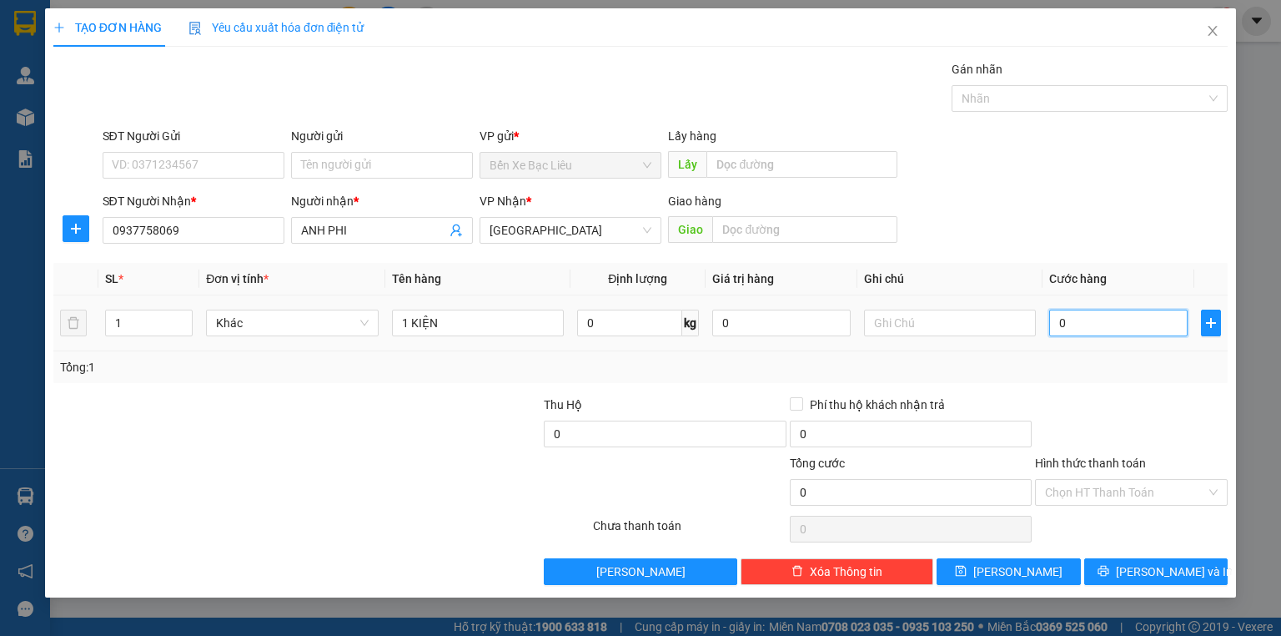
type input "4"
type input "40"
type input "40.000"
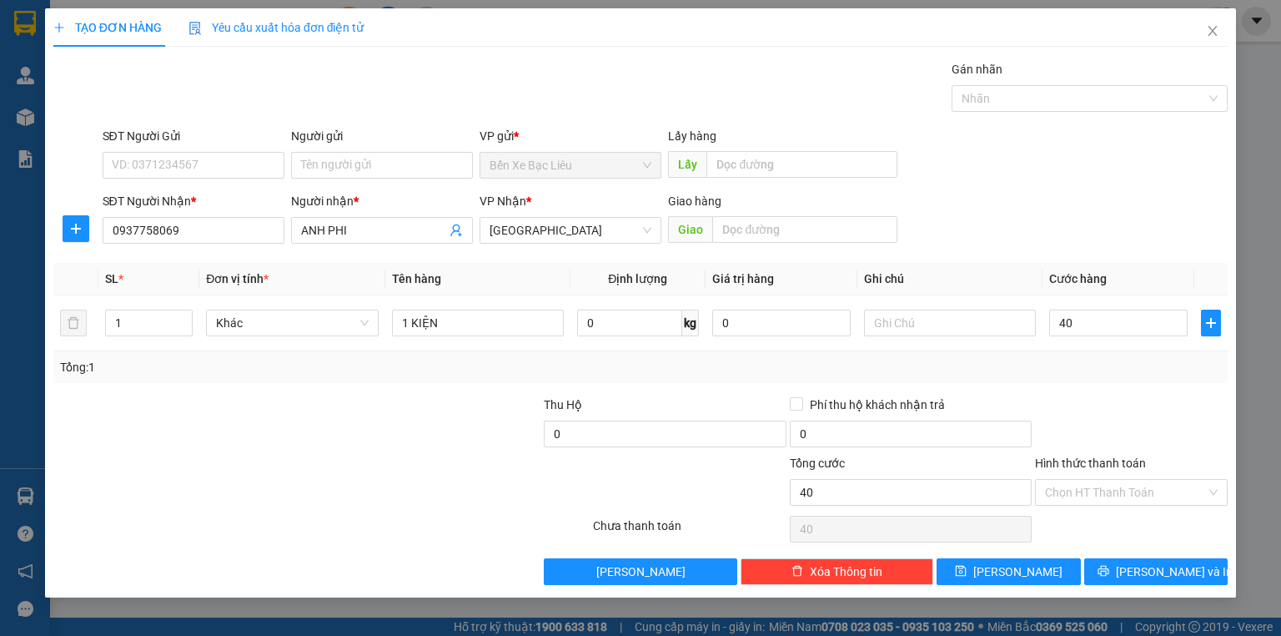
type input "40.000"
click at [1071, 370] on div "Tổng: 1" at bounding box center [640, 367] width 1161 height 18
click at [1114, 489] on input "Hình thức thanh toán" at bounding box center [1125, 492] width 161 height 25
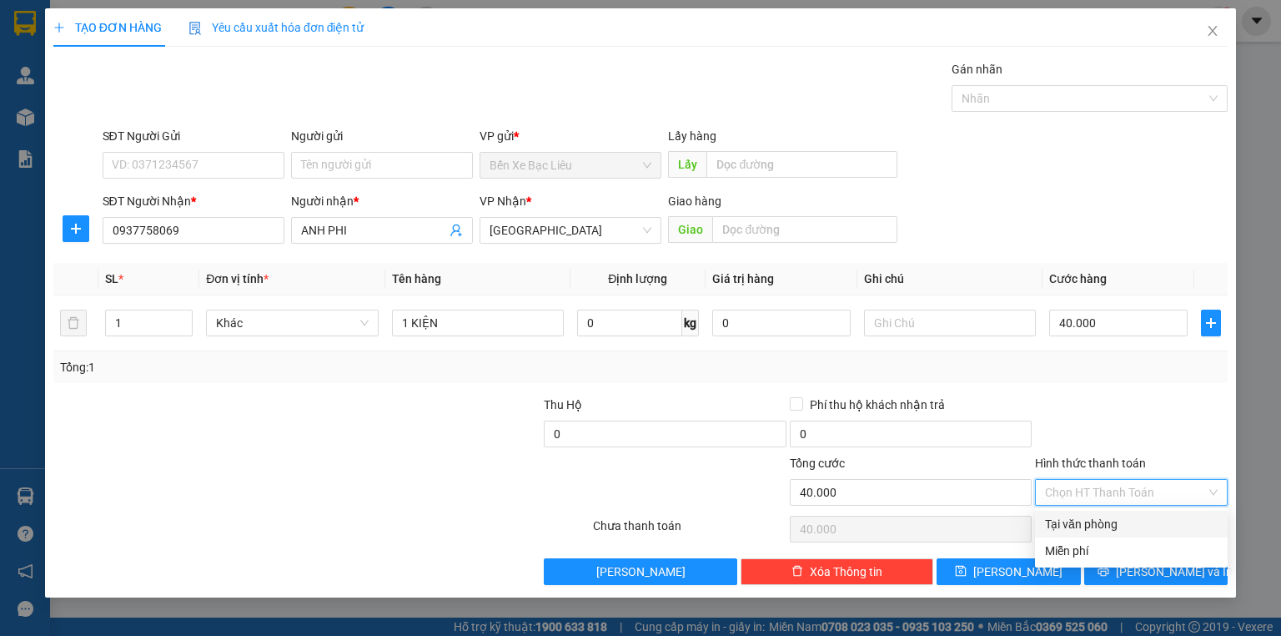
click at [1109, 519] on div "Tại văn phòng" at bounding box center [1131, 524] width 173 height 18
type input "0"
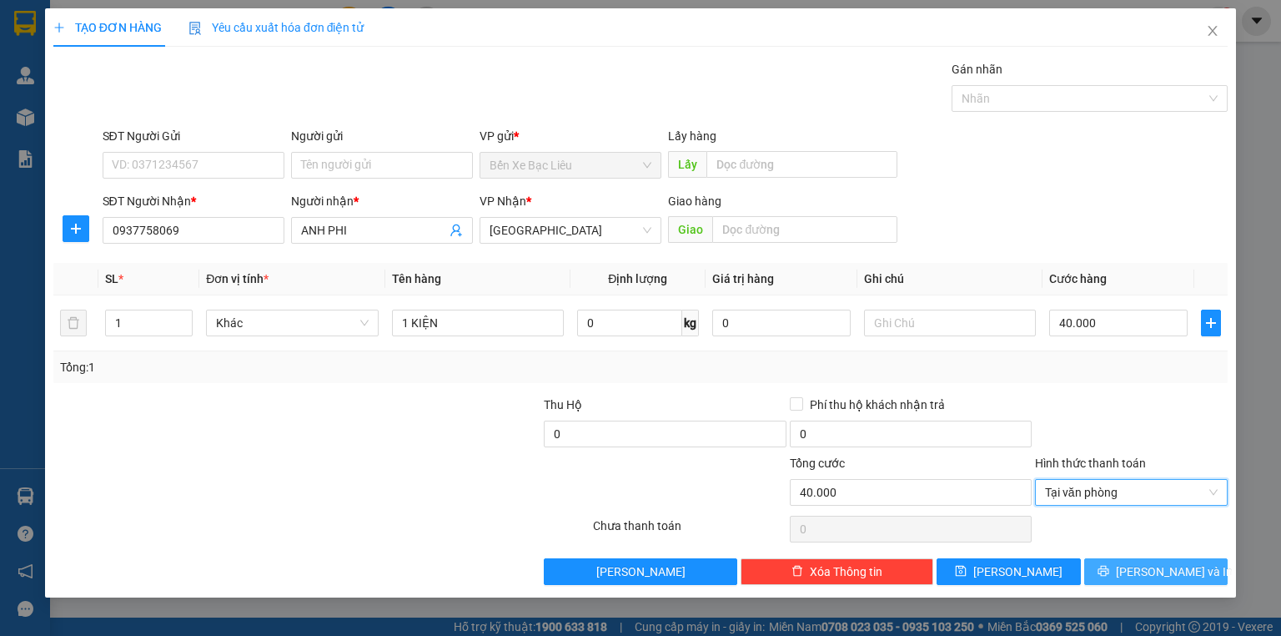
click at [1119, 567] on button "[PERSON_NAME] và In" at bounding box center [1156, 571] width 144 height 27
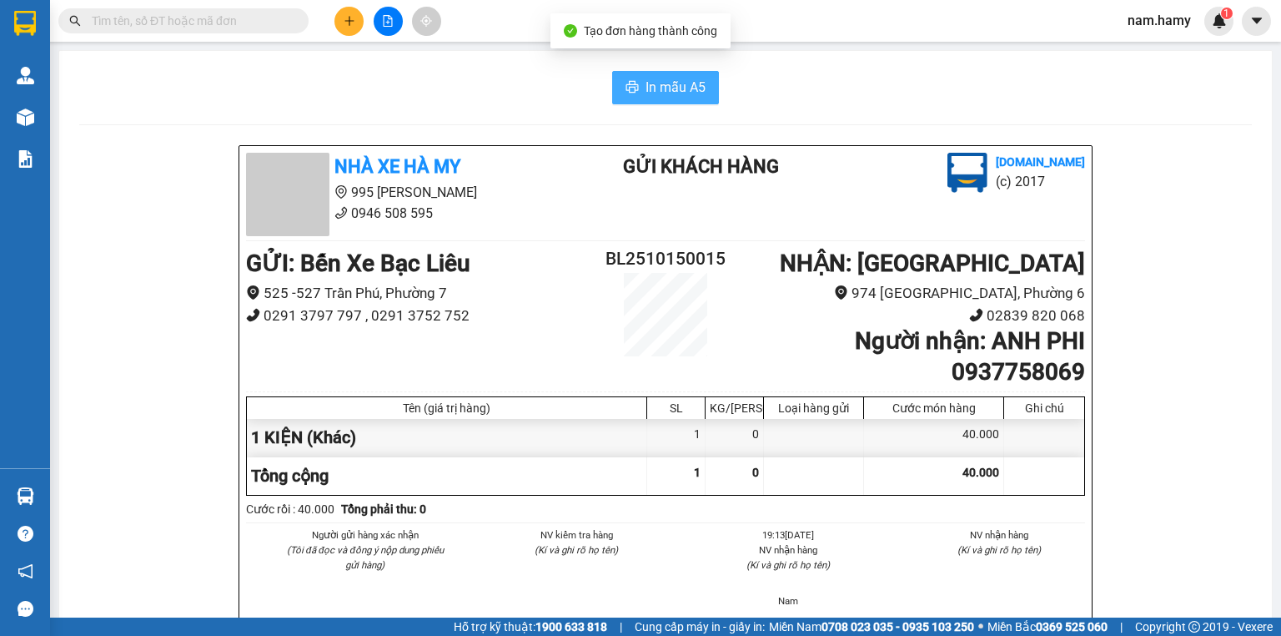
click at [650, 88] on span "In mẫu A5" at bounding box center [676, 87] width 60 height 21
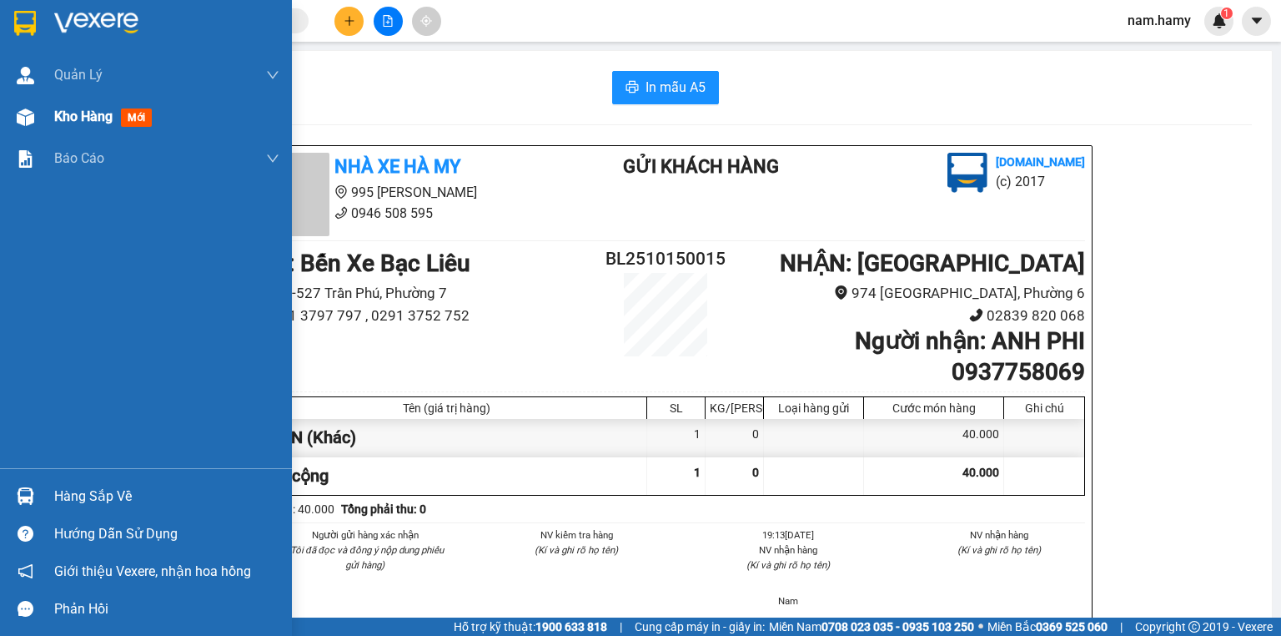
click at [30, 113] on img at bounding box center [26, 117] width 18 height 18
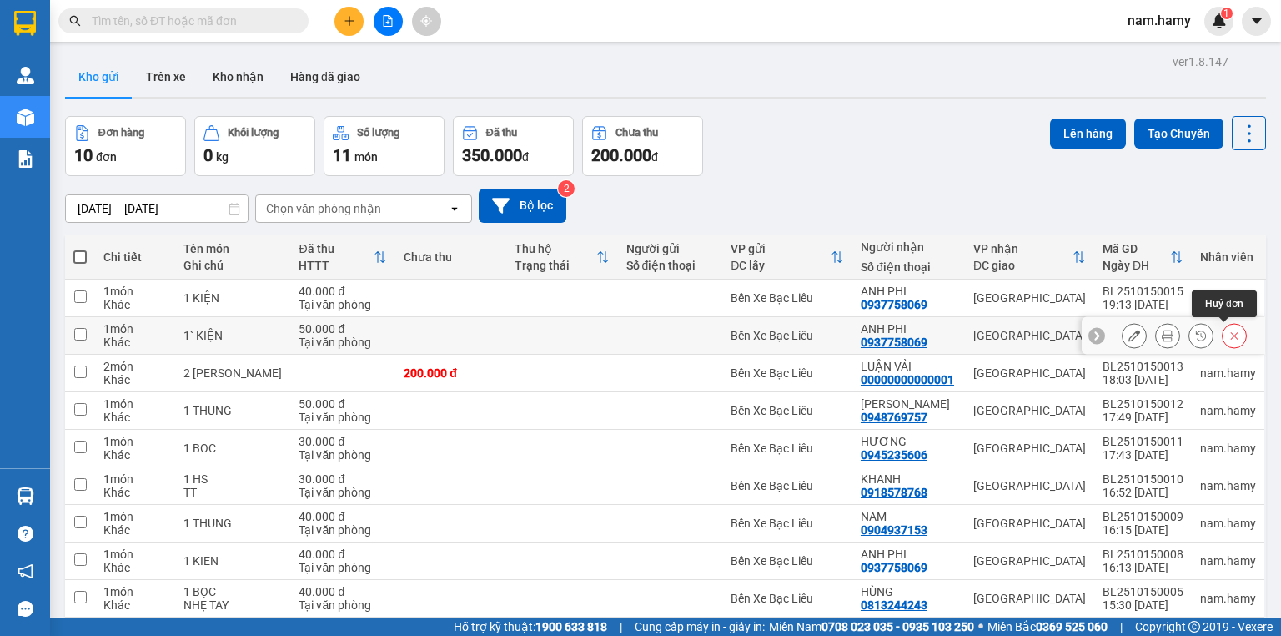
click at [1223, 328] on button at bounding box center [1234, 335] width 23 height 29
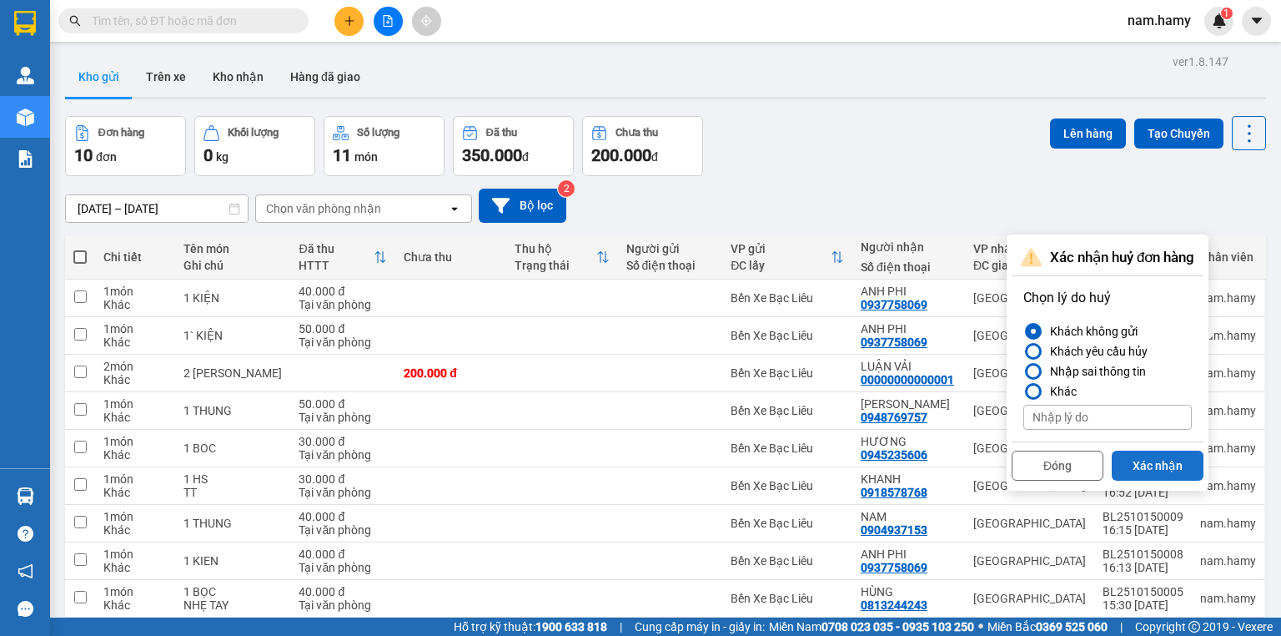
click at [1161, 465] on button "Xác nhận" at bounding box center [1158, 465] width 92 height 30
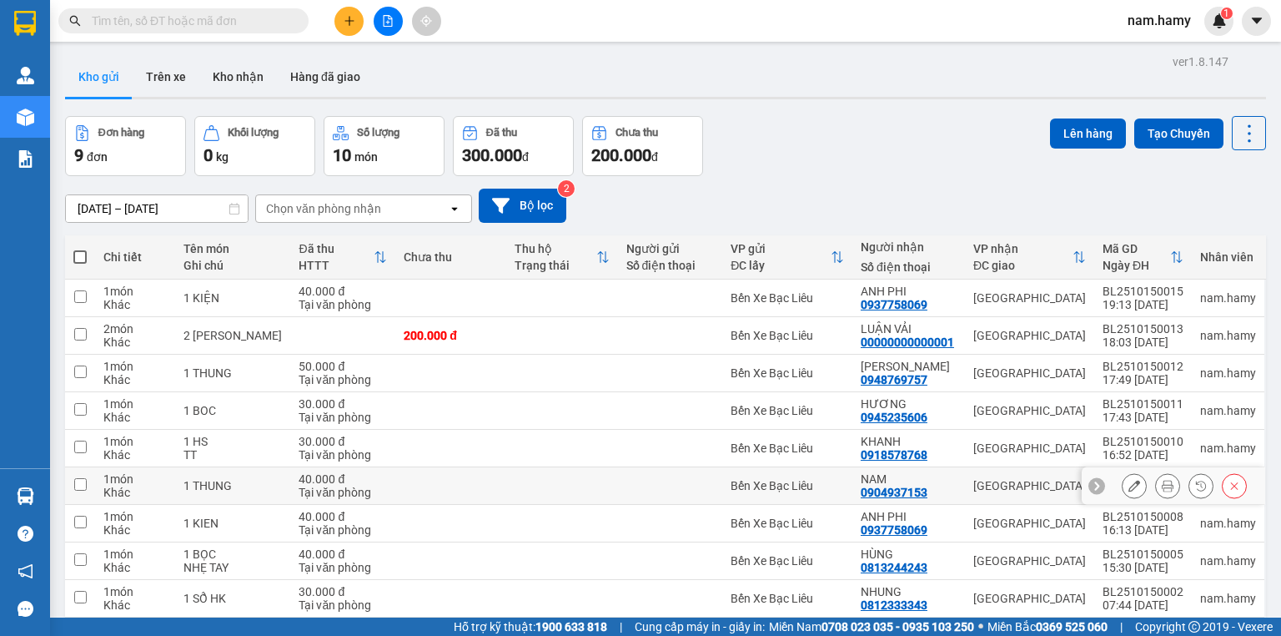
scroll to position [67, 0]
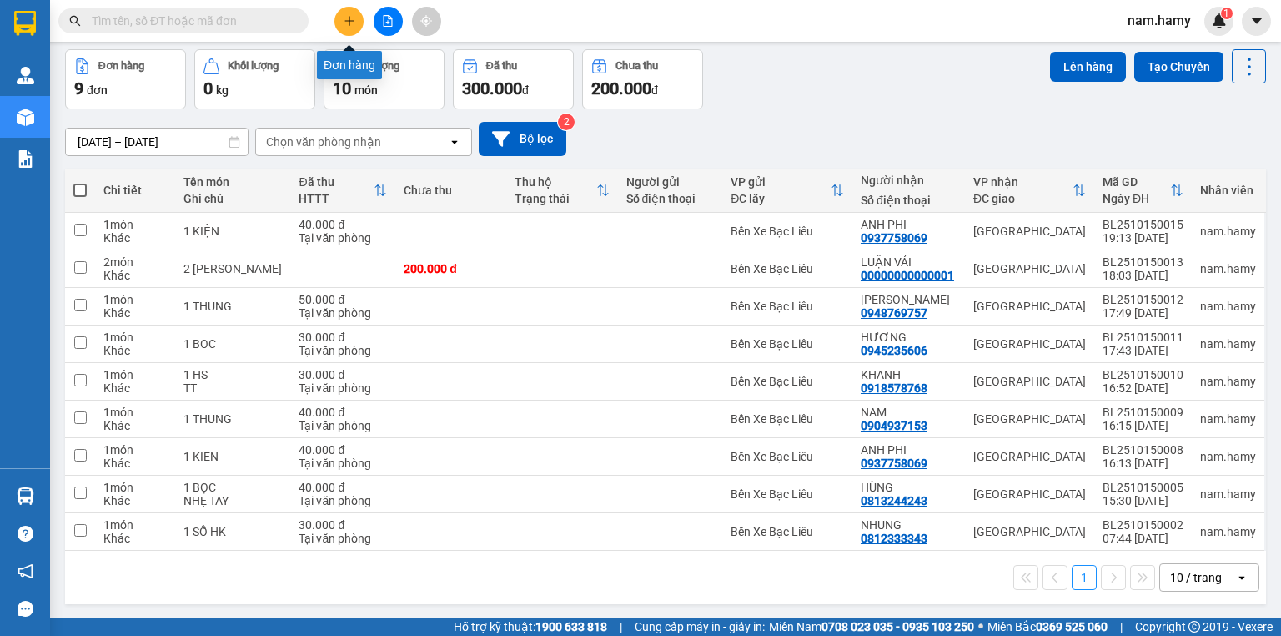
click at [348, 23] on icon "plus" at bounding box center [350, 21] width 12 height 12
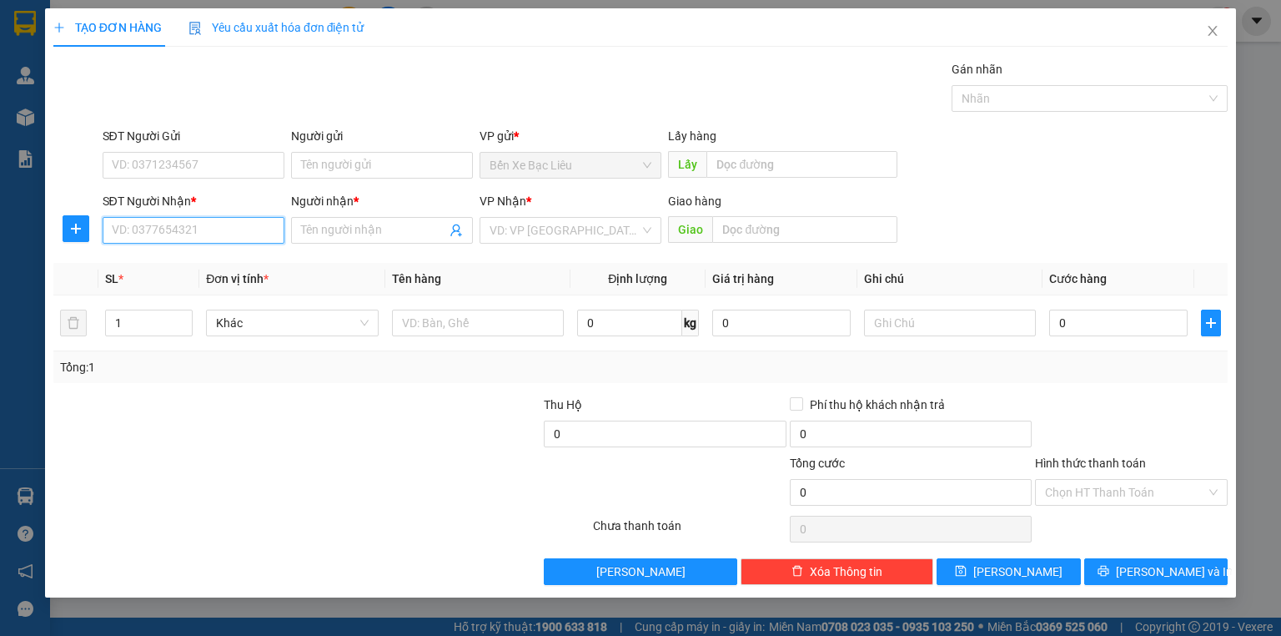
click at [265, 225] on input "SĐT Người Nhận *" at bounding box center [194, 230] width 182 height 27
click at [184, 265] on div "0823709071 - BÌNH" at bounding box center [194, 263] width 162 height 18
type input "0823709071"
type input "BÌNH"
type input "50.000"
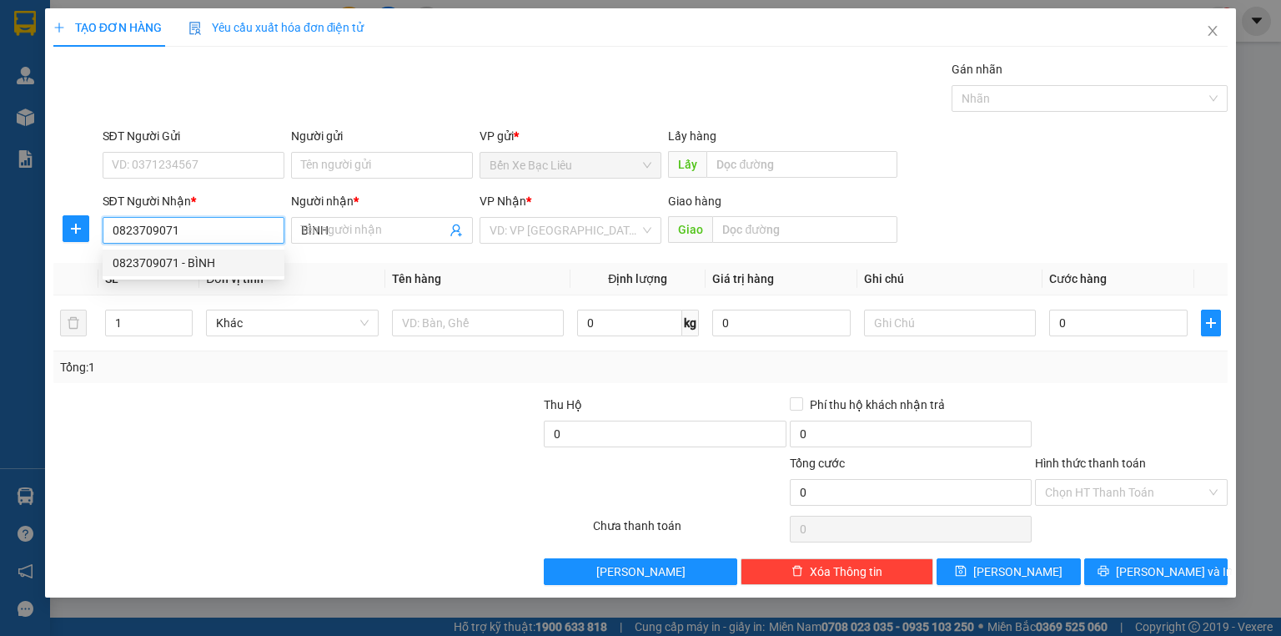
type input "50.000"
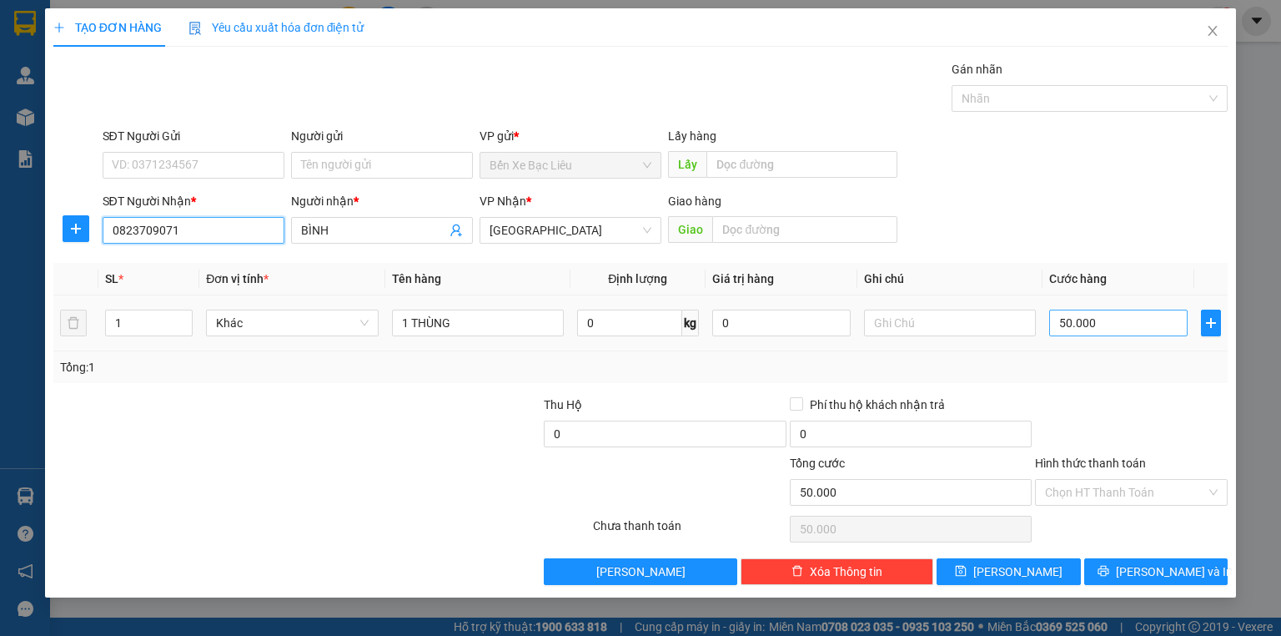
type input "0823709071"
click at [1100, 319] on input "50.000" at bounding box center [1118, 322] width 138 height 27
type input "0"
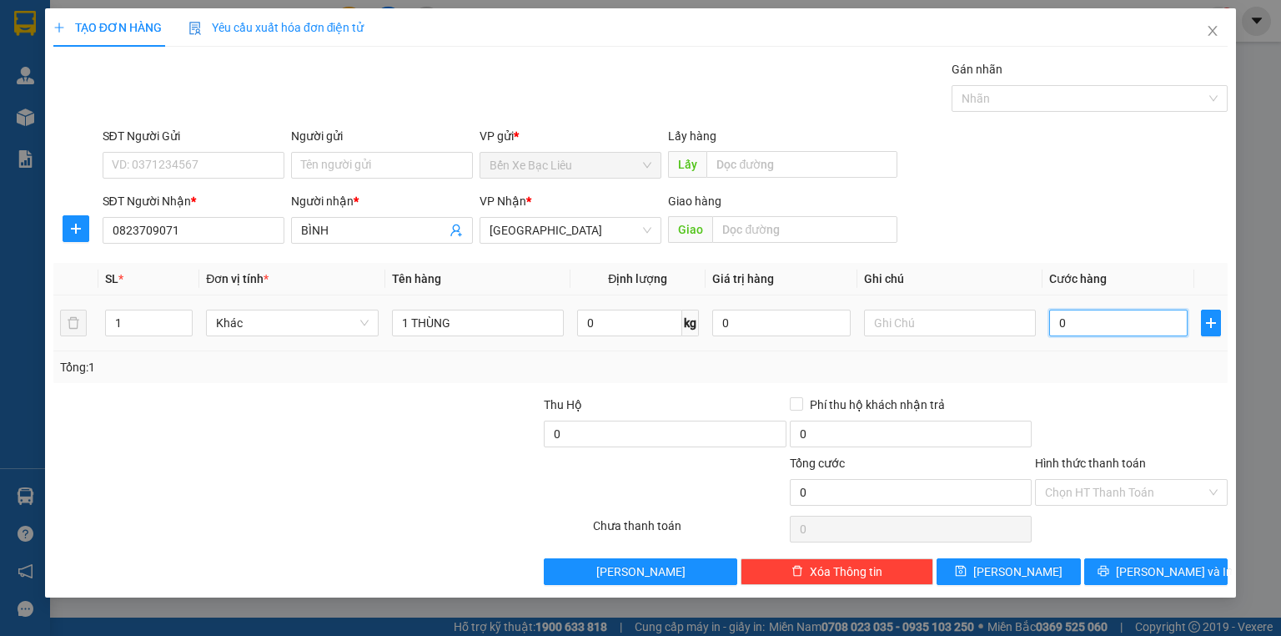
click at [1053, 325] on input "0" at bounding box center [1118, 322] width 138 height 27
type input "40"
type input "40.000"
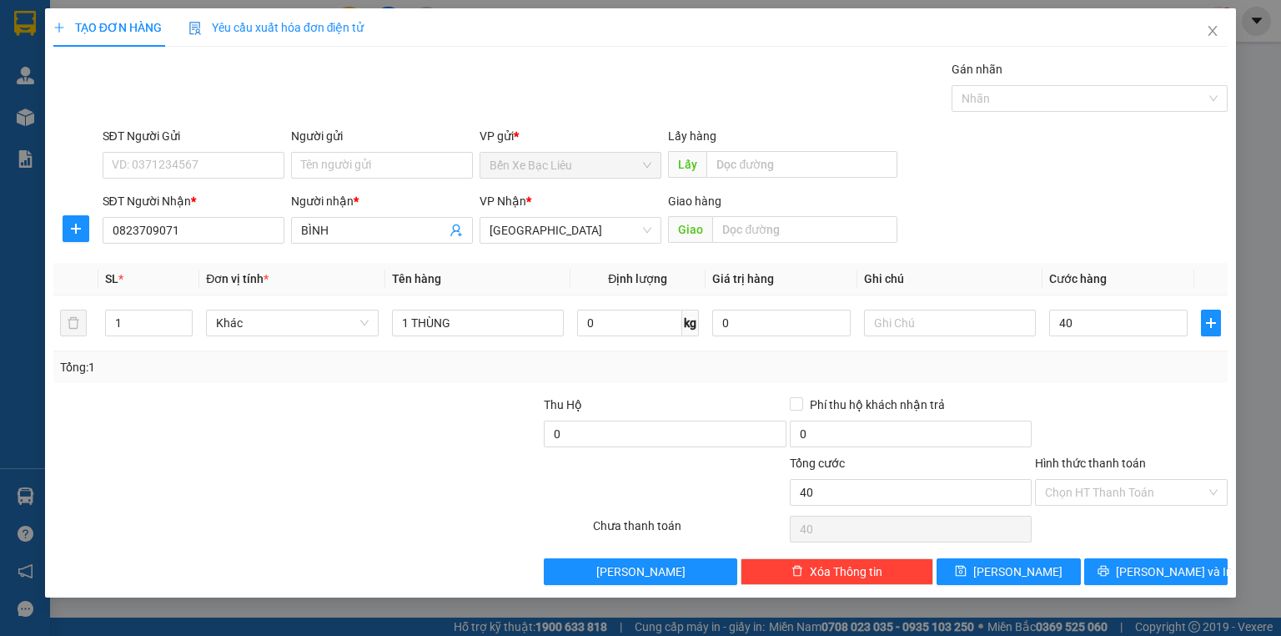
type input "40.000"
click at [1053, 397] on div at bounding box center [1131, 424] width 196 height 58
click at [1089, 487] on input "Hình thức thanh toán" at bounding box center [1125, 492] width 161 height 25
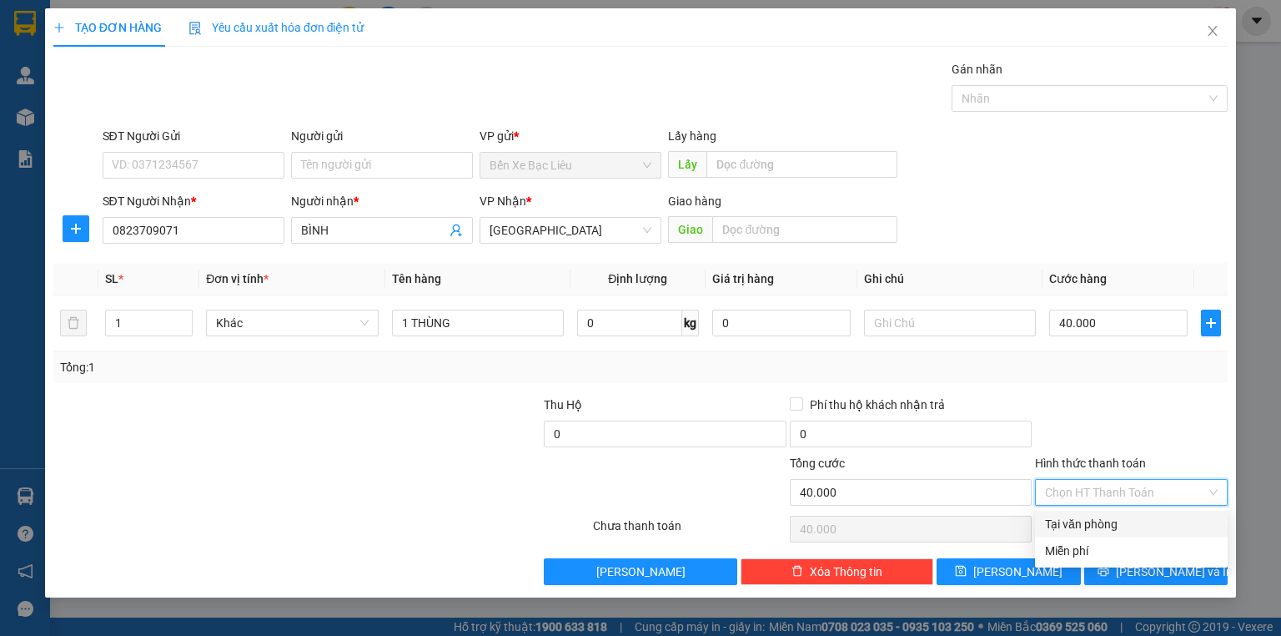
click at [1098, 521] on div "Tại văn phòng" at bounding box center [1131, 524] width 173 height 18
type input "0"
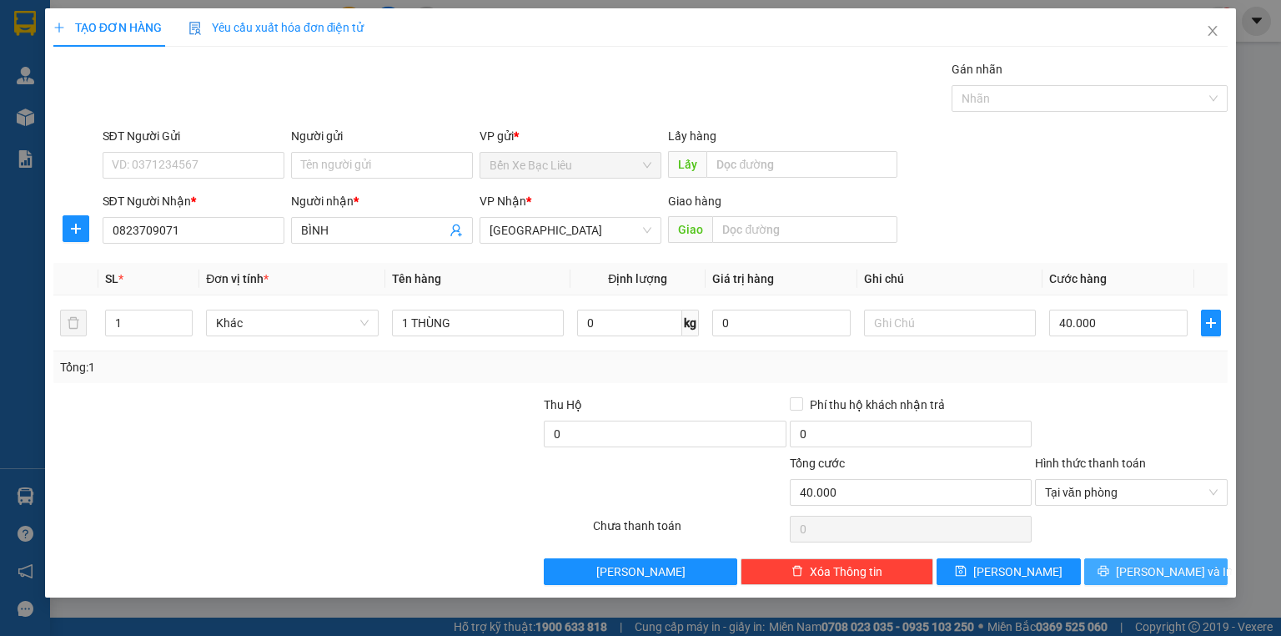
click at [1144, 566] on span "[PERSON_NAME] và In" at bounding box center [1174, 571] width 117 height 18
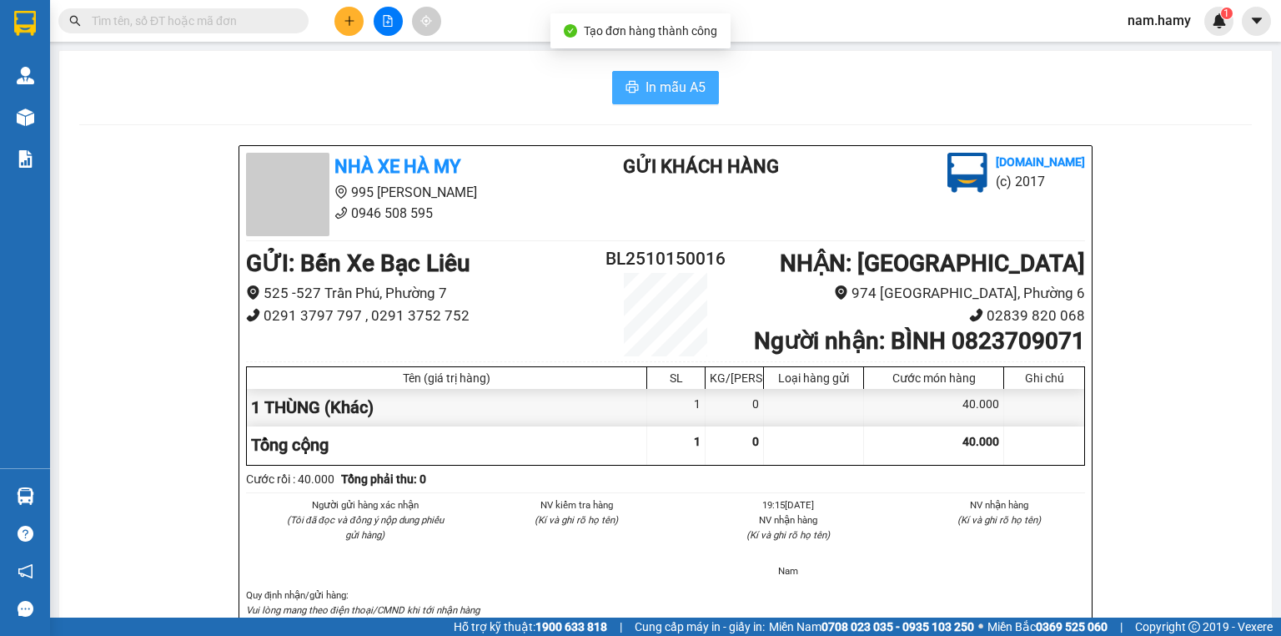
drag, startPoint x: 688, startPoint y: 98, endPoint x: 752, endPoint y: 68, distance: 71.3
click at [690, 97] on button "In mẫu A5" at bounding box center [665, 87] width 107 height 33
